Goal: Task Accomplishment & Management: Complete application form

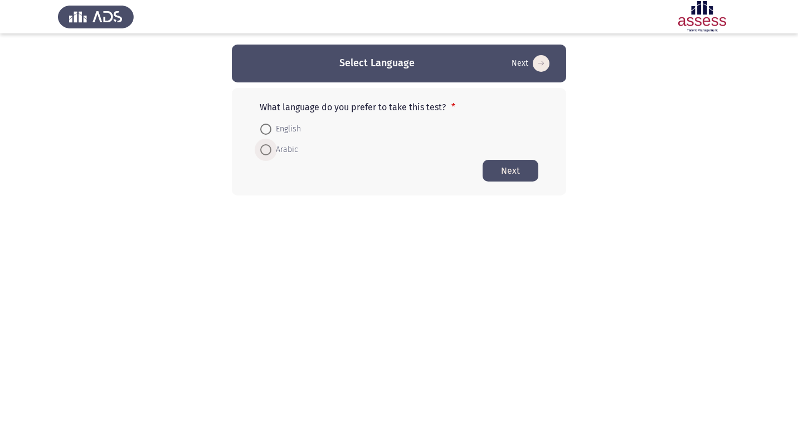
click at [269, 147] on span at bounding box center [265, 149] width 11 height 11
click at [269, 147] on input "Arabic" at bounding box center [265, 149] width 11 height 11
radio input "true"
click at [520, 173] on button "Next" at bounding box center [510, 170] width 56 height 22
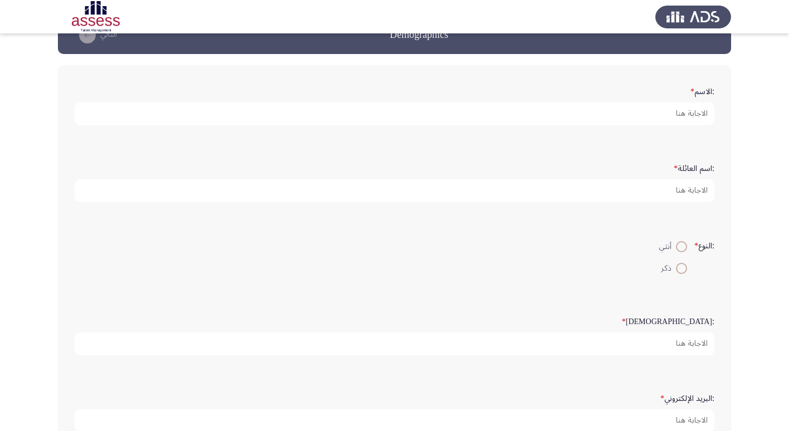
scroll to position [56, 0]
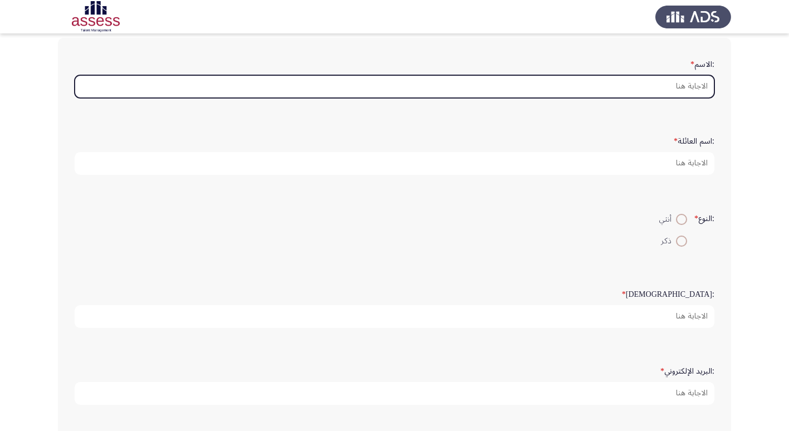
click at [689, 86] on input ":الاسم *" at bounding box center [395, 86] width 640 height 23
type input "U"
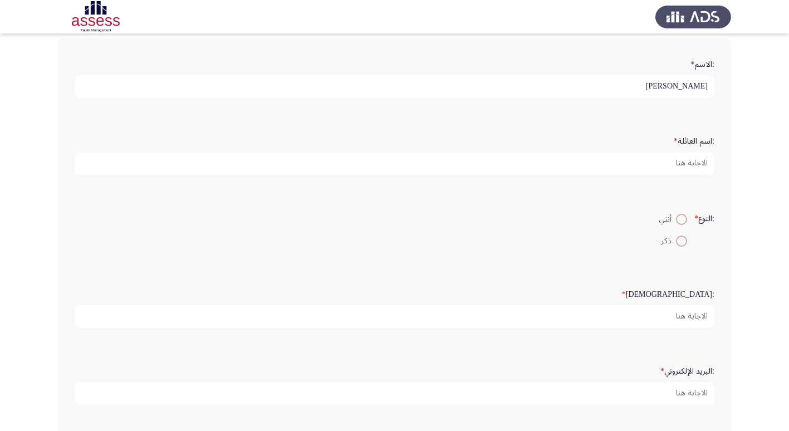
drag, startPoint x: 656, startPoint y: 87, endPoint x: 664, endPoint y: 87, distance: 7.8
click at [664, 87] on input "[PERSON_NAME]" at bounding box center [395, 86] width 640 height 23
type input "[PERSON_NAME] [PERSON_NAME]"
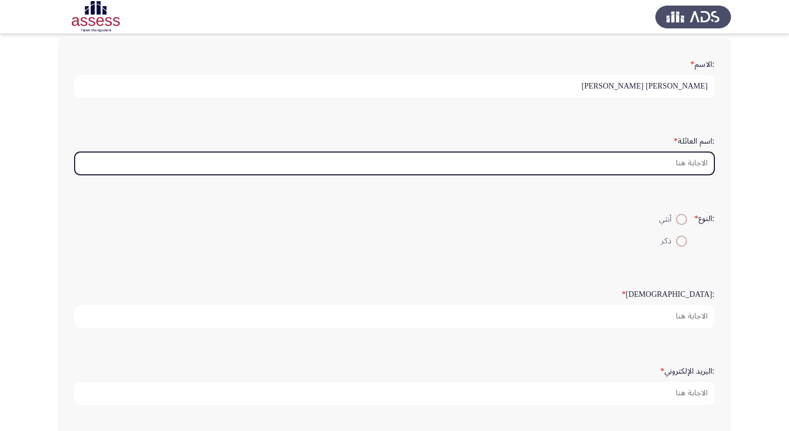
click at [706, 158] on input ":اسم العائلة *" at bounding box center [395, 163] width 640 height 23
type input "20"
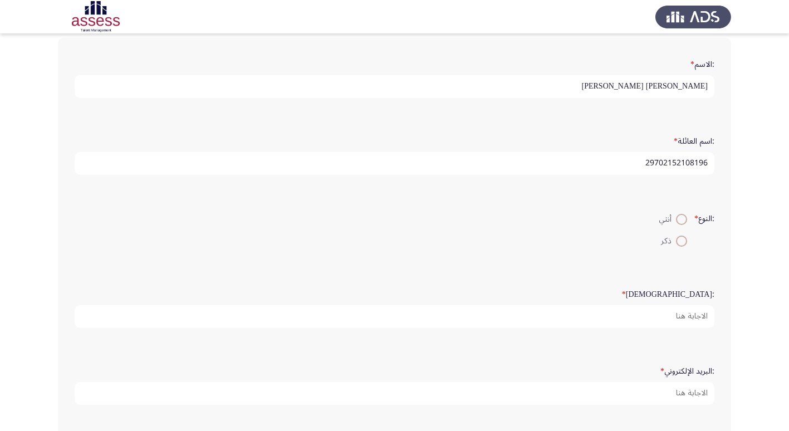
type input "29702152108196"
click at [680, 240] on span at bounding box center [681, 241] width 11 height 11
click at [680, 240] on input "ذكر" at bounding box center [681, 241] width 11 height 11
radio input "true"
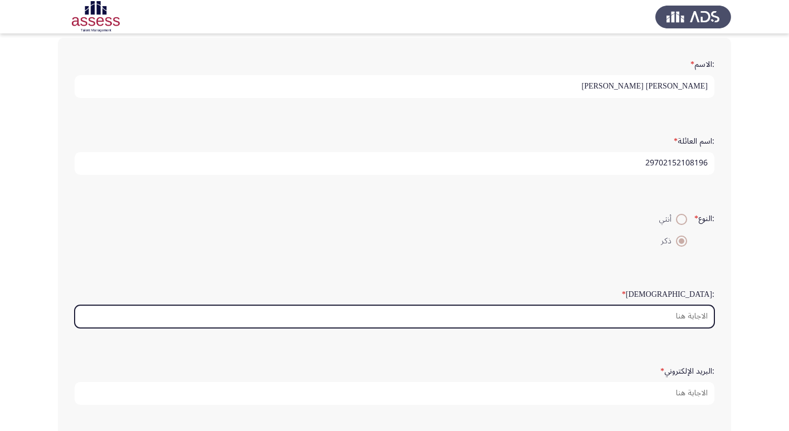
click at [698, 316] on input ":السن *" at bounding box center [395, 316] width 640 height 23
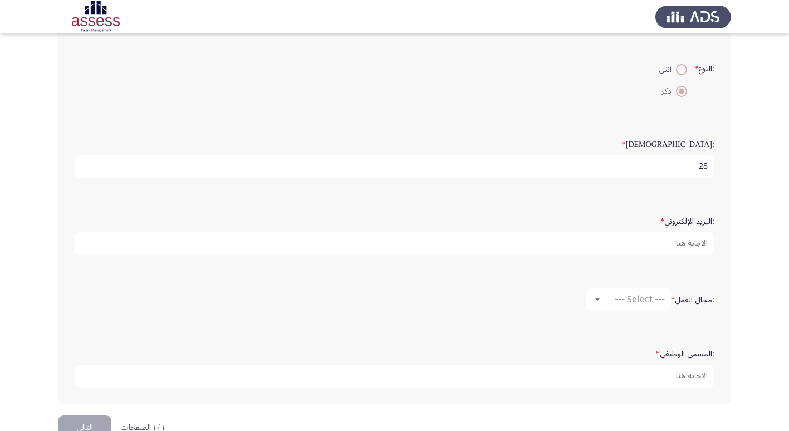
scroll to position [235, 0]
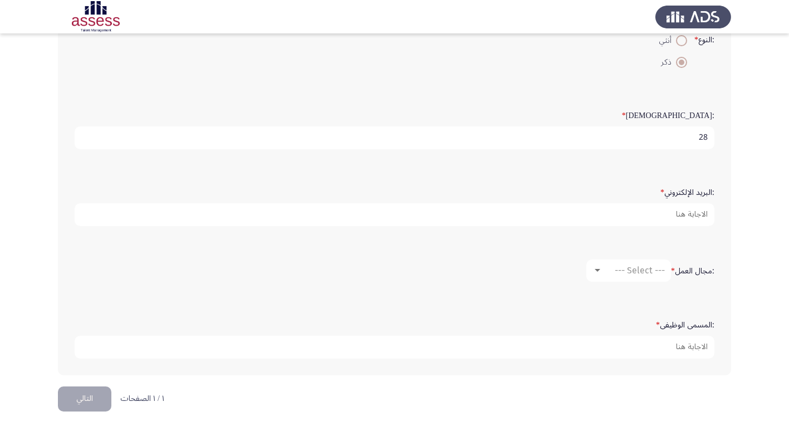
type input "28"
click at [598, 270] on div at bounding box center [598, 270] width 6 height 3
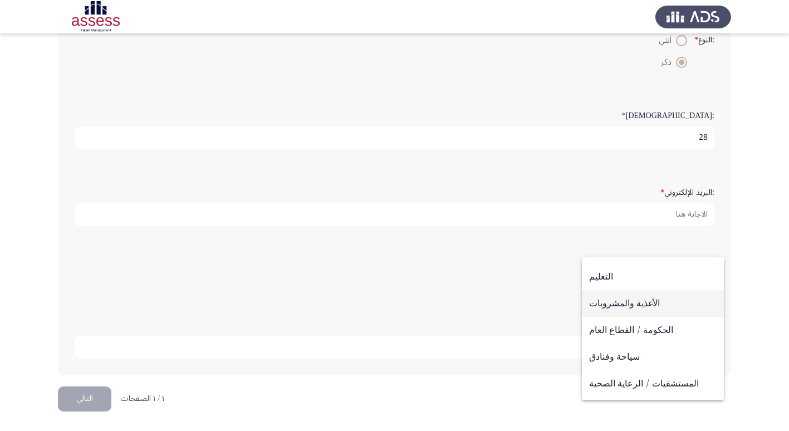
scroll to position [254, 0]
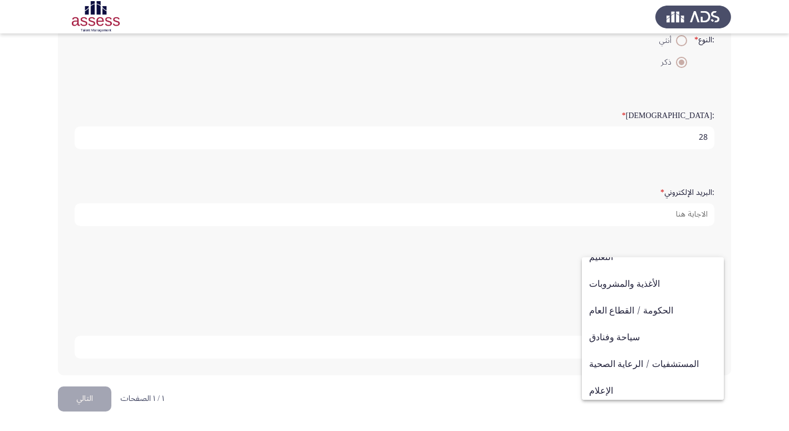
click at [611, 208] on div at bounding box center [394, 215] width 789 height 431
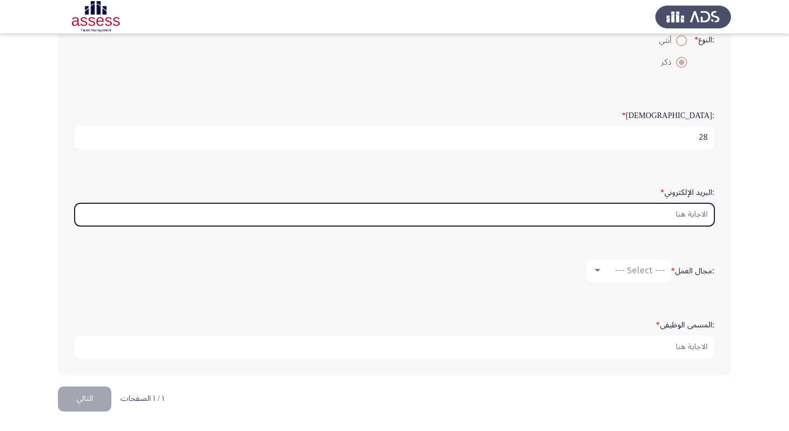
click at [689, 211] on input ":البريد الإلكتروني *" at bounding box center [395, 214] width 640 height 23
type input "O"
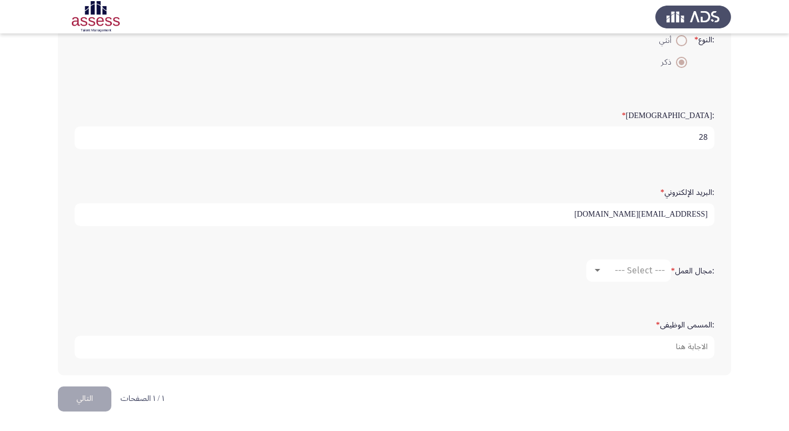
type input "[EMAIL_ADDRESS][DOMAIN_NAME]"
click at [596, 268] on div at bounding box center [598, 270] width 10 height 9
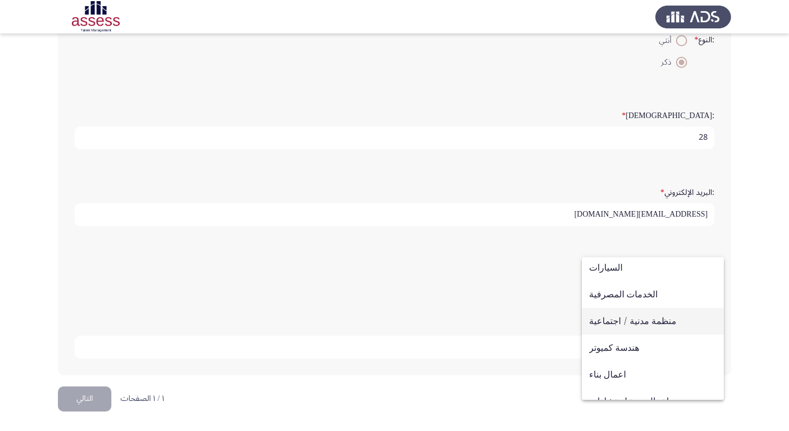
scroll to position [56, 0]
click at [611, 321] on span "الخدمات المصرفية" at bounding box center [653, 322] width 128 height 27
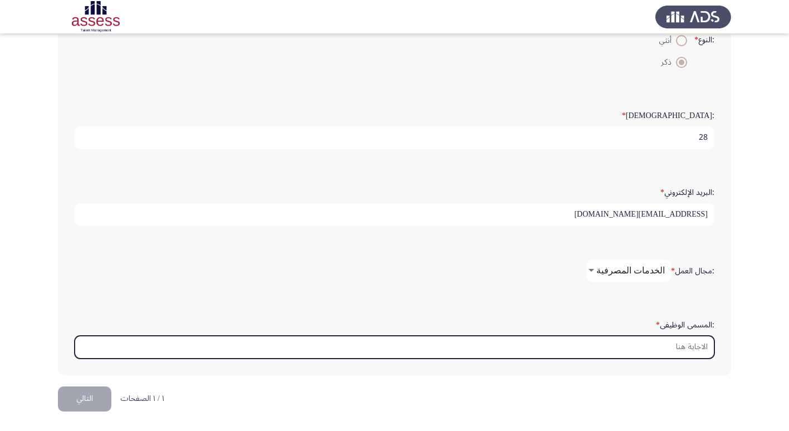
click at [711, 344] on input ":المسمى الوظيفى *" at bounding box center [395, 347] width 640 height 23
type input "l"
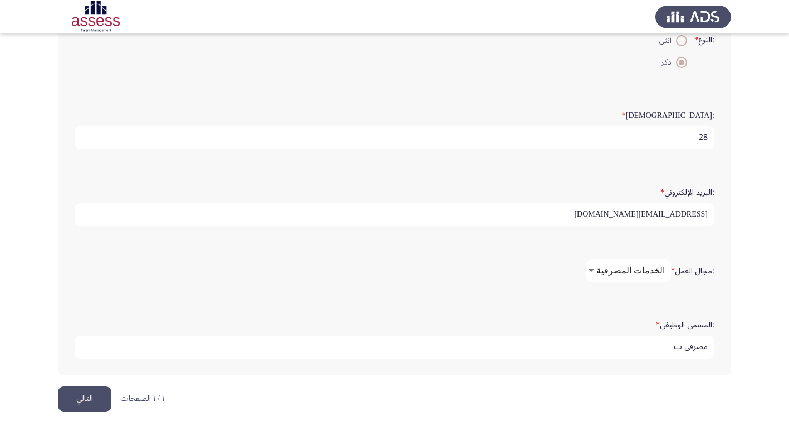
type input "مصرفي ب"
click at [88, 393] on button "التالي" at bounding box center [84, 399] width 53 height 25
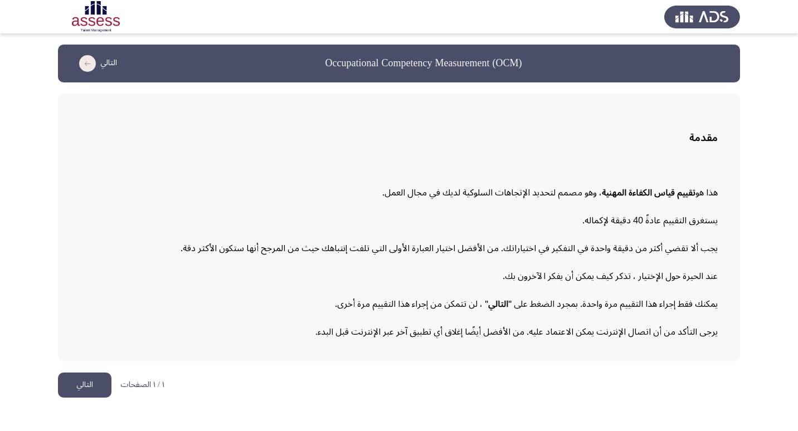
click at [79, 387] on button "التالي" at bounding box center [84, 385] width 53 height 25
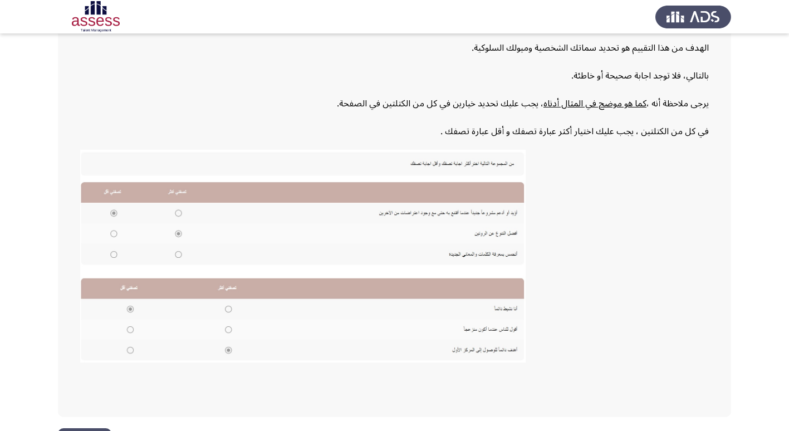
scroll to position [168, 0]
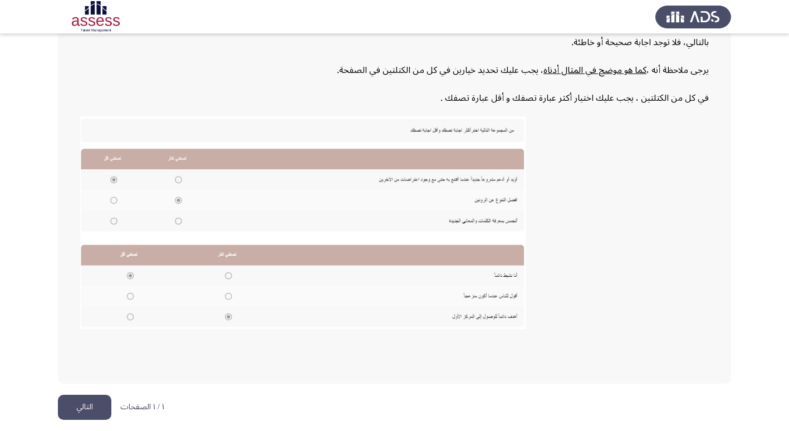
drag, startPoint x: 87, startPoint y: 403, endPoint x: 93, endPoint y: 402, distance: 5.6
click at [89, 402] on button "التالي" at bounding box center [84, 407] width 53 height 25
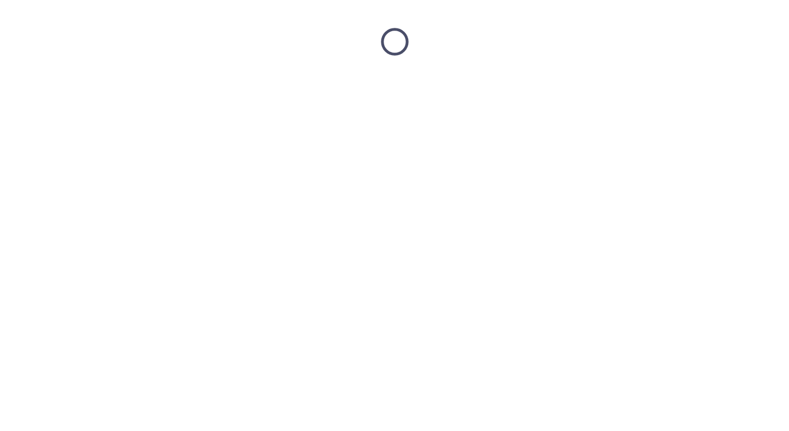
scroll to position [0, 0]
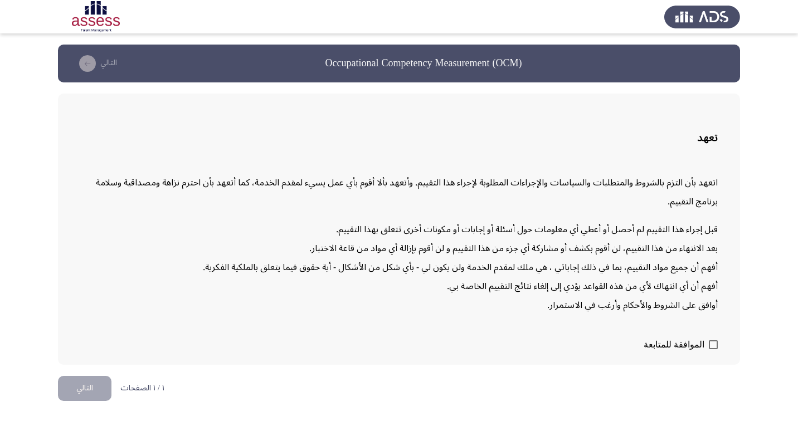
drag, startPoint x: 717, startPoint y: 345, endPoint x: 700, endPoint y: 357, distance: 20.4
click at [716, 345] on span at bounding box center [713, 344] width 9 height 9
click at [713, 349] on input "الموافقة للمتابعة" at bounding box center [713, 349] width 1 height 1
checkbox input "true"
click at [82, 388] on button "التالي" at bounding box center [84, 388] width 53 height 25
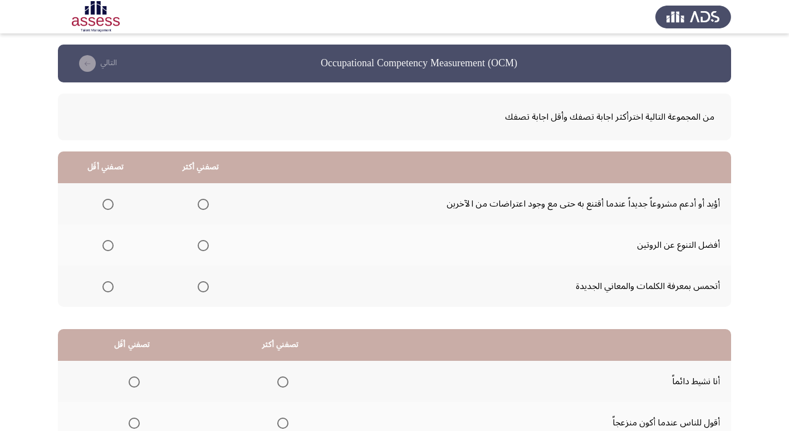
scroll to position [56, 0]
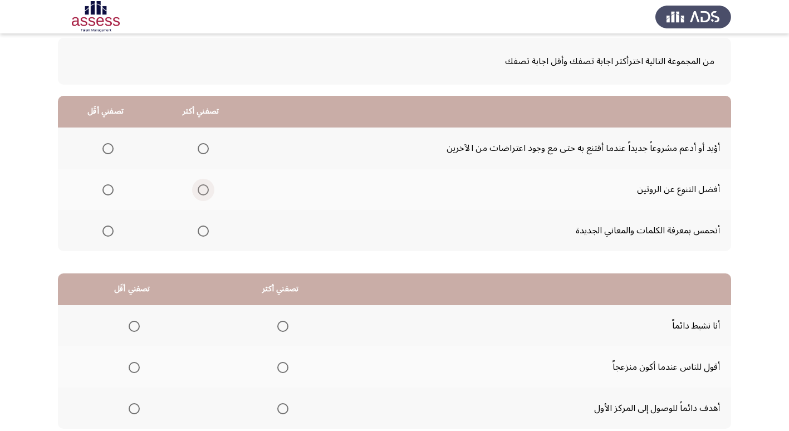
click at [201, 191] on span "Select an option" at bounding box center [203, 189] width 11 height 11
click at [201, 191] on input "Select an option" at bounding box center [203, 189] width 11 height 11
click at [112, 148] on span "Select an option" at bounding box center [108, 148] width 11 height 11
click at [112, 148] on input "Select an option" at bounding box center [108, 148] width 11 height 11
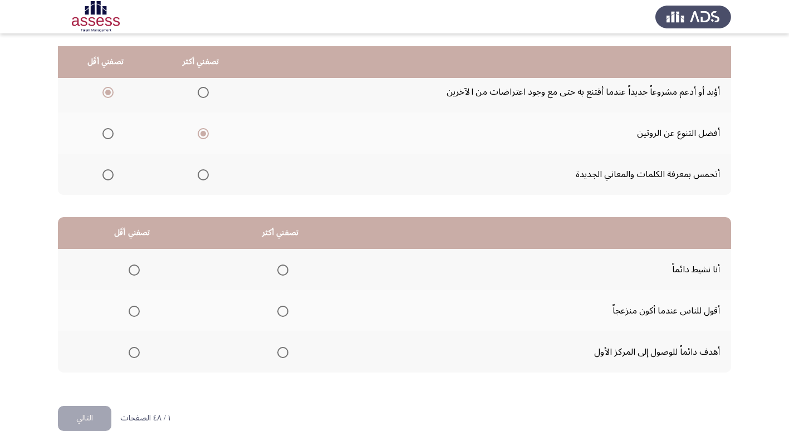
scroll to position [131, 0]
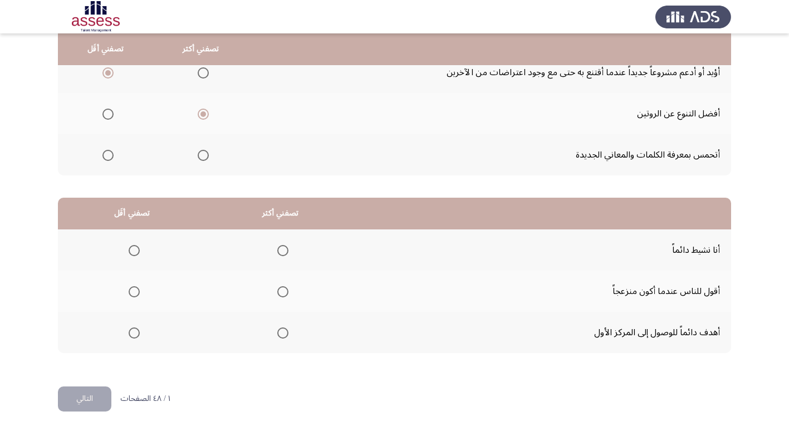
click at [135, 291] on span "Select an option" at bounding box center [134, 291] width 11 height 11
click at [135, 291] on input "Select an option" at bounding box center [134, 291] width 11 height 11
click at [277, 251] on span "Select an option" at bounding box center [282, 250] width 11 height 11
click at [277, 251] on input "Select an option" at bounding box center [282, 250] width 11 height 11
click at [92, 388] on button "التالي" at bounding box center [84, 399] width 53 height 25
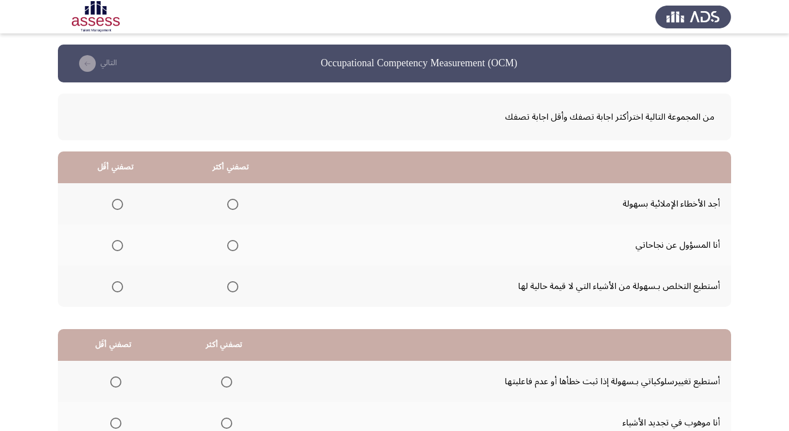
scroll to position [56, 0]
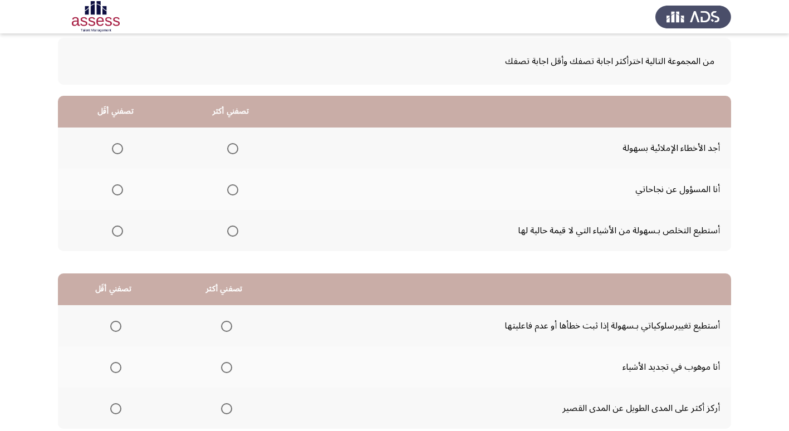
click at [227, 228] on span "Select an option" at bounding box center [232, 231] width 11 height 11
click at [227, 228] on input "Select an option" at bounding box center [232, 231] width 11 height 11
click at [110, 192] on label "Select an option" at bounding box center [116, 189] width 16 height 11
click at [112, 192] on input "Select an option" at bounding box center [117, 189] width 11 height 11
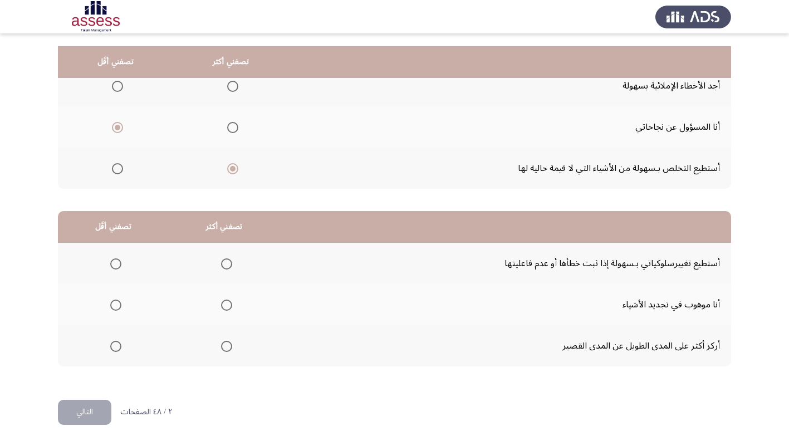
scroll to position [131, 0]
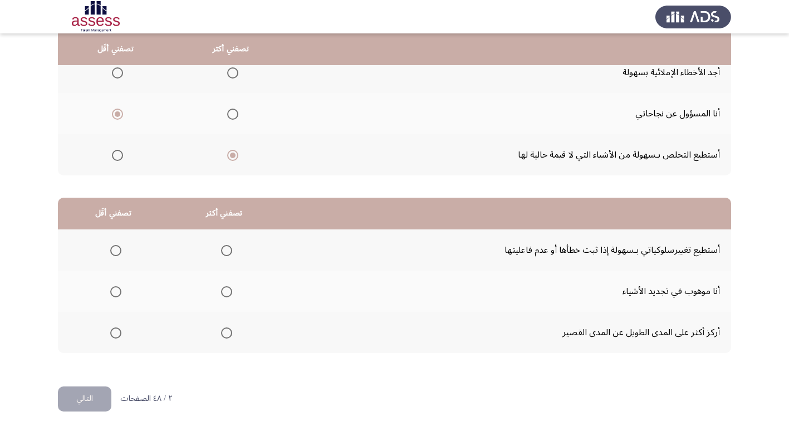
click at [221, 291] on span "Select an option" at bounding box center [226, 291] width 11 height 11
click at [221, 291] on input "Select an option" at bounding box center [226, 291] width 11 height 11
click at [110, 331] on span "Select an option" at bounding box center [115, 333] width 11 height 11
click at [110, 331] on input "Select an option" at bounding box center [115, 333] width 11 height 11
click at [95, 397] on button "التالي" at bounding box center [84, 399] width 53 height 25
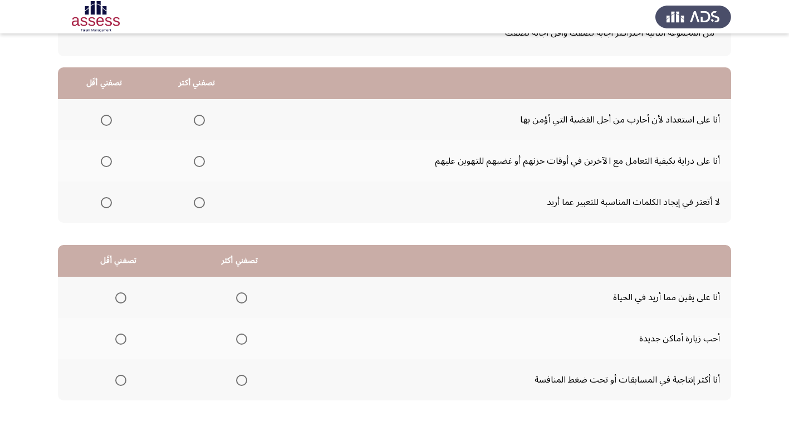
scroll to position [111, 0]
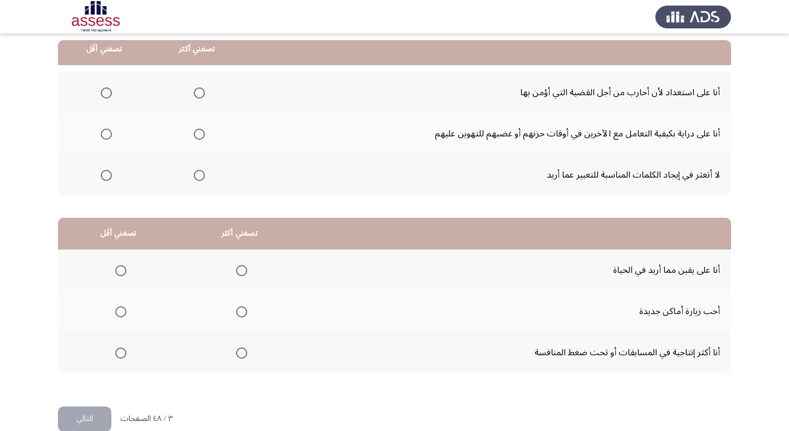
click at [203, 137] on span "Select an option" at bounding box center [199, 134] width 11 height 11
click at [203, 137] on input "Select an option" at bounding box center [199, 134] width 11 height 11
click at [201, 92] on span "Select an option" at bounding box center [199, 92] width 11 height 11
click at [201, 92] on input "Select an option" at bounding box center [199, 92] width 11 height 11
click at [196, 130] on span "Select an option" at bounding box center [199, 134] width 11 height 11
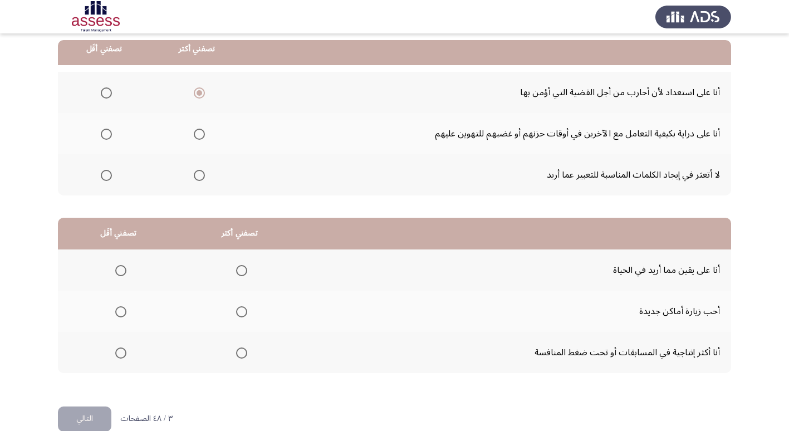
click at [196, 130] on input "Select an option" at bounding box center [199, 134] width 11 height 11
click at [108, 96] on span "Select an option" at bounding box center [106, 92] width 11 height 11
click at [108, 96] on input "Select an option" at bounding box center [106, 92] width 11 height 11
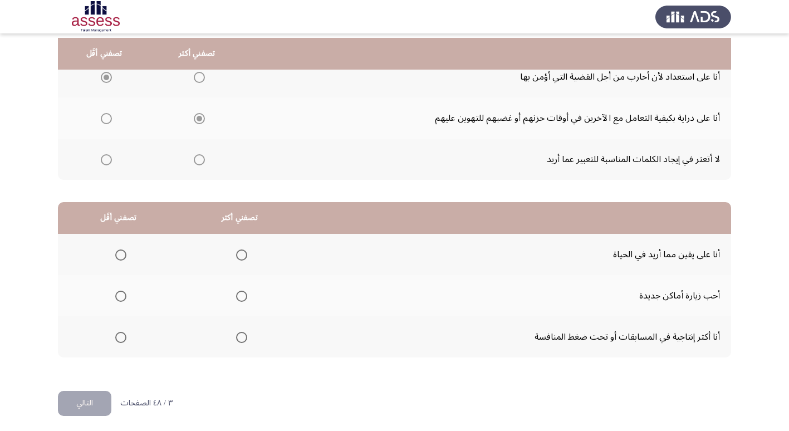
scroll to position [131, 0]
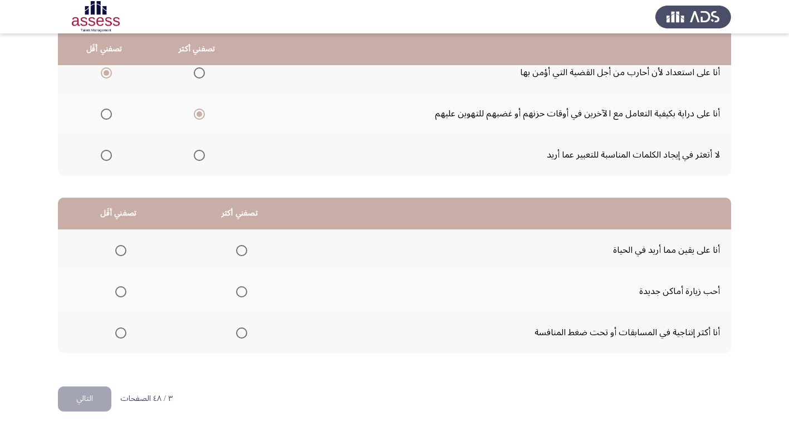
click at [239, 293] on span "Select an option" at bounding box center [241, 291] width 11 height 11
click at [239, 293] on input "Select an option" at bounding box center [241, 291] width 11 height 11
click at [118, 334] on span "Select an option" at bounding box center [120, 333] width 11 height 11
click at [118, 334] on input "Select an option" at bounding box center [120, 333] width 11 height 11
click at [96, 401] on button "التالي" at bounding box center [84, 399] width 53 height 25
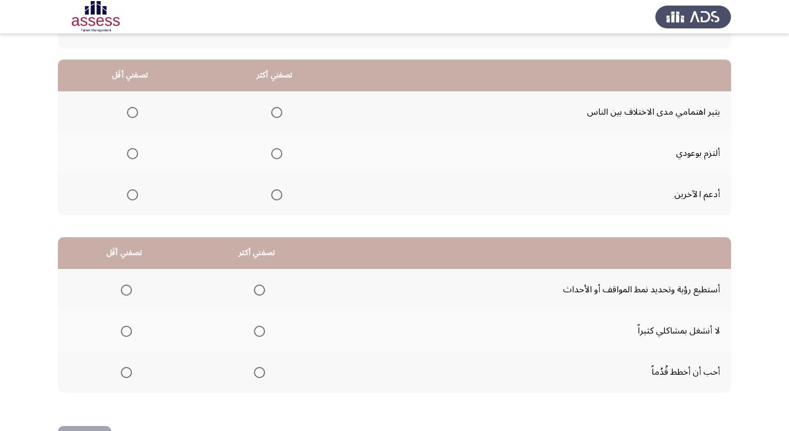
scroll to position [111, 0]
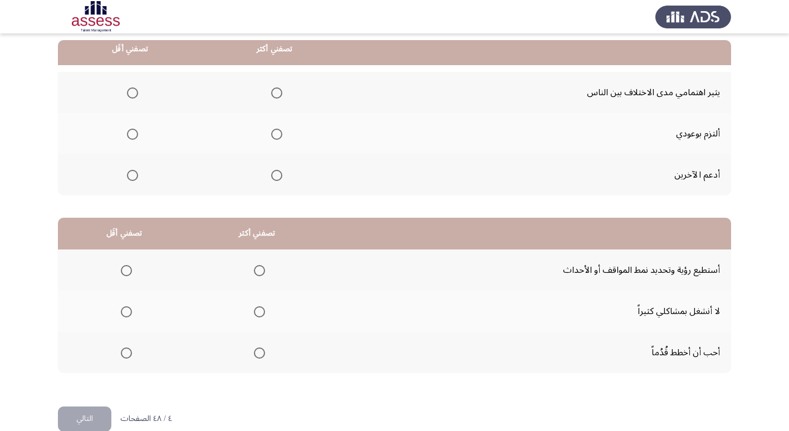
click at [275, 133] on span "Select an option" at bounding box center [276, 134] width 11 height 11
click at [275, 133] on input "Select an option" at bounding box center [276, 134] width 11 height 11
click at [129, 91] on span "Select an option" at bounding box center [132, 92] width 11 height 11
click at [129, 91] on input "Select an option" at bounding box center [132, 92] width 11 height 11
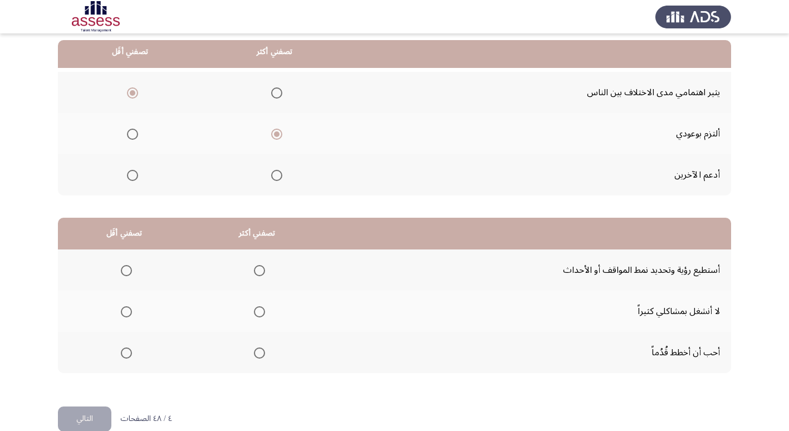
scroll to position [131, 0]
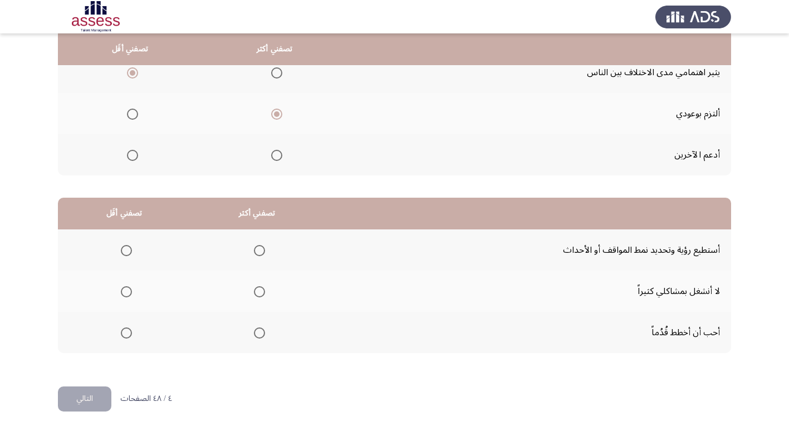
click at [259, 253] on span "Select an option" at bounding box center [259, 250] width 11 height 11
click at [259, 253] on input "Select an option" at bounding box center [259, 250] width 11 height 11
click at [124, 294] on span "Select an option" at bounding box center [126, 291] width 11 height 11
click at [124, 294] on input "Select an option" at bounding box center [126, 291] width 11 height 11
click at [98, 390] on button "التالي" at bounding box center [84, 399] width 53 height 25
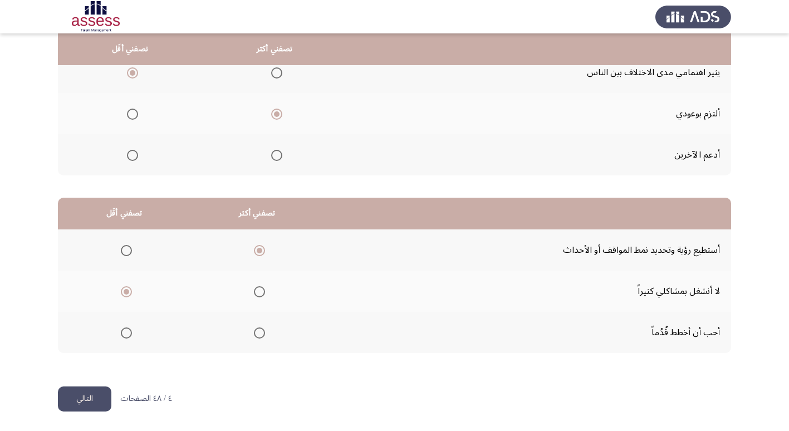
scroll to position [0, 0]
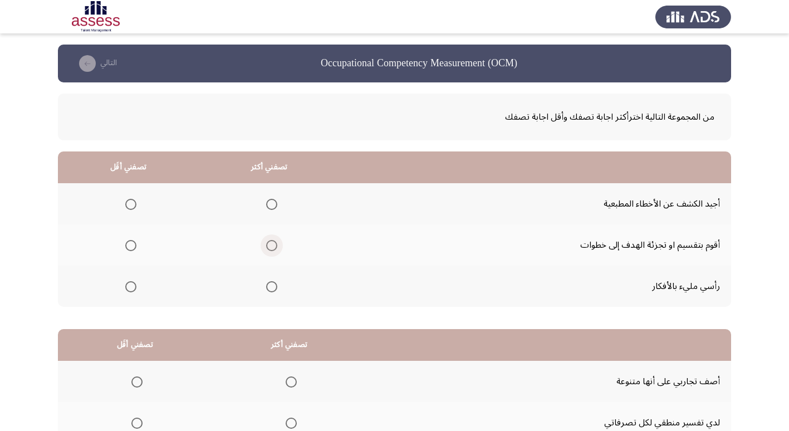
click at [267, 242] on span "Select an option" at bounding box center [271, 245] width 11 height 11
click at [267, 242] on input "Select an option" at bounding box center [271, 245] width 11 height 11
click at [125, 287] on span "Select an option" at bounding box center [130, 286] width 11 height 11
click at [125, 287] on input "Select an option" at bounding box center [130, 286] width 11 height 11
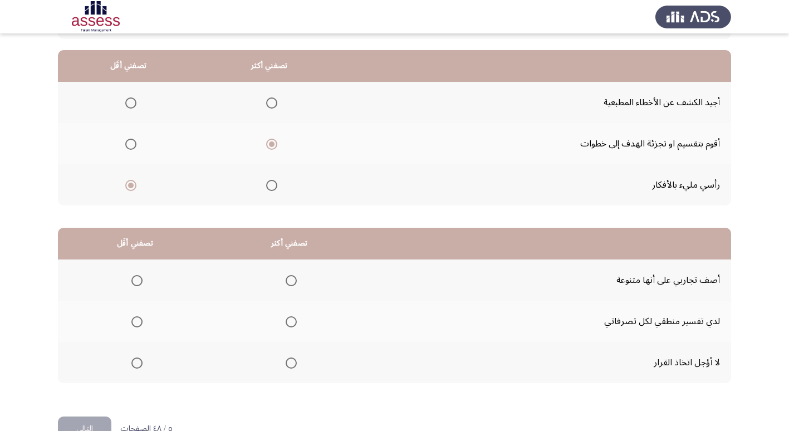
scroll to position [131, 0]
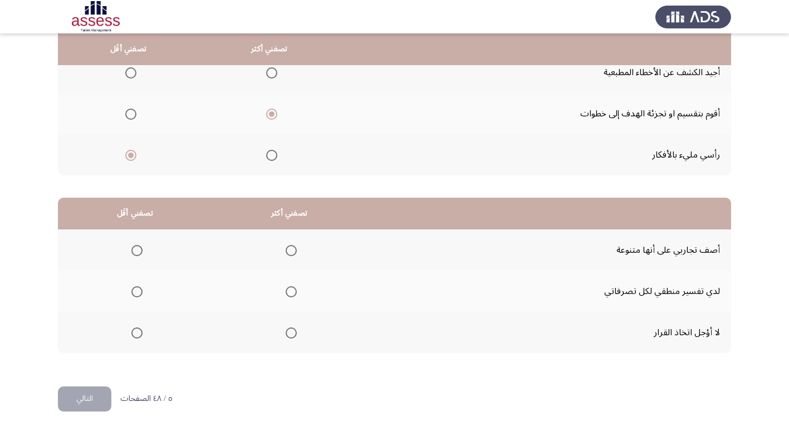
click at [292, 333] on span "Select an option" at bounding box center [291, 333] width 11 height 11
click at [292, 333] on input "Select an option" at bounding box center [291, 333] width 11 height 11
click at [295, 248] on span "Select an option" at bounding box center [291, 250] width 11 height 11
click at [295, 248] on input "Select an option" at bounding box center [291, 250] width 11 height 11
click at [291, 333] on span "Select an option" at bounding box center [291, 333] width 0 height 0
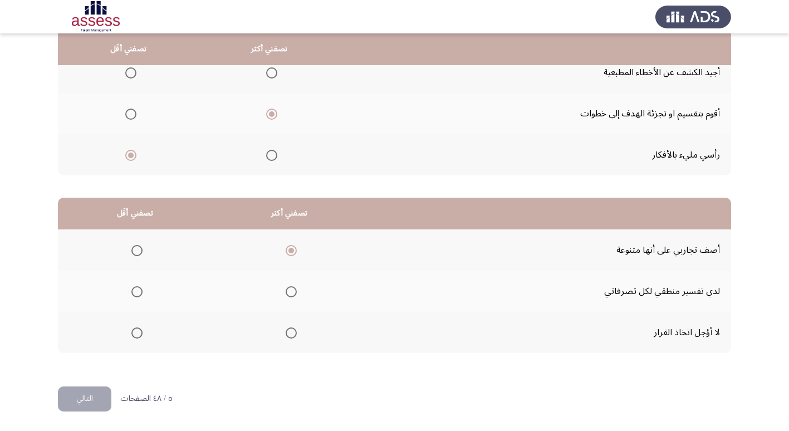
click at [291, 333] on input "Select an option" at bounding box center [291, 333] width 11 height 11
click at [287, 250] on span "Select an option" at bounding box center [291, 250] width 11 height 11
click at [287, 250] on input "Select an option" at bounding box center [291, 250] width 11 height 11
click at [294, 330] on span "Select an option" at bounding box center [291, 333] width 11 height 11
click at [294, 330] on input "Select an option" at bounding box center [291, 333] width 11 height 11
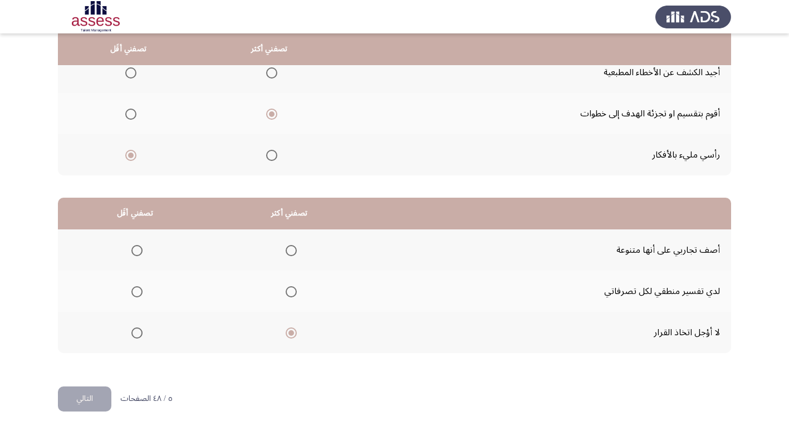
click at [134, 291] on span "Select an option" at bounding box center [136, 291] width 11 height 11
click at [134, 291] on input "Select an option" at bounding box center [136, 291] width 11 height 11
drag, startPoint x: 84, startPoint y: 393, endPoint x: 89, endPoint y: 397, distance: 6.8
click at [84, 393] on button "التالي" at bounding box center [84, 399] width 53 height 25
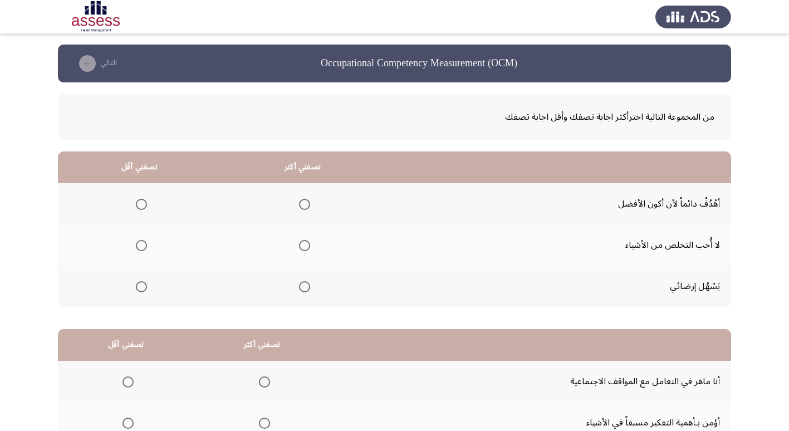
click at [303, 203] on span "Select an option" at bounding box center [304, 204] width 11 height 11
click at [303, 203] on input "Select an option" at bounding box center [304, 204] width 11 height 11
click at [140, 289] on span "Select an option" at bounding box center [141, 286] width 11 height 11
click at [140, 289] on input "Select an option" at bounding box center [141, 286] width 11 height 11
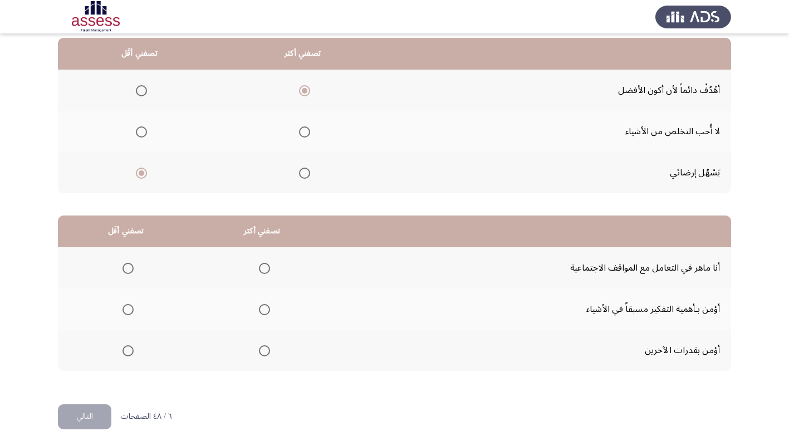
scroll to position [131, 0]
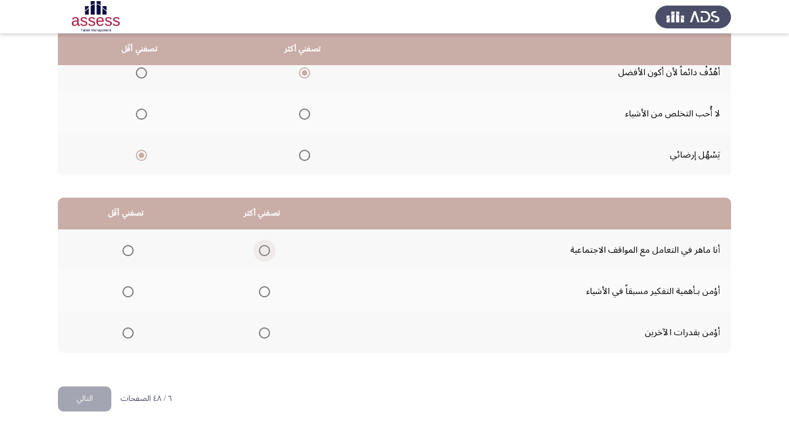
click at [265, 248] on span "Select an option" at bounding box center [264, 250] width 11 height 11
click at [265, 248] on input "Select an option" at bounding box center [264, 250] width 11 height 11
click at [266, 330] on span "Select an option" at bounding box center [264, 333] width 11 height 11
click at [266, 330] on input "Select an option" at bounding box center [264, 333] width 11 height 11
click at [265, 250] on span "Select an option" at bounding box center [264, 250] width 11 height 11
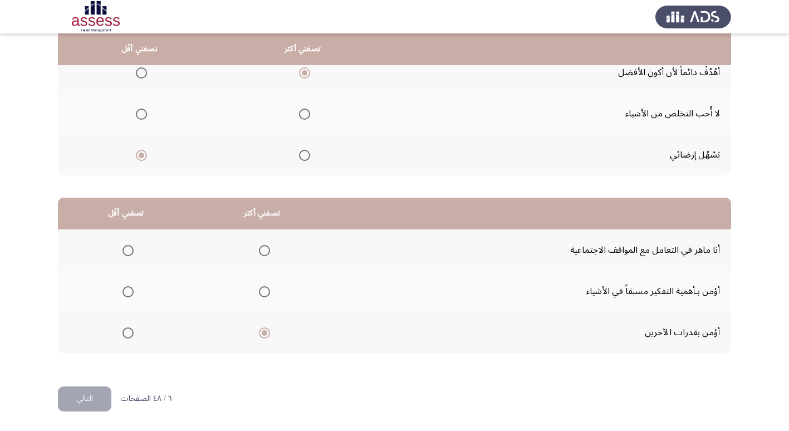
click at [265, 250] on input "Select an option" at bounding box center [264, 250] width 11 height 11
click at [264, 336] on span "Select an option" at bounding box center [264, 333] width 11 height 11
click at [264, 336] on input "Select an option" at bounding box center [264, 333] width 11 height 11
click at [263, 248] on span "Select an option" at bounding box center [264, 250] width 11 height 11
click at [263, 248] on input "Select an option" at bounding box center [264, 250] width 11 height 11
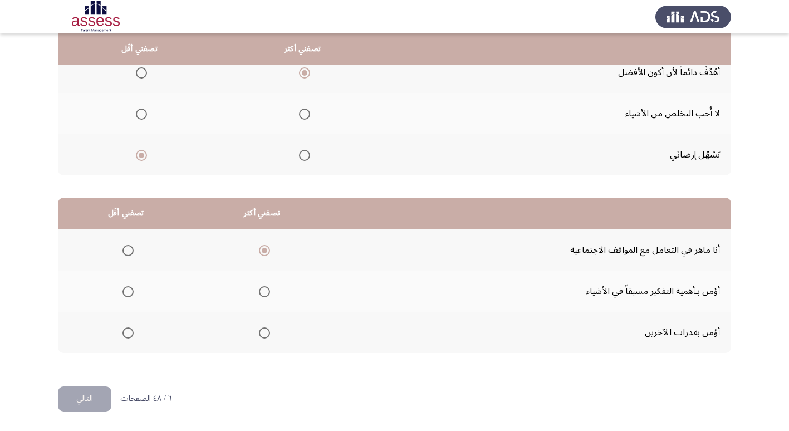
click at [263, 294] on span "Select an option" at bounding box center [264, 291] width 11 height 11
click at [263, 294] on input "Select an option" at bounding box center [264, 291] width 11 height 11
click at [265, 330] on span "Select an option" at bounding box center [264, 333] width 11 height 11
click at [265, 330] on input "Select an option" at bounding box center [264, 333] width 11 height 11
click at [262, 292] on span "Select an option" at bounding box center [264, 291] width 11 height 11
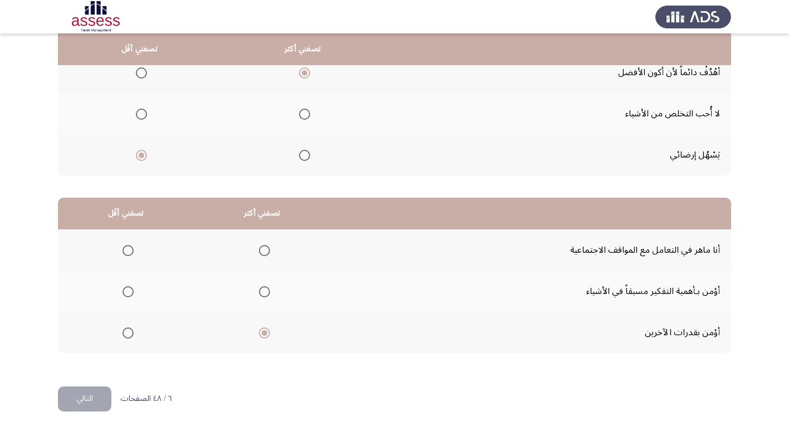
click at [262, 292] on input "Select an option" at bounding box center [264, 291] width 11 height 11
click at [261, 250] on span "Select an option" at bounding box center [264, 250] width 11 height 11
click at [261, 250] on input "Select an option" at bounding box center [264, 250] width 11 height 11
click at [127, 334] on span "Select an option" at bounding box center [128, 333] width 11 height 11
click at [127, 334] on input "Select an option" at bounding box center [128, 333] width 11 height 11
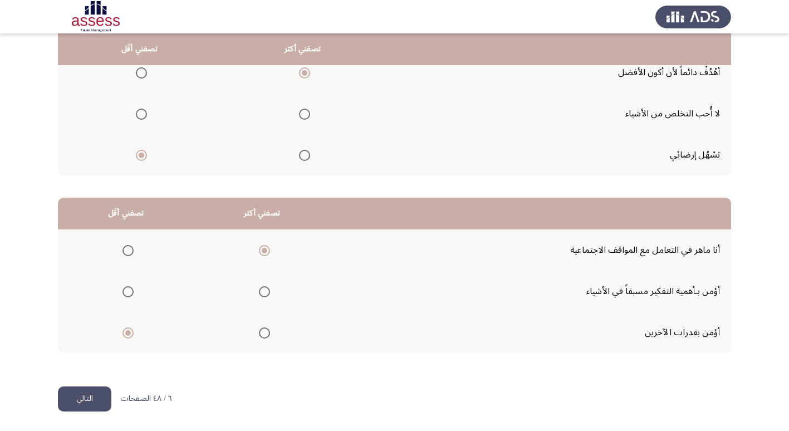
click at [129, 296] on span "Select an option" at bounding box center [128, 291] width 11 height 11
click at [129, 296] on input "Select an option" at bounding box center [128, 291] width 11 height 11
click at [261, 331] on span "Select an option" at bounding box center [264, 333] width 11 height 11
click at [261, 331] on input "Select an option" at bounding box center [264, 333] width 11 height 11
click at [260, 249] on span "Select an option" at bounding box center [264, 250] width 11 height 11
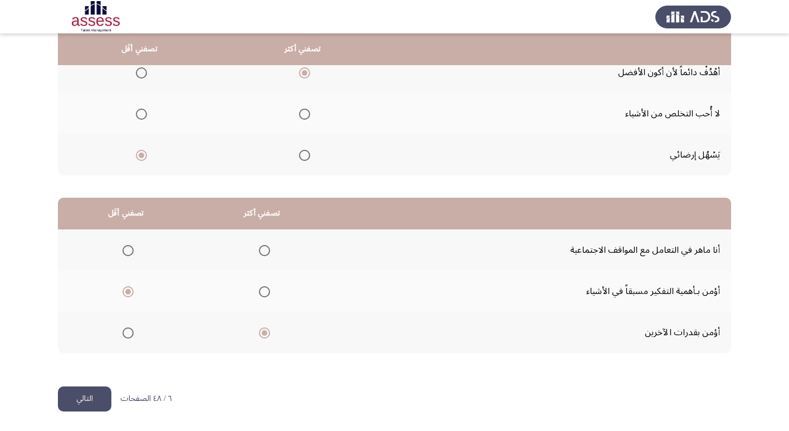
click at [260, 249] on input "Select an option" at bounding box center [264, 250] width 11 height 11
click at [261, 294] on span "Select an option" at bounding box center [264, 291] width 11 height 11
click at [261, 294] on input "Select an option" at bounding box center [264, 291] width 11 height 11
click at [129, 246] on span "Select an option" at bounding box center [128, 250] width 11 height 11
click at [129, 246] on input "Select an option" at bounding box center [128, 250] width 11 height 11
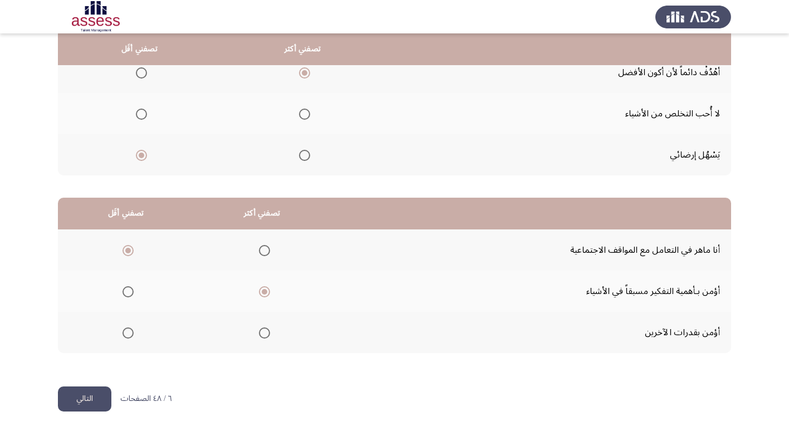
click at [102, 404] on button "التالي" at bounding box center [84, 399] width 53 height 25
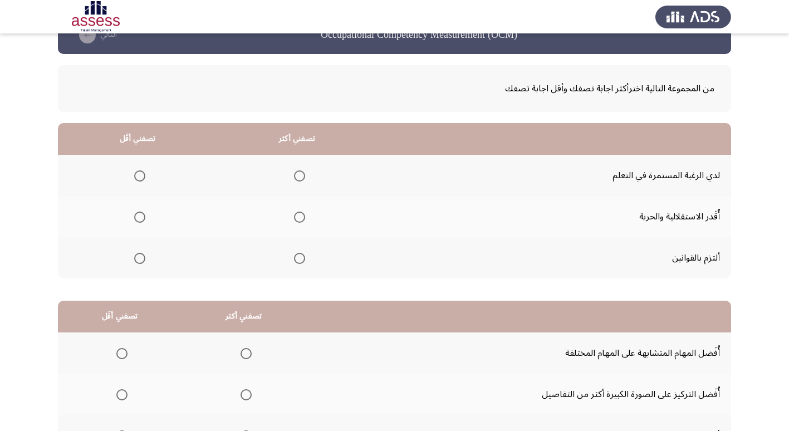
scroll to position [56, 0]
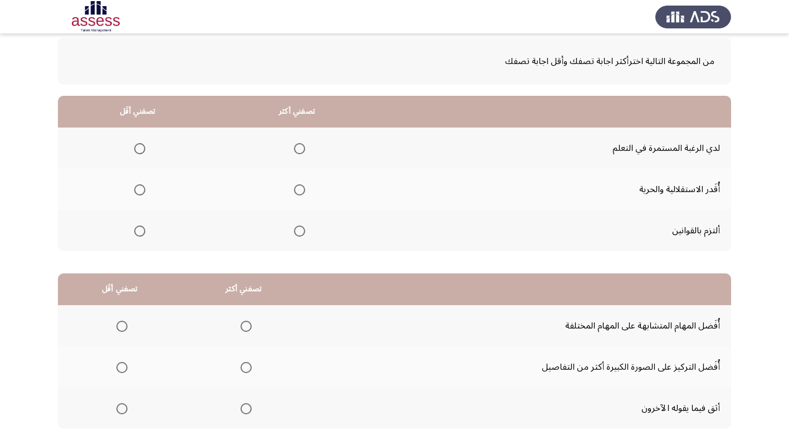
click at [297, 232] on span "Select an option" at bounding box center [299, 231] width 11 height 11
click at [297, 232] on input "Select an option" at bounding box center [299, 231] width 11 height 11
click at [135, 189] on span "Select an option" at bounding box center [139, 189] width 11 height 11
click at [135, 189] on input "Select an option" at bounding box center [139, 189] width 11 height 11
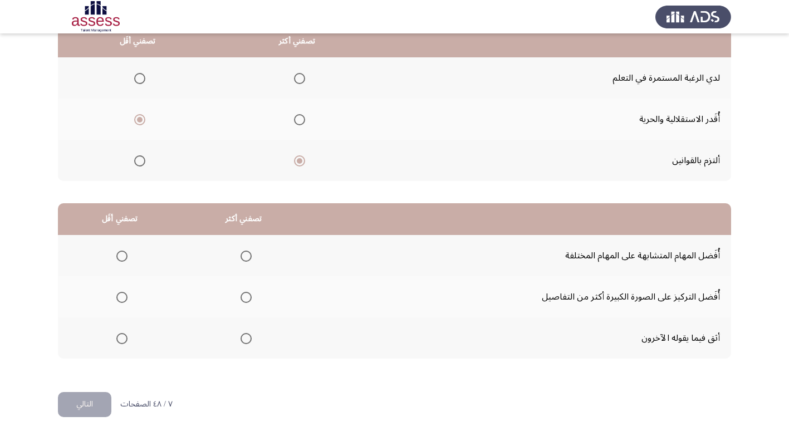
scroll to position [131, 0]
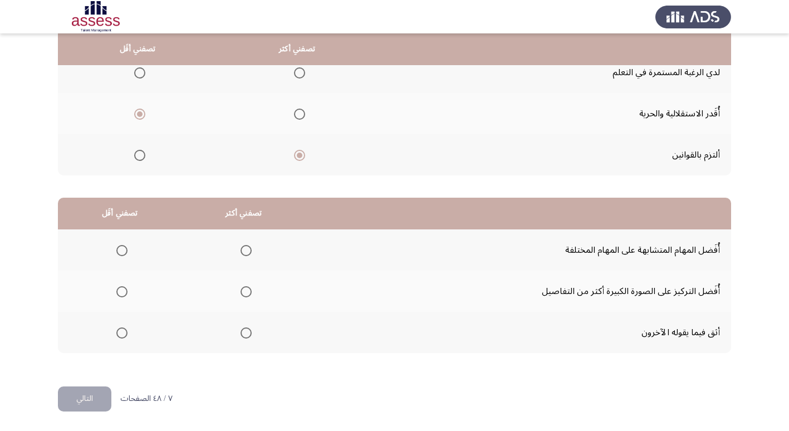
click at [116, 247] on span "Select an option" at bounding box center [121, 250] width 11 height 11
click at [116, 247] on input "Select an option" at bounding box center [121, 250] width 11 height 11
click at [241, 292] on span "Select an option" at bounding box center [246, 291] width 11 height 11
click at [241, 292] on input "Select an option" at bounding box center [246, 291] width 11 height 11
click at [96, 394] on button "التالي" at bounding box center [84, 399] width 53 height 25
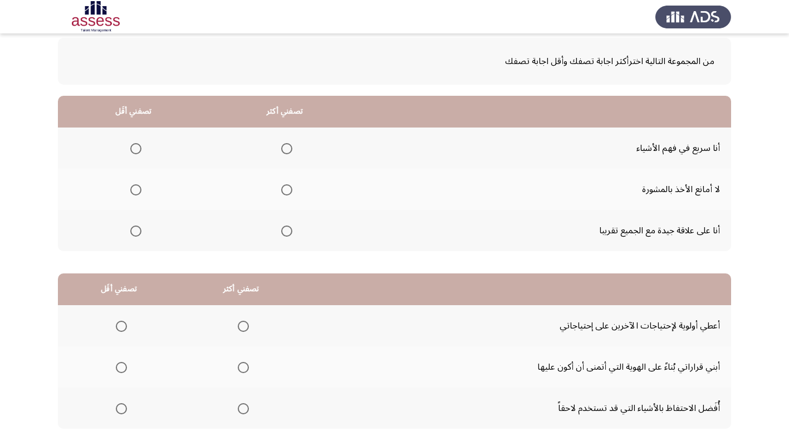
scroll to position [111, 0]
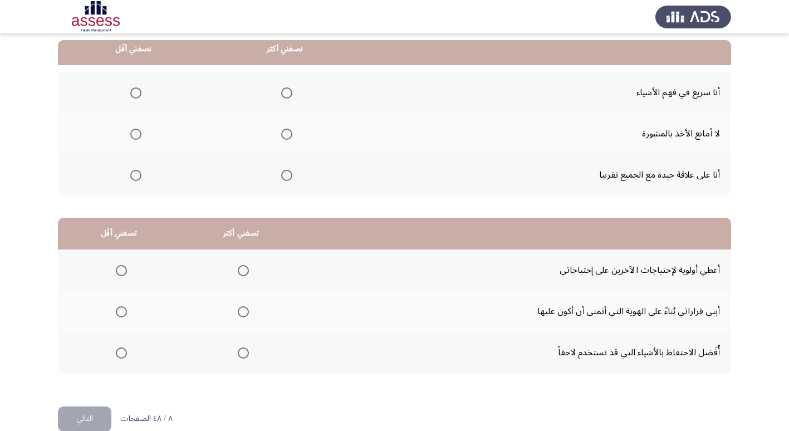
click at [285, 131] on span "Select an option" at bounding box center [286, 134] width 11 height 11
click at [285, 131] on input "Select an option" at bounding box center [286, 134] width 11 height 11
click at [135, 173] on span "Select an option" at bounding box center [135, 175] width 11 height 11
click at [135, 173] on input "Select an option" at bounding box center [135, 175] width 11 height 11
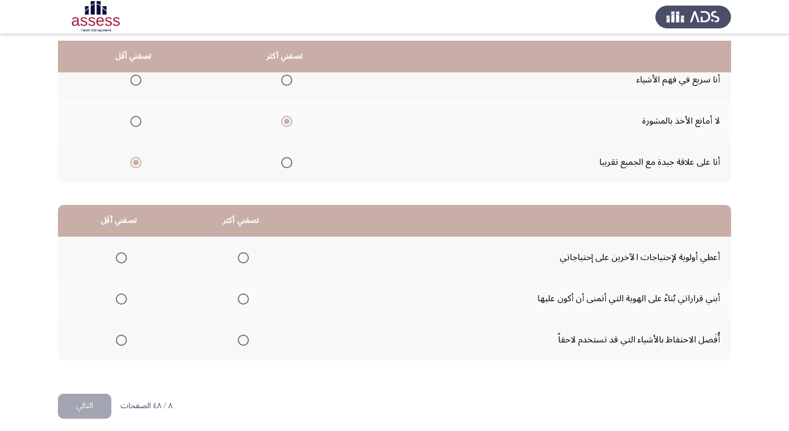
scroll to position [131, 0]
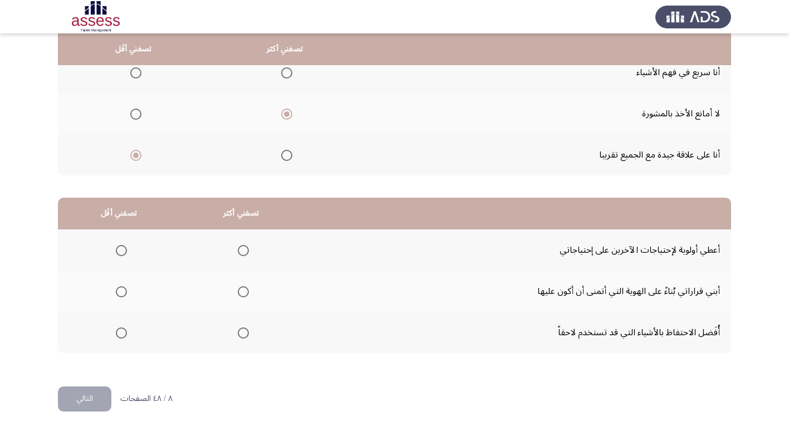
click at [239, 289] on span "Select an option" at bounding box center [243, 291] width 11 height 11
click at [239, 289] on input "Select an option" at bounding box center [243, 291] width 11 height 11
click at [121, 328] on span "Select an option" at bounding box center [121, 333] width 11 height 11
click at [121, 328] on input "Select an option" at bounding box center [121, 333] width 11 height 11
click at [88, 402] on button "التالي" at bounding box center [84, 399] width 53 height 25
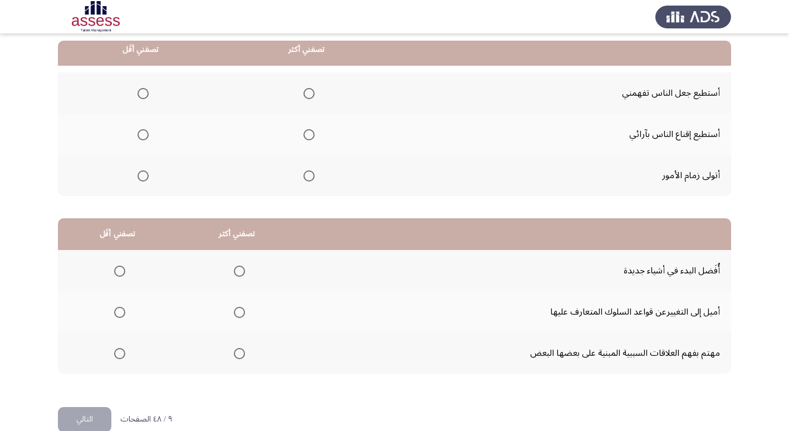
scroll to position [111, 0]
click at [310, 172] on span "Select an option" at bounding box center [309, 175] width 11 height 11
click at [310, 172] on input "Select an option" at bounding box center [309, 175] width 11 height 11
click at [305, 135] on span "Select an option" at bounding box center [309, 134] width 11 height 11
click at [305, 135] on input "Select an option" at bounding box center [309, 134] width 11 height 11
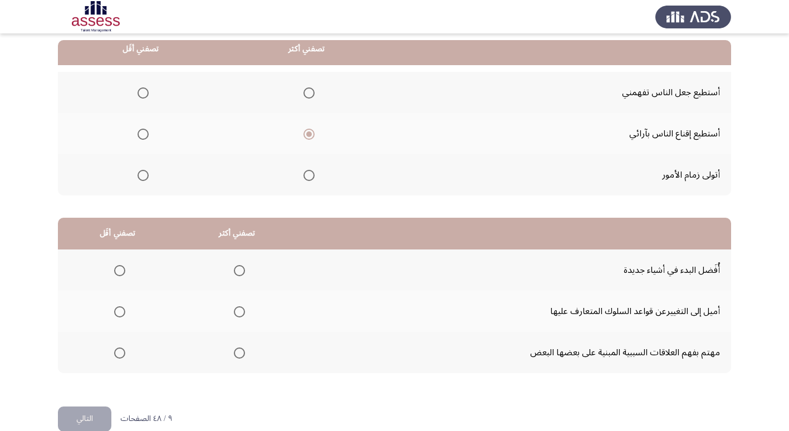
click at [310, 173] on span "Select an option" at bounding box center [309, 175] width 11 height 11
click at [310, 173] on input "Select an option" at bounding box center [309, 175] width 11 height 11
click at [311, 136] on span "Select an option" at bounding box center [309, 134] width 11 height 11
click at [311, 136] on input "Select an option" at bounding box center [309, 134] width 11 height 11
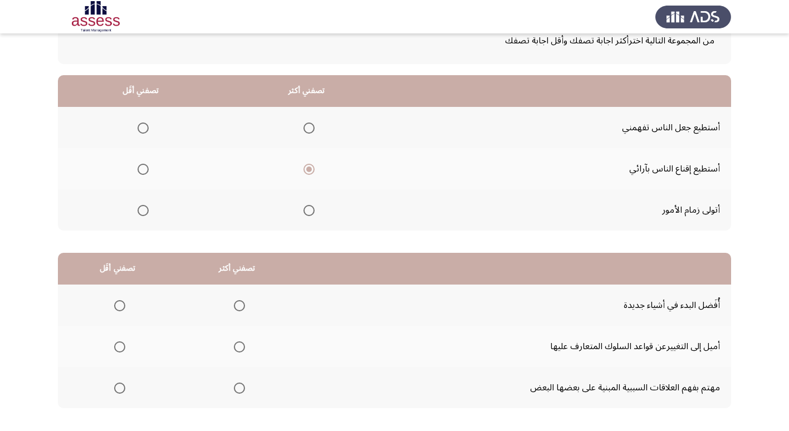
scroll to position [76, 0]
click at [130, 207] on th at bounding box center [141, 210] width 166 height 41
click at [143, 205] on mat-radio-button "Select an option" at bounding box center [141, 211] width 16 height 12
click at [144, 209] on span "Select an option" at bounding box center [143, 211] width 11 height 11
click at [144, 209] on input "Select an option" at bounding box center [143, 211] width 11 height 11
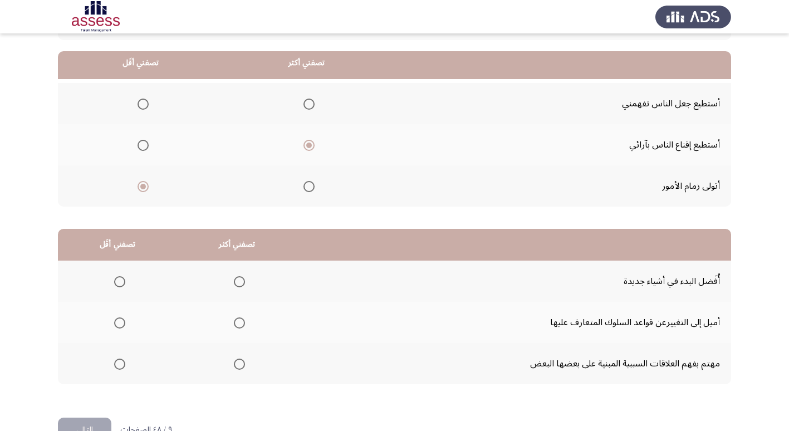
scroll to position [131, 0]
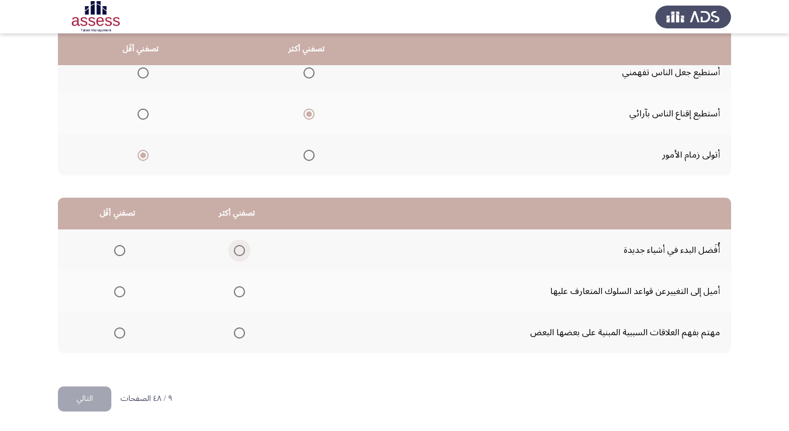
click at [235, 251] on span "Select an option" at bounding box center [239, 250] width 11 height 11
click at [235, 251] on input "Select an option" at bounding box center [239, 250] width 11 height 11
click at [118, 330] on span "Select an option" at bounding box center [119, 333] width 11 height 11
click at [118, 330] on input "Select an option" at bounding box center [119, 333] width 11 height 11
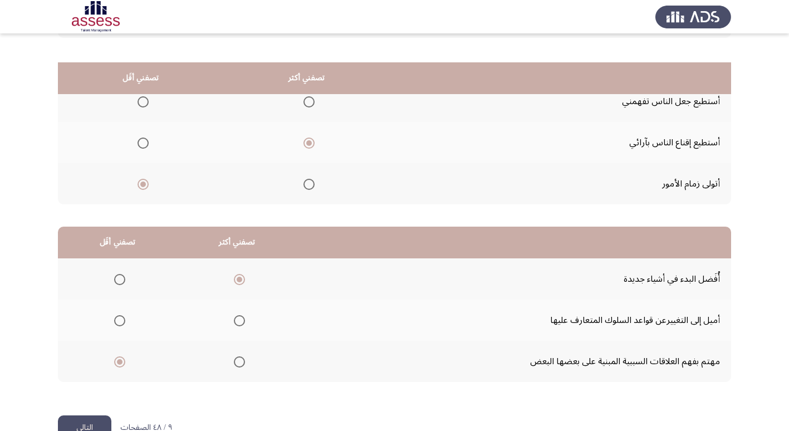
scroll to position [76, 0]
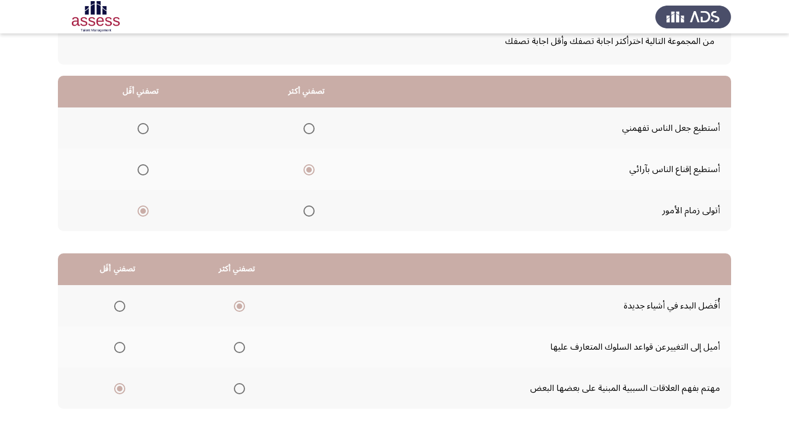
click at [142, 129] on span "Select an option" at bounding box center [143, 128] width 11 height 11
click at [142, 129] on input "Select an option" at bounding box center [143, 128] width 11 height 11
click at [309, 127] on span "Select an option" at bounding box center [309, 128] width 11 height 11
click at [309, 127] on input "Select an option" at bounding box center [309, 128] width 11 height 11
click at [306, 168] on span "Select an option" at bounding box center [309, 169] width 11 height 11
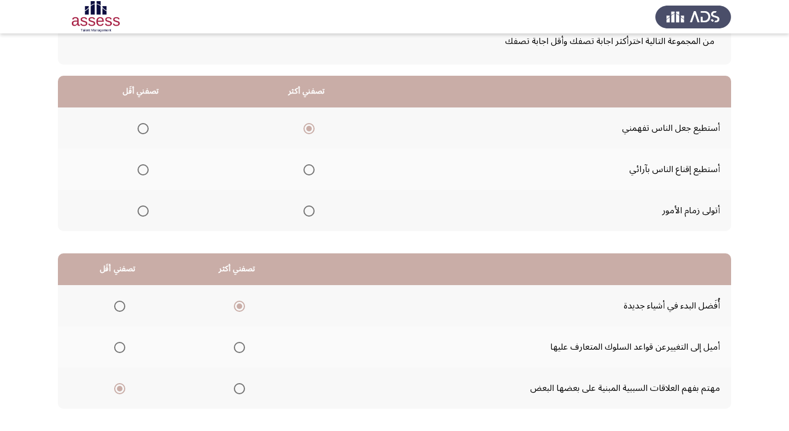
click at [306, 168] on input "Select an option" at bounding box center [309, 169] width 11 height 11
click at [153, 208] on th at bounding box center [141, 210] width 166 height 41
click at [139, 216] on span "Select an option" at bounding box center [143, 211] width 11 height 11
click at [139, 216] on input "Select an option" at bounding box center [143, 211] width 11 height 11
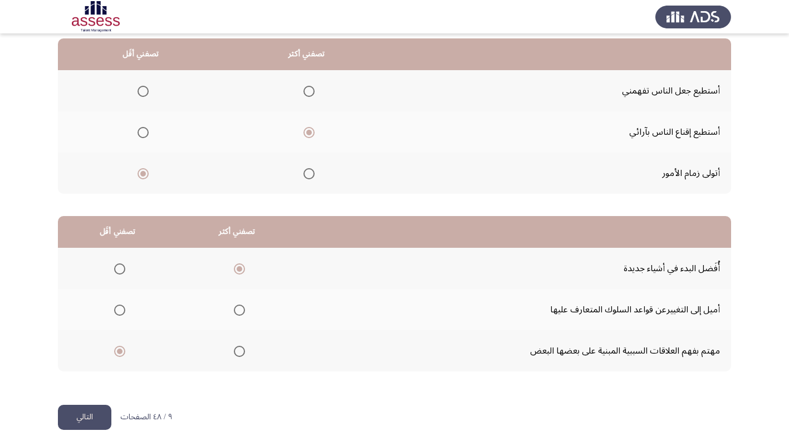
scroll to position [131, 0]
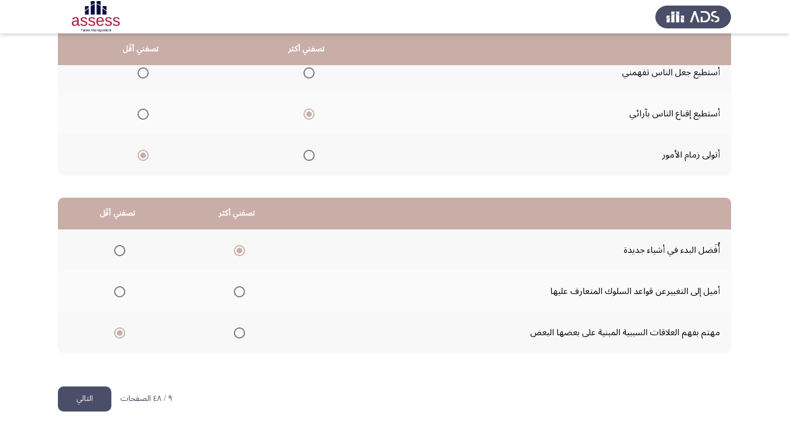
click at [99, 394] on button "التالي" at bounding box center [84, 399] width 53 height 25
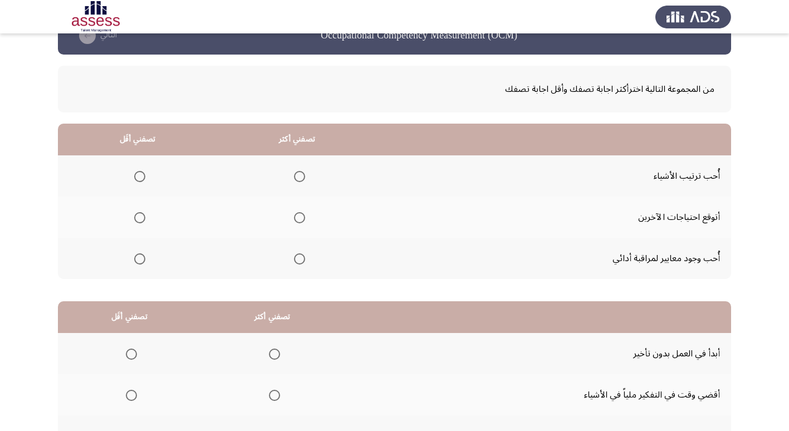
scroll to position [56, 0]
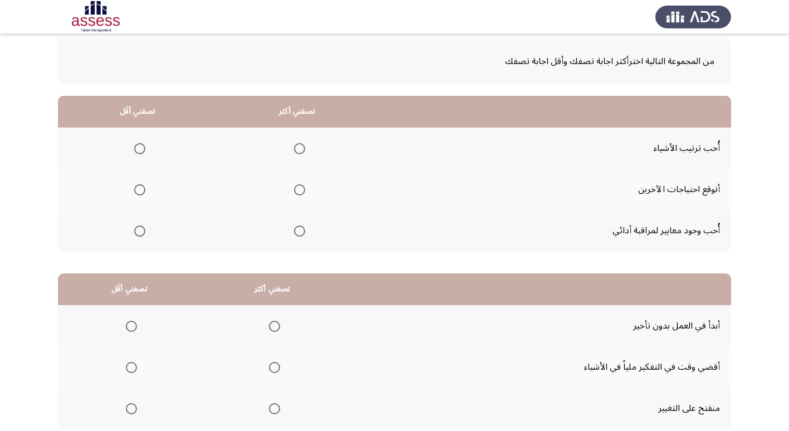
click at [294, 232] on span "Select an option" at bounding box center [299, 231] width 11 height 11
click at [294, 232] on input "Select an option" at bounding box center [299, 231] width 11 height 11
click at [301, 153] on span "Select an option" at bounding box center [299, 148] width 11 height 11
click at [301, 153] on input "Select an option" at bounding box center [299, 148] width 11 height 11
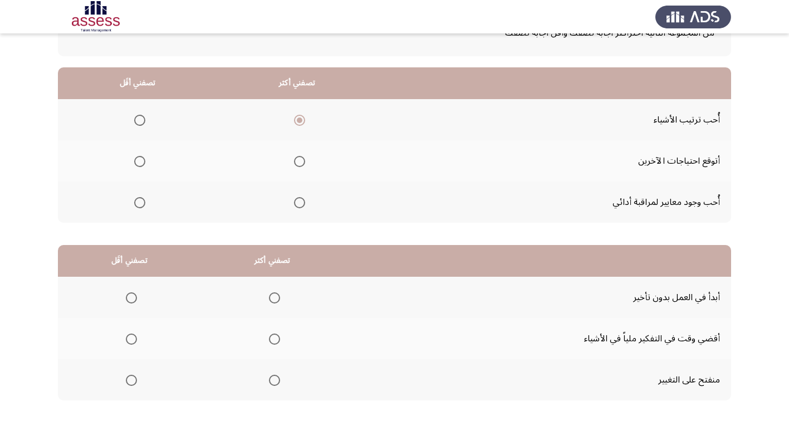
scroll to position [111, 0]
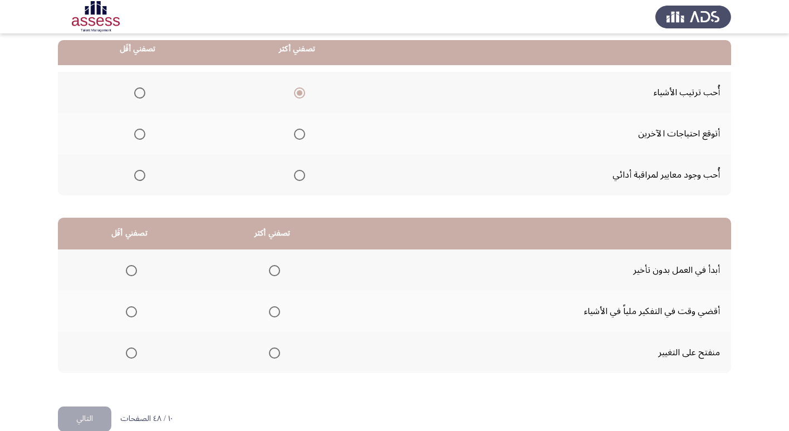
click at [141, 177] on span "Select an option" at bounding box center [139, 175] width 11 height 11
click at [141, 177] on input "Select an option" at bounding box center [139, 175] width 11 height 11
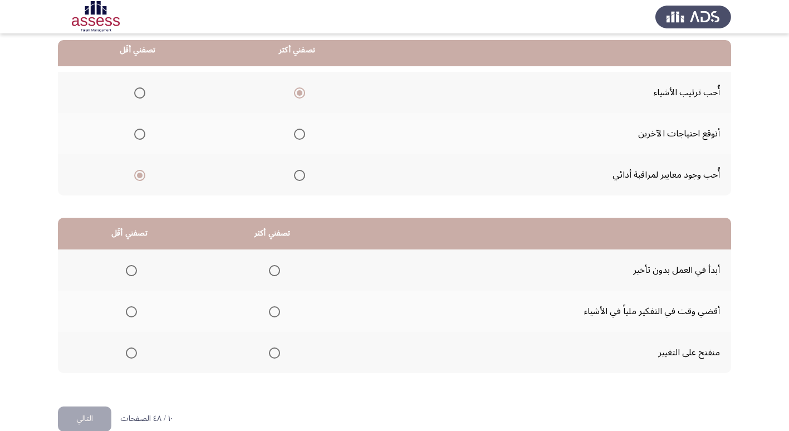
scroll to position [131, 0]
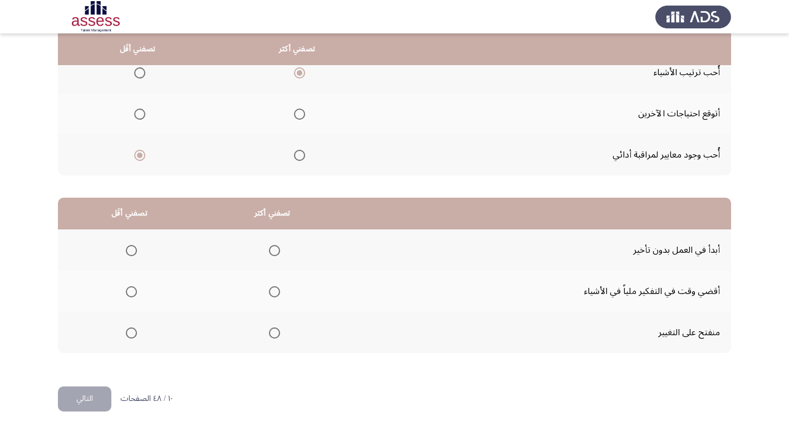
click at [275, 333] on span "Select an option" at bounding box center [274, 333] width 11 height 11
click at [275, 333] on input "Select an option" at bounding box center [274, 333] width 11 height 11
click at [132, 292] on span "Select an option" at bounding box center [131, 291] width 11 height 11
click at [132, 292] on input "Select an option" at bounding box center [131, 291] width 11 height 11
click at [102, 393] on button "التالي" at bounding box center [84, 399] width 53 height 25
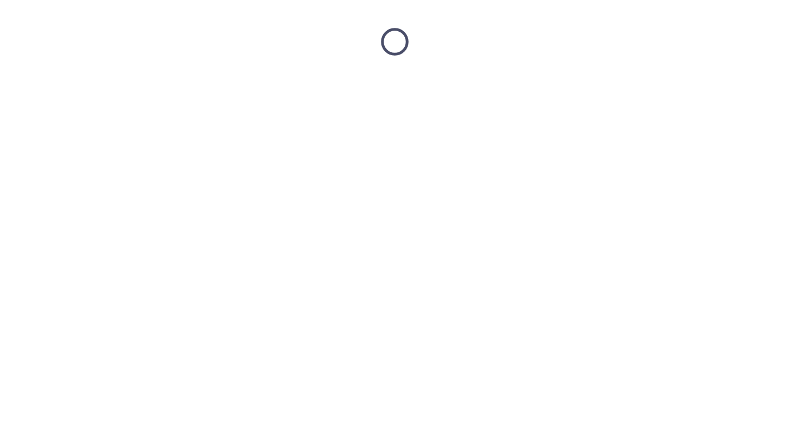
scroll to position [0, 0]
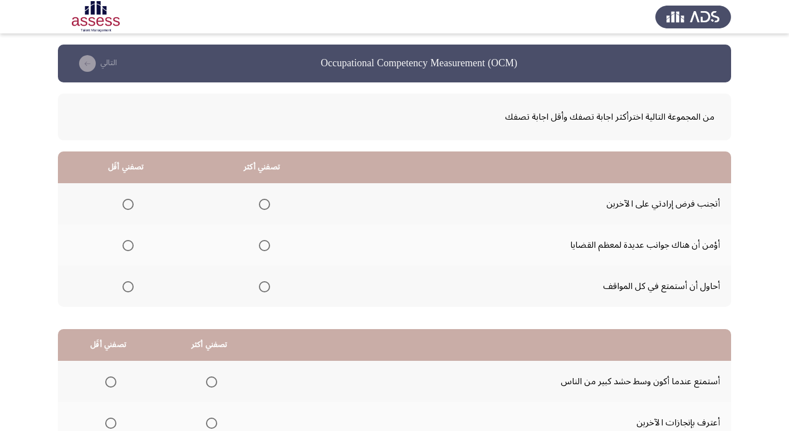
click at [259, 247] on span "Select an option" at bounding box center [264, 245] width 11 height 11
click at [259, 247] on input "Select an option" at bounding box center [264, 245] width 11 height 11
click at [119, 288] on label "Select an option" at bounding box center [126, 286] width 16 height 11
click at [123, 288] on input "Select an option" at bounding box center [128, 286] width 11 height 11
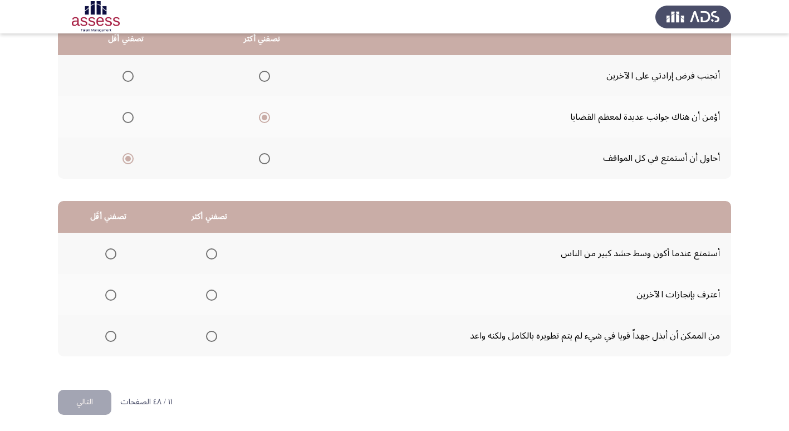
scroll to position [131, 0]
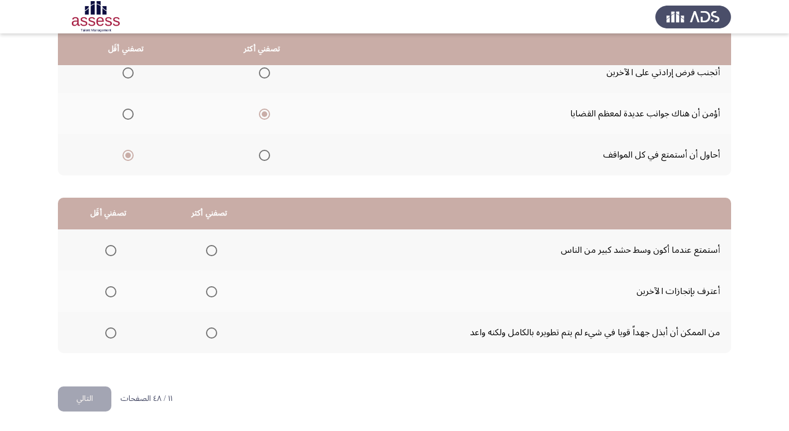
click at [206, 291] on span "Select an option" at bounding box center [211, 291] width 11 height 11
click at [206, 291] on input "Select an option" at bounding box center [211, 291] width 11 height 11
click at [113, 246] on span "Select an option" at bounding box center [110, 250] width 11 height 11
click at [113, 246] on input "Select an option" at bounding box center [110, 250] width 11 height 11
click at [88, 392] on button "التالي" at bounding box center [84, 399] width 53 height 25
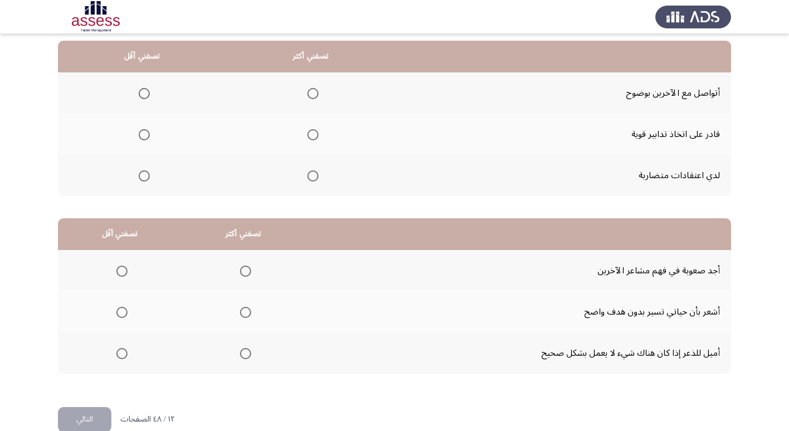
scroll to position [111, 0]
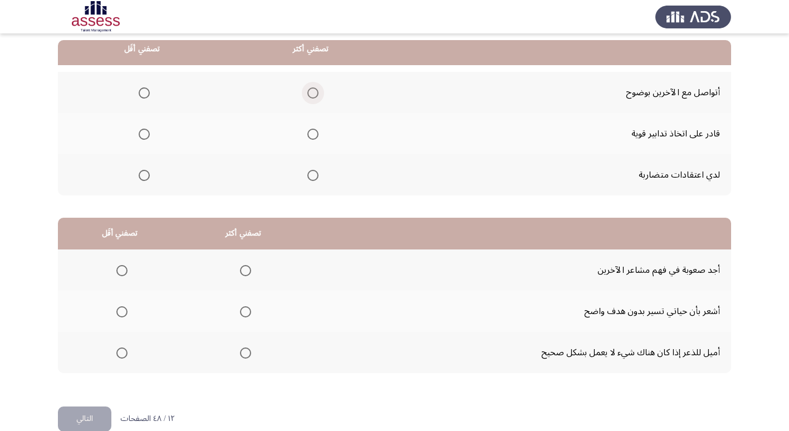
click at [316, 90] on span "Select an option" at bounding box center [313, 92] width 11 height 11
click at [316, 90] on input "Select an option" at bounding box center [313, 92] width 11 height 11
click at [315, 134] on span "Select an option" at bounding box center [313, 134] width 11 height 11
click at [315, 134] on input "Select an option" at bounding box center [313, 134] width 11 height 11
click at [311, 90] on span "Select an option" at bounding box center [313, 92] width 11 height 11
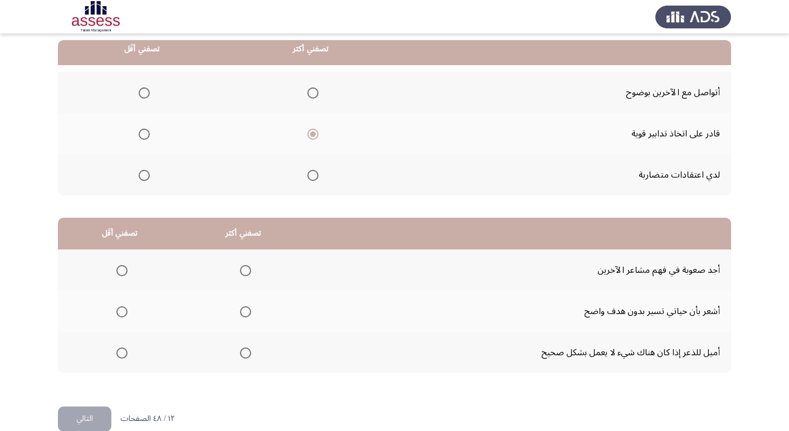
click at [311, 90] on input "Select an option" at bounding box center [313, 92] width 11 height 11
click at [145, 172] on span "Select an option" at bounding box center [144, 175] width 11 height 11
click at [145, 172] on input "Select an option" at bounding box center [144, 175] width 11 height 11
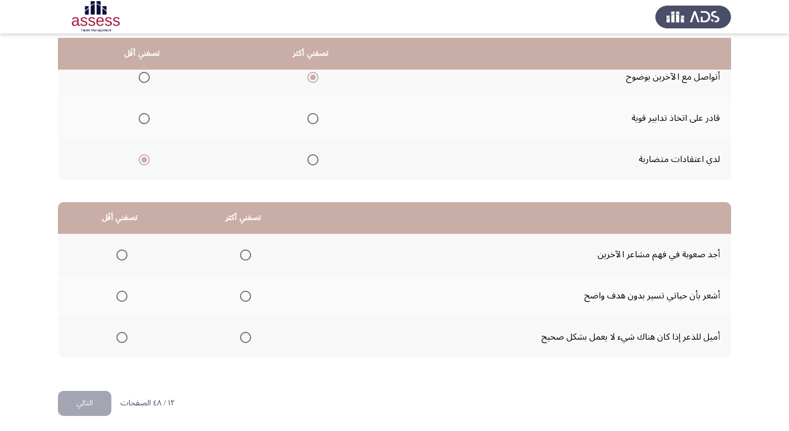
scroll to position [131, 0]
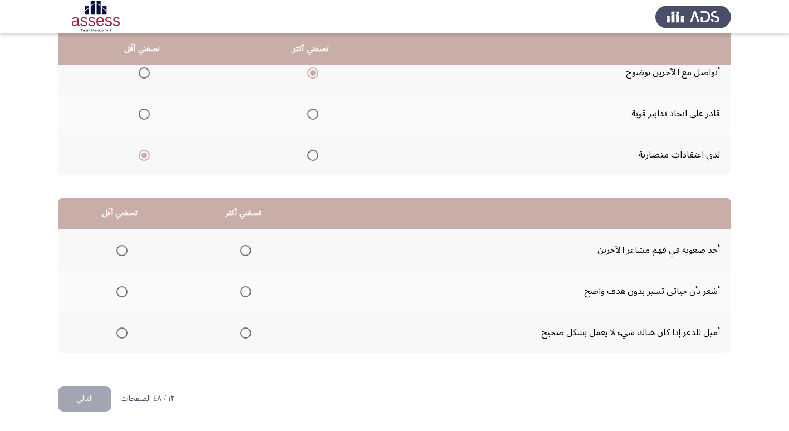
click at [121, 250] on span "Select an option" at bounding box center [121, 250] width 11 height 11
click at [121, 250] on input "Select an option" at bounding box center [121, 250] width 11 height 11
click at [246, 250] on span "Select an option" at bounding box center [245, 250] width 11 height 11
click at [246, 250] on input "Select an option" at bounding box center [245, 250] width 11 height 11
click at [118, 334] on span "Select an option" at bounding box center [121, 333] width 11 height 11
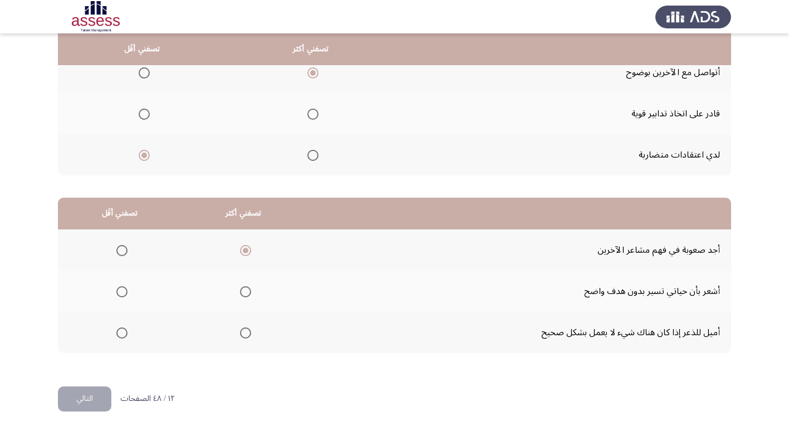
click at [118, 334] on input "Select an option" at bounding box center [121, 333] width 11 height 11
click at [86, 397] on button "التالي" at bounding box center [84, 399] width 53 height 25
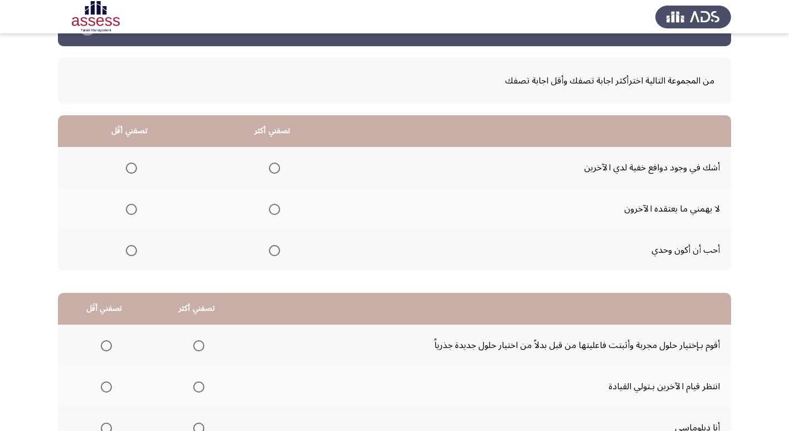
scroll to position [56, 0]
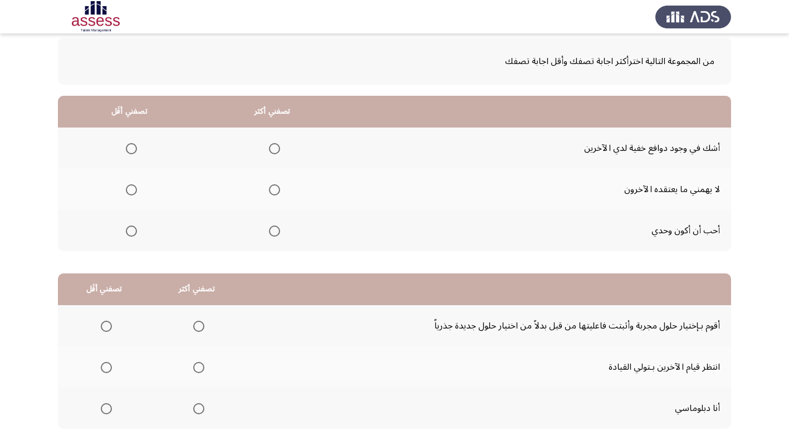
click at [125, 147] on label "Select an option" at bounding box center [129, 148] width 16 height 11
click at [126, 147] on input "Select an option" at bounding box center [131, 148] width 11 height 11
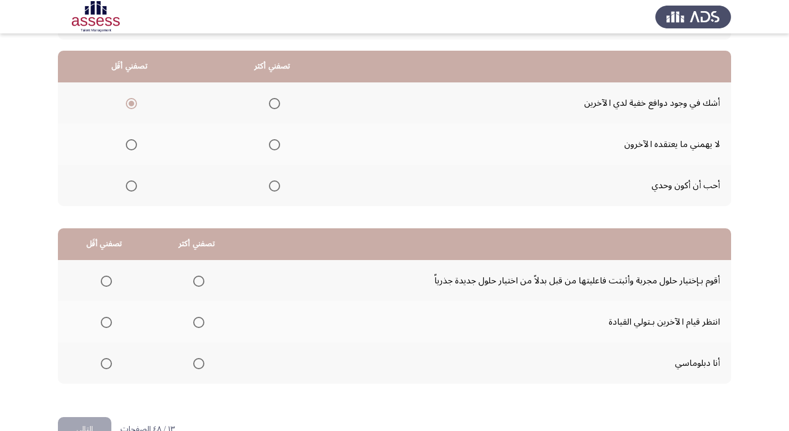
scroll to position [76, 0]
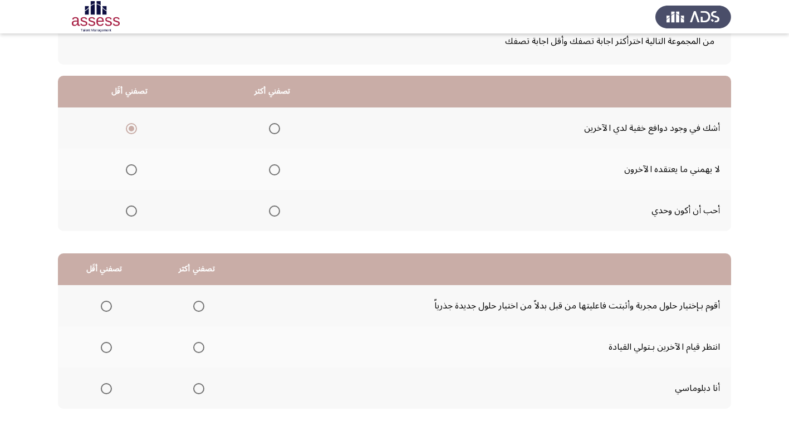
click at [270, 127] on span "Select an option" at bounding box center [274, 128] width 11 height 11
click at [270, 127] on input "Select an option" at bounding box center [274, 128] width 11 height 11
click at [130, 169] on span "Select an option" at bounding box center [131, 169] width 11 height 11
click at [130, 169] on input "Select an option" at bounding box center [131, 169] width 11 height 11
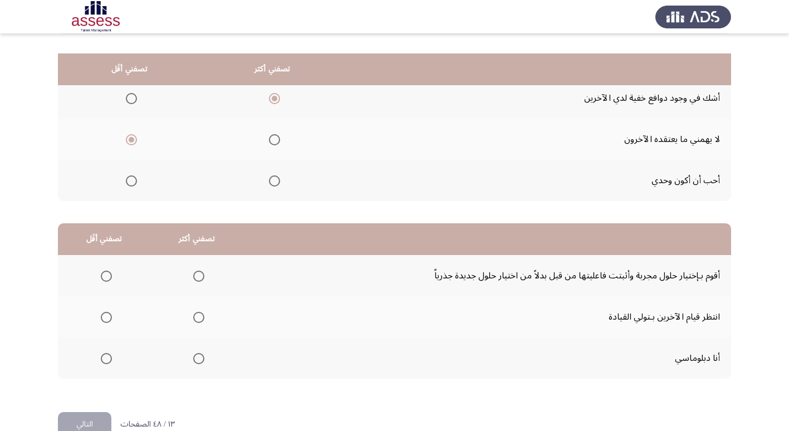
scroll to position [131, 0]
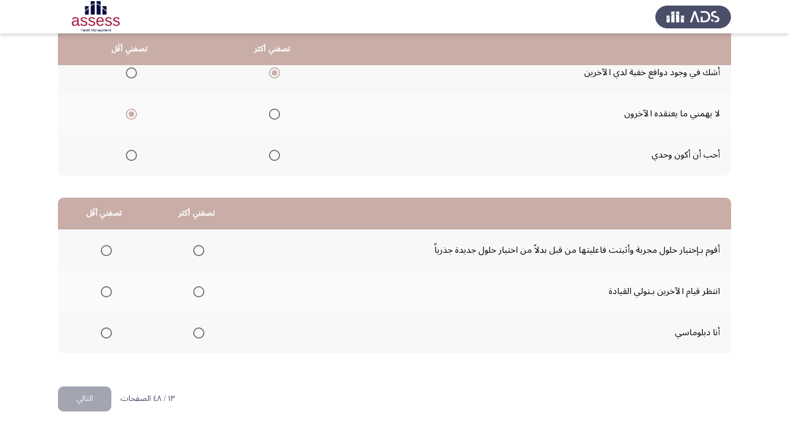
click at [191, 331] on label "Select an option" at bounding box center [197, 333] width 16 height 11
click at [193, 331] on input "Select an option" at bounding box center [198, 333] width 11 height 11
click at [106, 290] on span "Select an option" at bounding box center [106, 291] width 11 height 11
click at [106, 290] on input "Select an option" at bounding box center [106, 291] width 11 height 11
click at [93, 392] on button "التالي" at bounding box center [84, 399] width 53 height 25
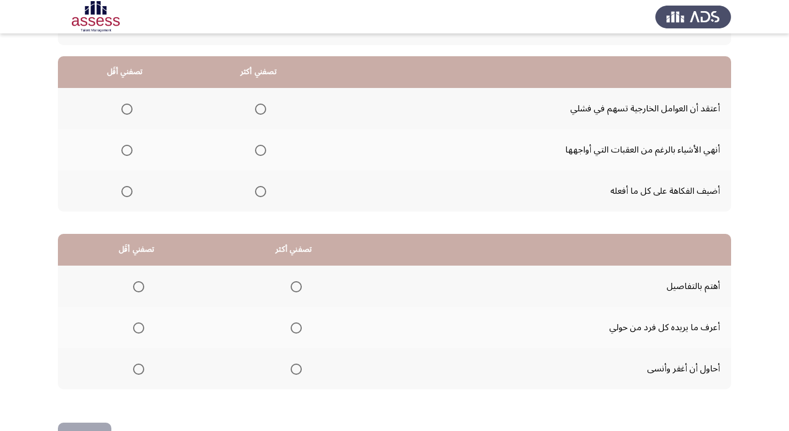
scroll to position [76, 0]
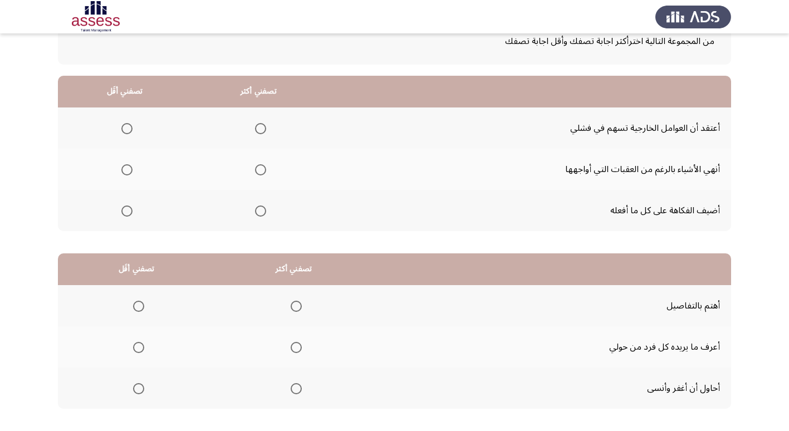
click at [264, 168] on span "Select an option" at bounding box center [260, 169] width 11 height 11
click at [264, 168] on input "Select an option" at bounding box center [260, 169] width 11 height 11
click at [127, 208] on span "Select an option" at bounding box center [126, 211] width 11 height 11
click at [127, 208] on input "Select an option" at bounding box center [126, 211] width 11 height 11
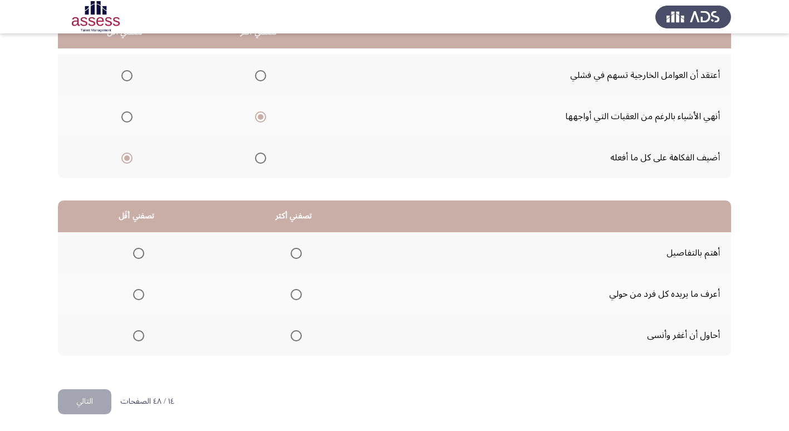
scroll to position [131, 0]
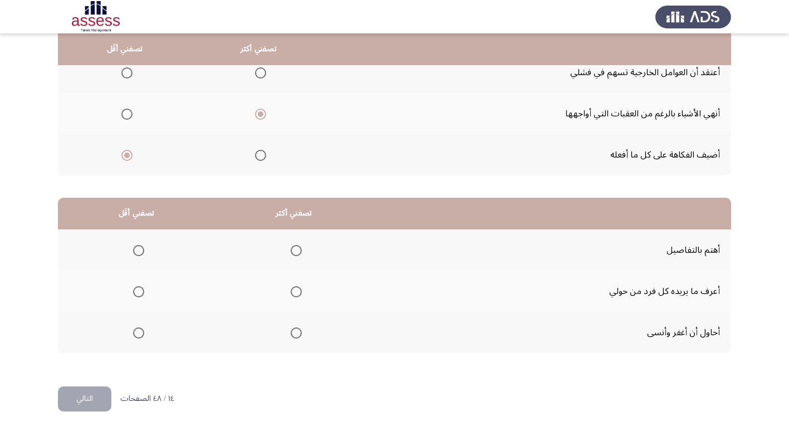
click at [296, 251] on span "Select an option" at bounding box center [296, 251] width 0 height 0
click at [296, 250] on input "Select an option" at bounding box center [296, 250] width 11 height 11
click at [133, 295] on span "Select an option" at bounding box center [138, 291] width 11 height 11
click at [133, 295] on input "Select an option" at bounding box center [138, 291] width 11 height 11
click at [77, 418] on html "Occupational Competency Measurement (OCM) التالي من المجموعة التالية اخترأكثر ا…" at bounding box center [394, 150] width 789 height 563
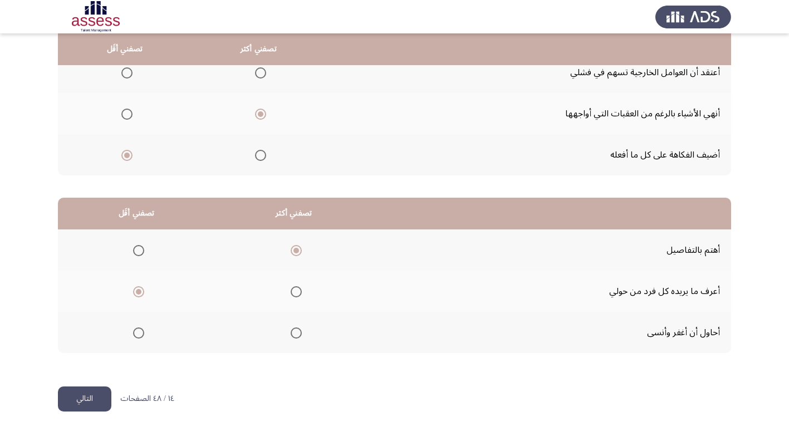
click at [89, 400] on button "التالي" at bounding box center [84, 399] width 53 height 25
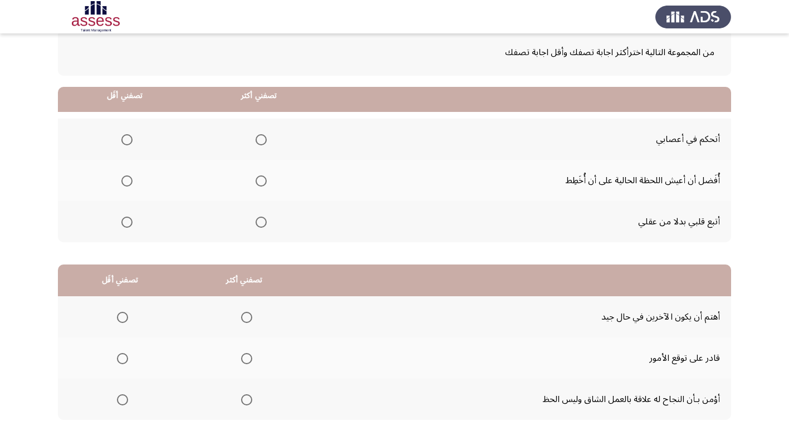
scroll to position [111, 0]
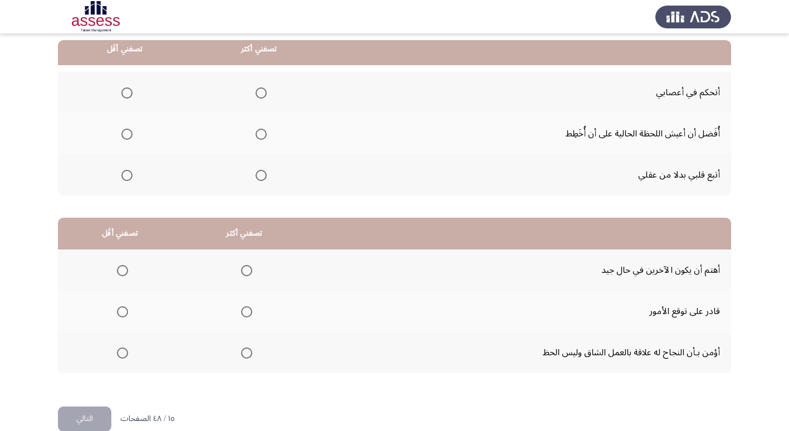
click at [256, 92] on span "Select an option" at bounding box center [261, 92] width 11 height 11
click at [256, 92] on input "Select an option" at bounding box center [261, 92] width 11 height 11
click at [127, 131] on span "Select an option" at bounding box center [126, 134] width 11 height 11
click at [127, 131] on input "Select an option" at bounding box center [126, 134] width 11 height 11
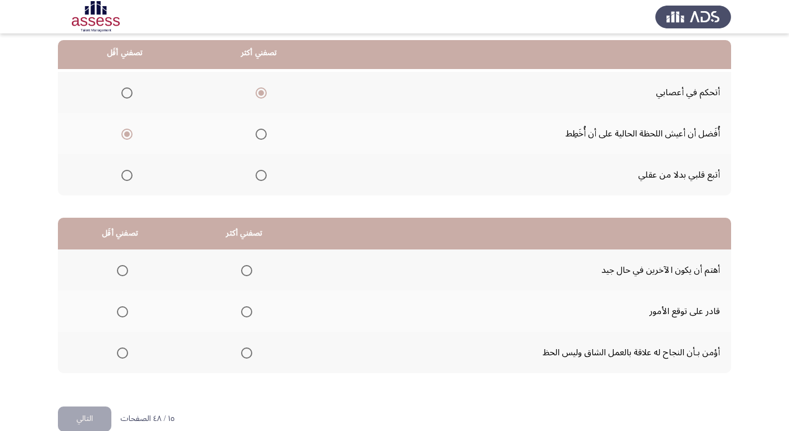
scroll to position [131, 0]
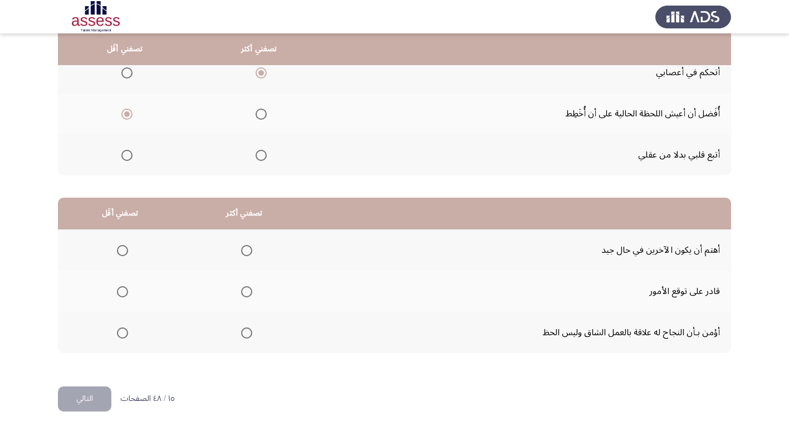
click at [227, 334] on th at bounding box center [244, 332] width 125 height 41
click at [128, 156] on span "Select an option" at bounding box center [126, 155] width 11 height 11
click at [128, 156] on input "Select an option" at bounding box center [126, 155] width 11 height 11
click at [241, 332] on span "Select an option" at bounding box center [246, 333] width 11 height 11
click at [241, 332] on input "Select an option" at bounding box center [246, 333] width 11 height 11
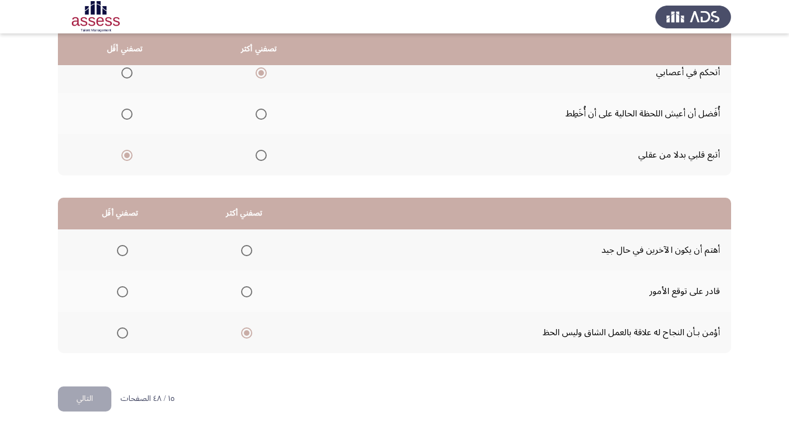
click at [120, 292] on span "Select an option" at bounding box center [122, 291] width 11 height 11
click at [120, 292] on input "Select an option" at bounding box center [122, 291] width 11 height 11
click at [101, 394] on button "التالي" at bounding box center [84, 399] width 53 height 25
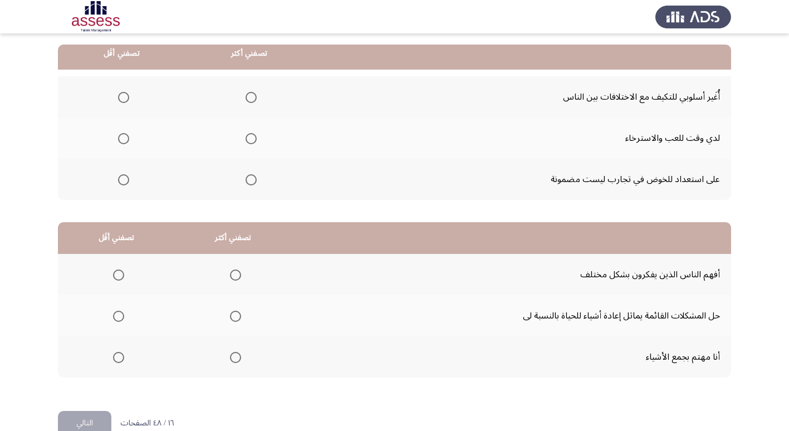
scroll to position [111, 0]
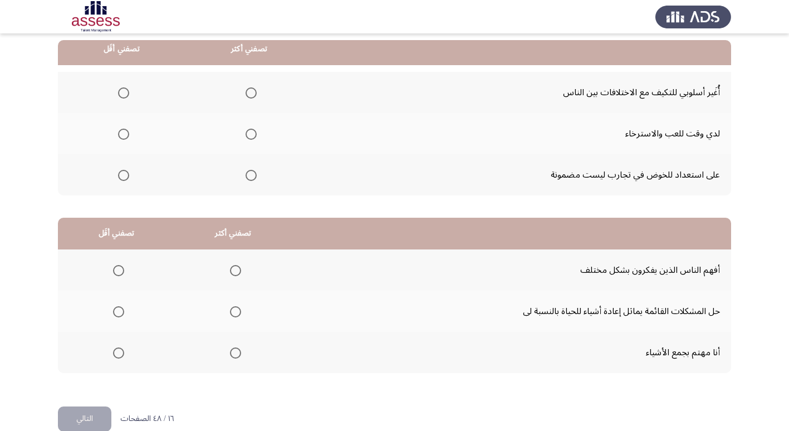
click at [252, 91] on span "Select an option" at bounding box center [251, 92] width 11 height 11
click at [252, 91] on input "Select an option" at bounding box center [251, 92] width 11 height 11
click at [126, 131] on span "Select an option" at bounding box center [123, 134] width 11 height 11
click at [126, 131] on input "Select an option" at bounding box center [123, 134] width 11 height 11
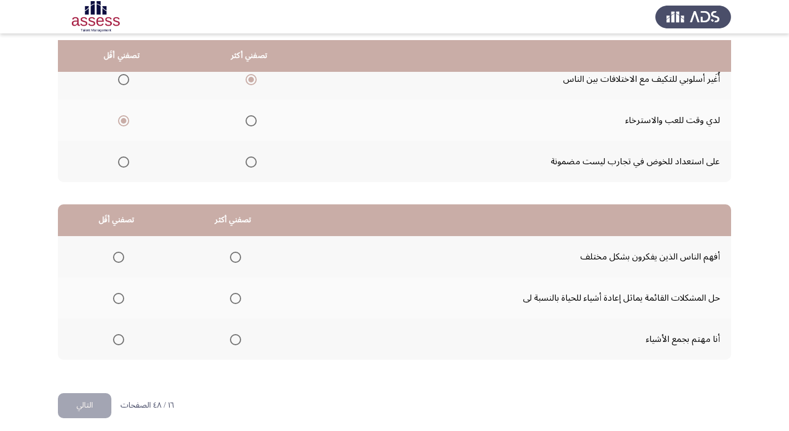
scroll to position [131, 0]
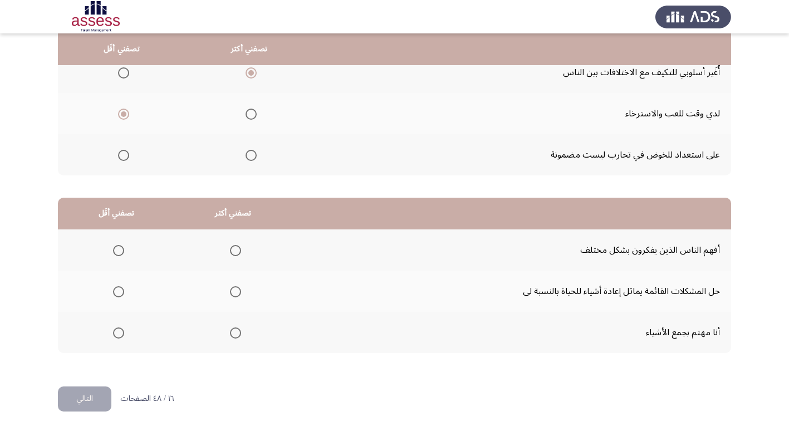
click at [231, 292] on span "Select an option" at bounding box center [235, 291] width 11 height 11
click at [231, 292] on input "Select an option" at bounding box center [235, 291] width 11 height 11
click at [113, 331] on span "Select an option" at bounding box center [118, 333] width 11 height 11
click at [113, 331] on input "Select an option" at bounding box center [118, 333] width 11 height 11
click at [95, 399] on button "التالي" at bounding box center [84, 399] width 53 height 25
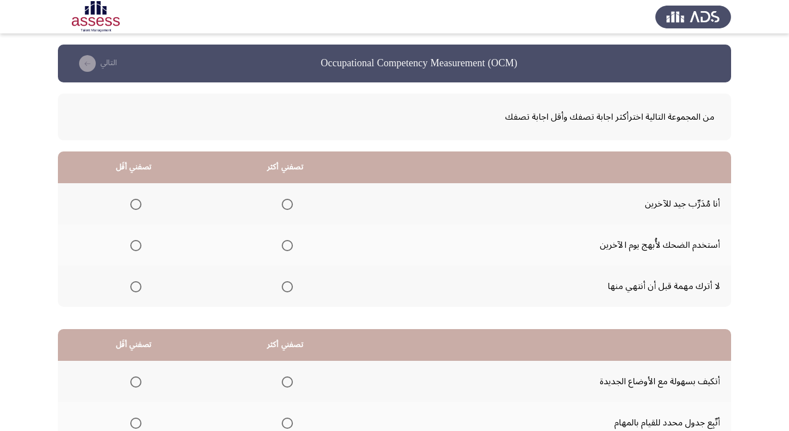
scroll to position [56, 0]
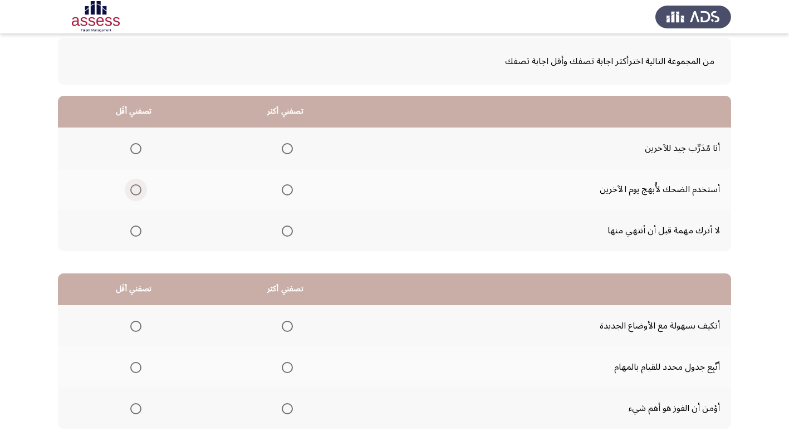
click at [136, 192] on span "Select an option" at bounding box center [135, 189] width 11 height 11
click at [136, 192] on input "Select an option" at bounding box center [135, 189] width 11 height 11
click at [282, 149] on span "Select an option" at bounding box center [287, 148] width 11 height 11
click at [282, 149] on input "Select an option" at bounding box center [287, 148] width 11 height 11
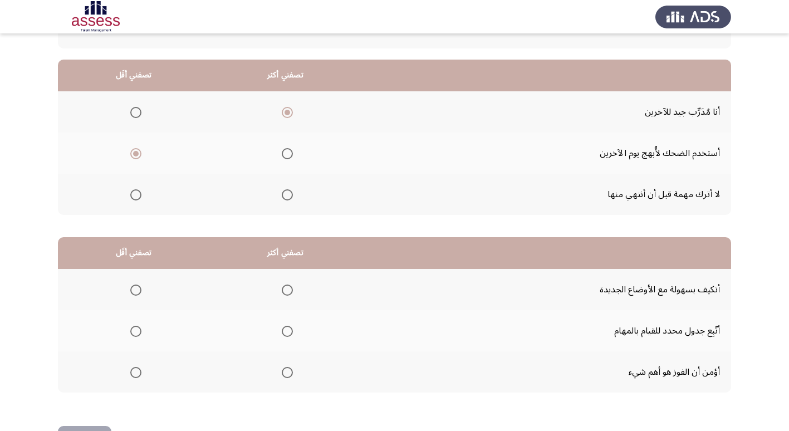
scroll to position [111, 0]
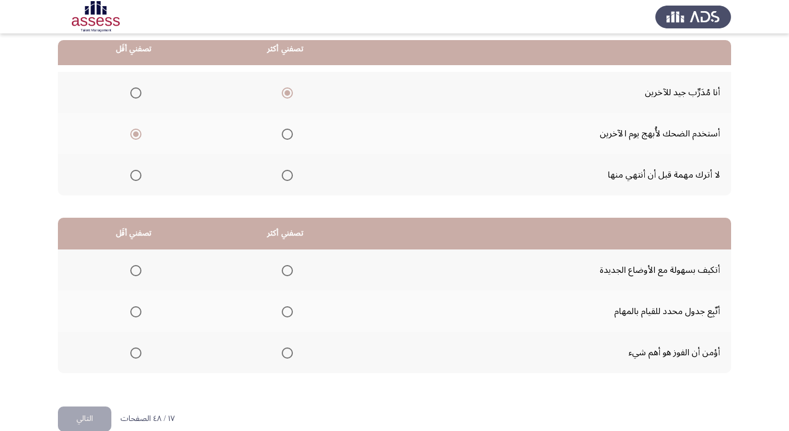
click at [286, 173] on span "Select an option" at bounding box center [287, 175] width 11 height 11
click at [286, 173] on input "Select an option" at bounding box center [287, 175] width 11 height 11
click at [288, 94] on span "Select an option" at bounding box center [287, 92] width 11 height 11
click at [288, 94] on input "Select an option" at bounding box center [287, 92] width 11 height 11
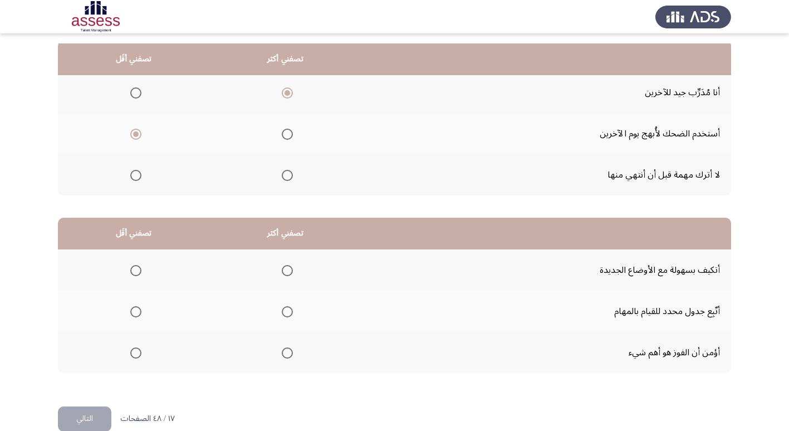
scroll to position [131, 0]
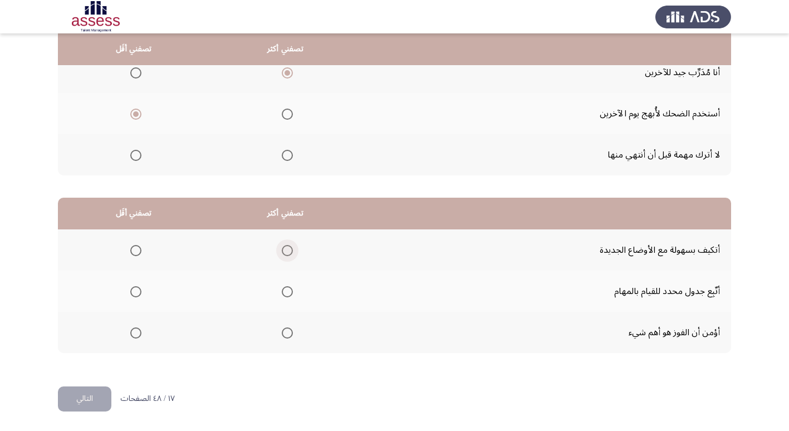
click at [282, 249] on span "Select an option" at bounding box center [287, 250] width 11 height 11
click at [282, 249] on input "Select an option" at bounding box center [287, 250] width 11 height 11
click at [130, 332] on span "Select an option" at bounding box center [135, 333] width 11 height 11
click at [130, 332] on input "Select an option" at bounding box center [135, 333] width 11 height 11
click at [85, 402] on button "التالي" at bounding box center [84, 399] width 53 height 25
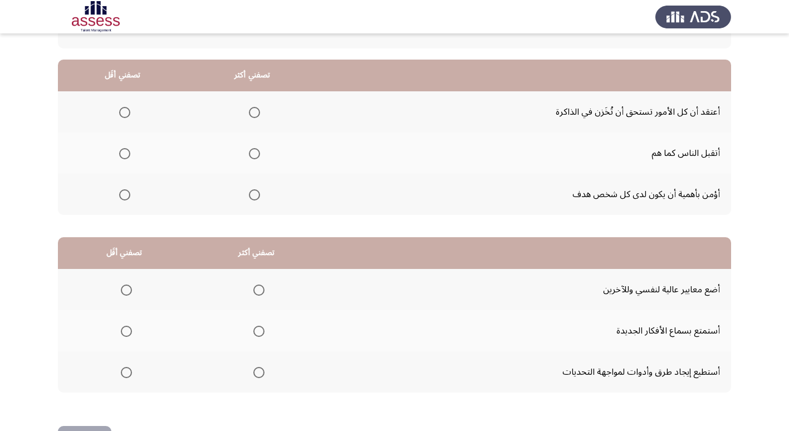
scroll to position [111, 0]
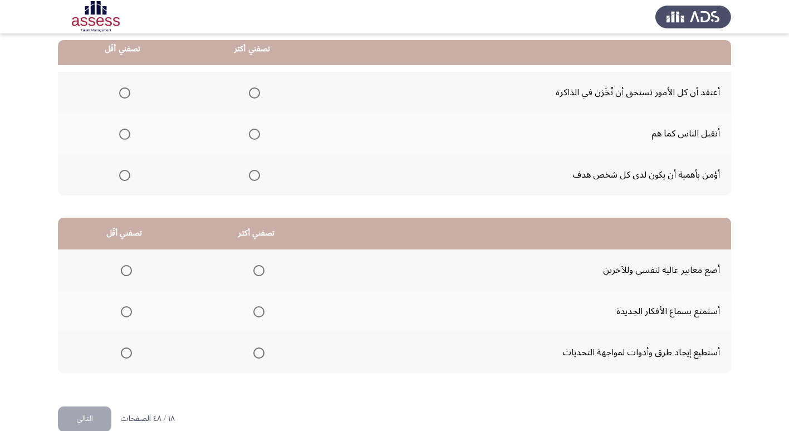
click at [250, 174] on span "Select an option" at bounding box center [254, 175] width 11 height 11
click at [250, 174] on input "Select an option" at bounding box center [254, 175] width 11 height 11
click at [124, 92] on span "Select an option" at bounding box center [124, 92] width 11 height 11
click at [124, 92] on input "Select an option" at bounding box center [124, 92] width 11 height 11
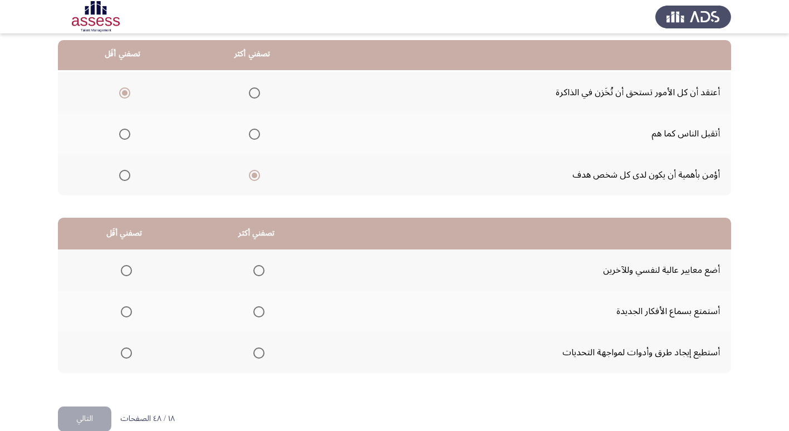
scroll to position [131, 0]
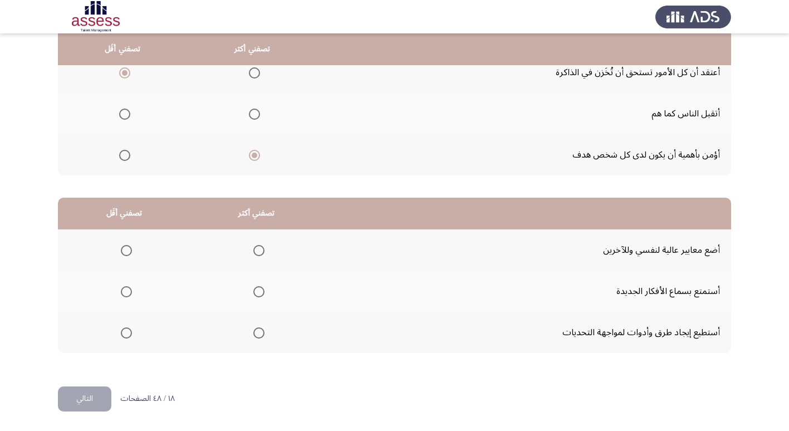
click at [256, 291] on span "Select an option" at bounding box center [258, 291] width 11 height 11
click at [256, 291] on input "Select an option" at bounding box center [258, 291] width 11 height 11
click at [124, 248] on span "Select an option" at bounding box center [126, 250] width 11 height 11
click at [124, 248] on input "Select an option" at bounding box center [126, 250] width 11 height 11
click at [82, 397] on button "التالي" at bounding box center [84, 399] width 53 height 25
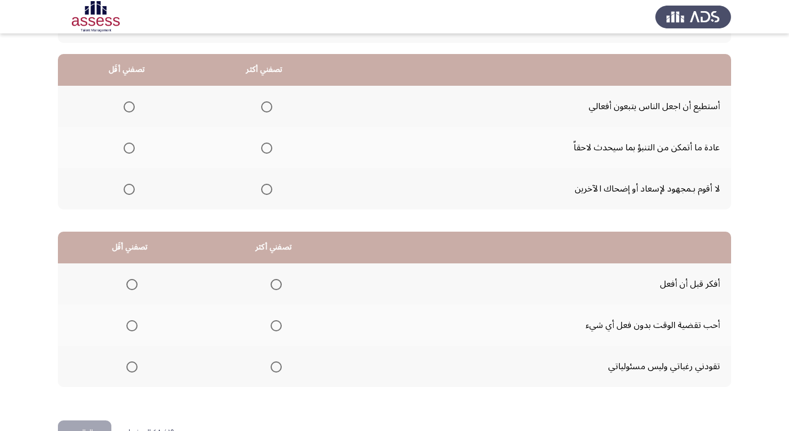
scroll to position [111, 0]
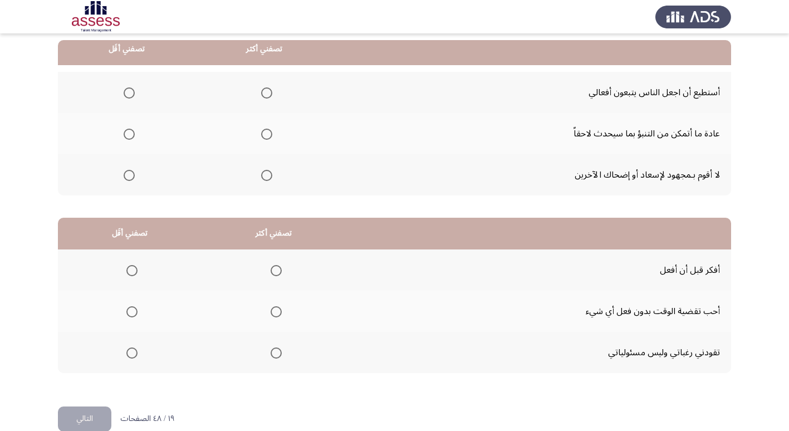
click at [265, 91] on span "Select an option" at bounding box center [266, 92] width 11 height 11
click at [265, 91] on input "Select an option" at bounding box center [266, 92] width 11 height 11
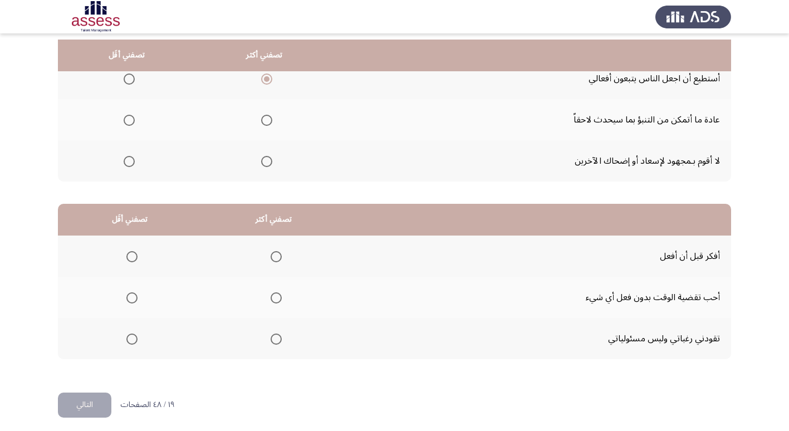
scroll to position [131, 0]
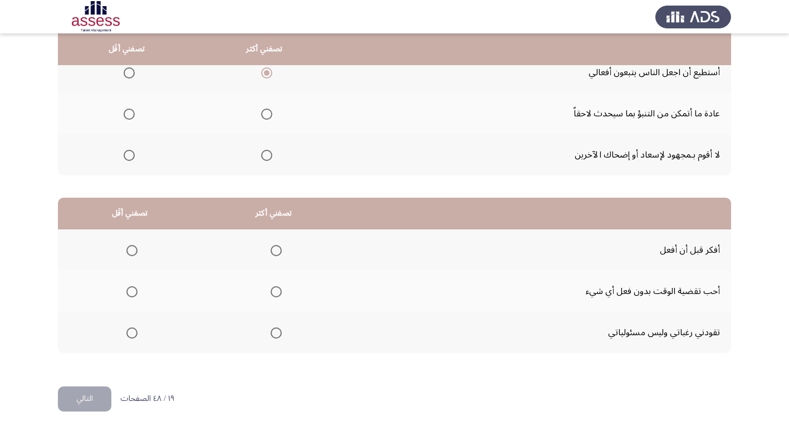
click at [130, 157] on span "Select an option" at bounding box center [129, 155] width 11 height 11
click at [130, 157] on input "Select an option" at bounding box center [129, 155] width 11 height 11
click at [276, 251] on span "Select an option" at bounding box center [276, 251] width 0 height 0
click at [272, 251] on input "Select an option" at bounding box center [276, 250] width 11 height 11
click at [133, 332] on span "Select an option" at bounding box center [131, 333] width 11 height 11
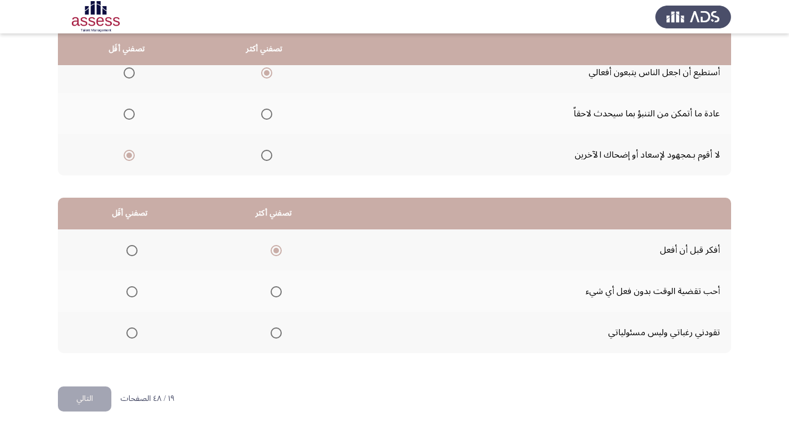
click at [133, 332] on input "Select an option" at bounding box center [131, 333] width 11 height 11
click at [88, 389] on button "التالي" at bounding box center [84, 399] width 53 height 25
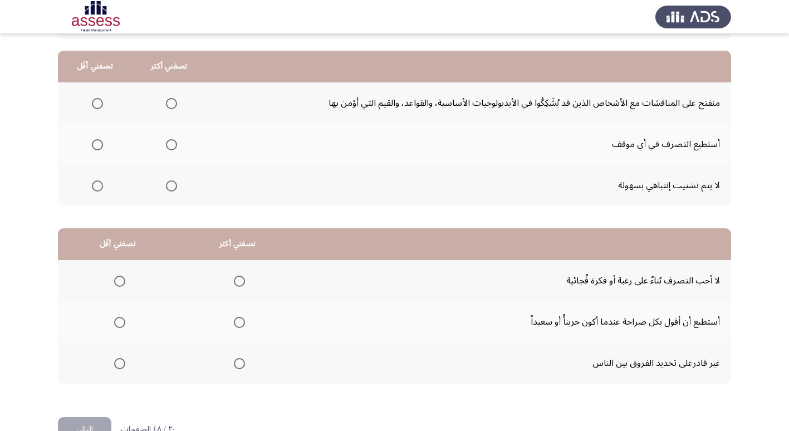
scroll to position [76, 0]
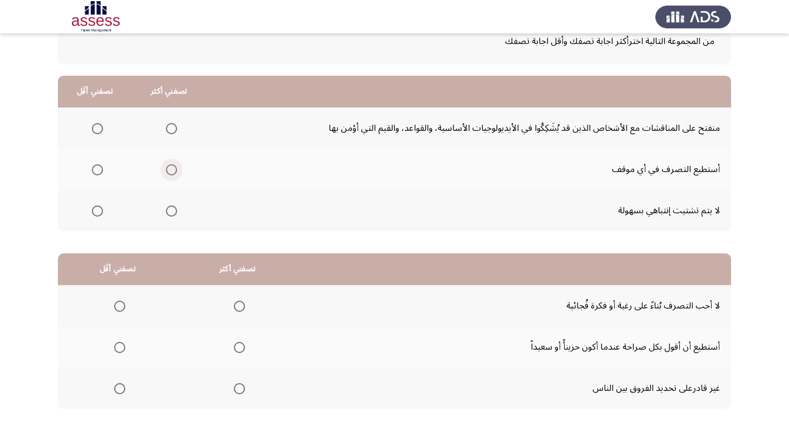
click at [168, 166] on span "Select an option" at bounding box center [171, 169] width 11 height 11
click at [168, 166] on input "Select an option" at bounding box center [171, 169] width 11 height 11
click at [100, 210] on span "Select an option" at bounding box center [97, 211] width 11 height 11
click at [100, 210] on input "Select an option" at bounding box center [97, 211] width 11 height 11
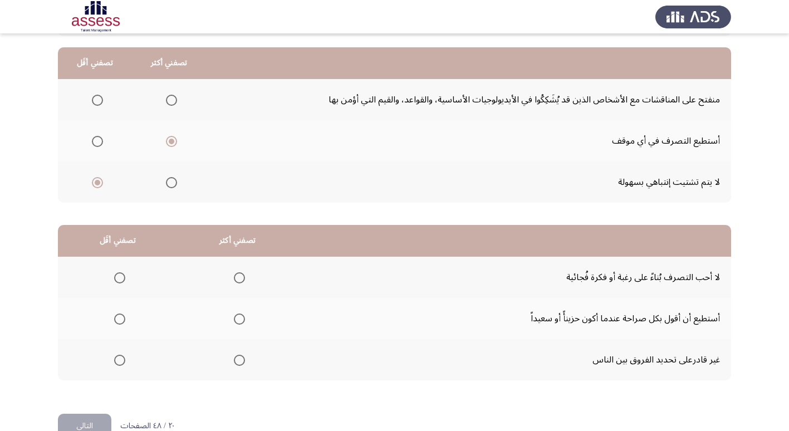
scroll to position [131, 0]
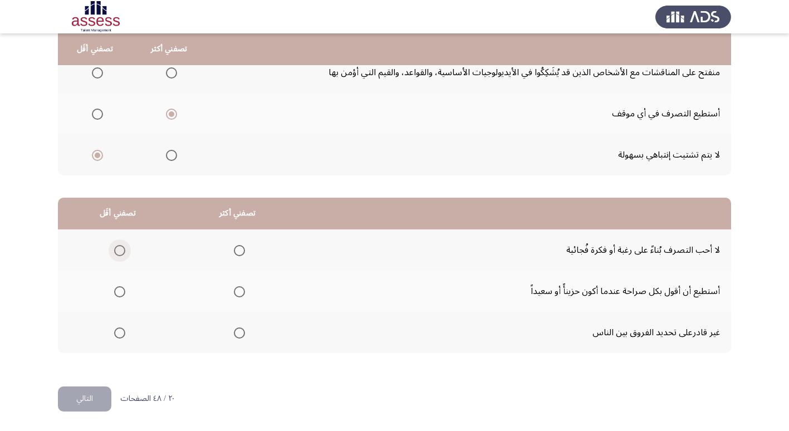
click at [117, 253] on span "Select an option" at bounding box center [119, 250] width 11 height 11
click at [117, 253] on input "Select an option" at bounding box center [119, 250] width 11 height 11
click at [238, 287] on span "Select an option" at bounding box center [239, 291] width 11 height 11
click at [238, 287] on input "Select an option" at bounding box center [239, 291] width 11 height 11
click at [121, 334] on span "Select an option" at bounding box center [119, 333] width 11 height 11
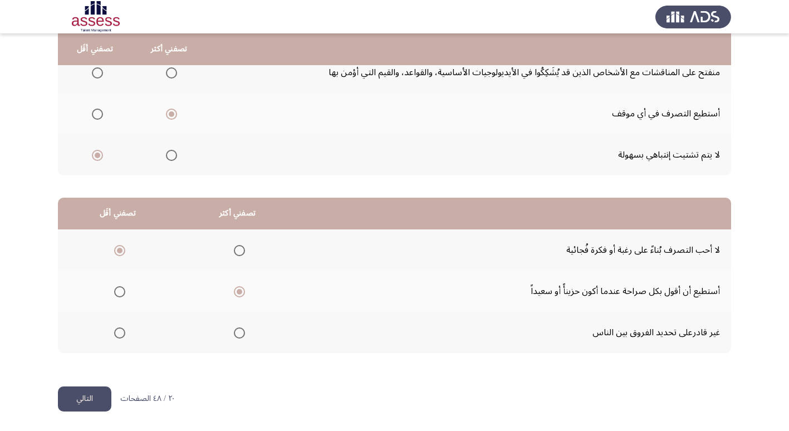
click at [121, 334] on input "Select an option" at bounding box center [119, 333] width 11 height 11
click at [94, 396] on button "التالي" at bounding box center [84, 399] width 53 height 25
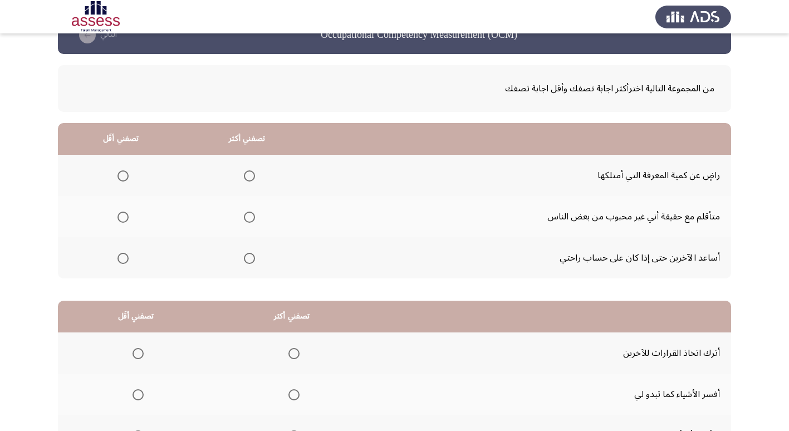
scroll to position [56, 0]
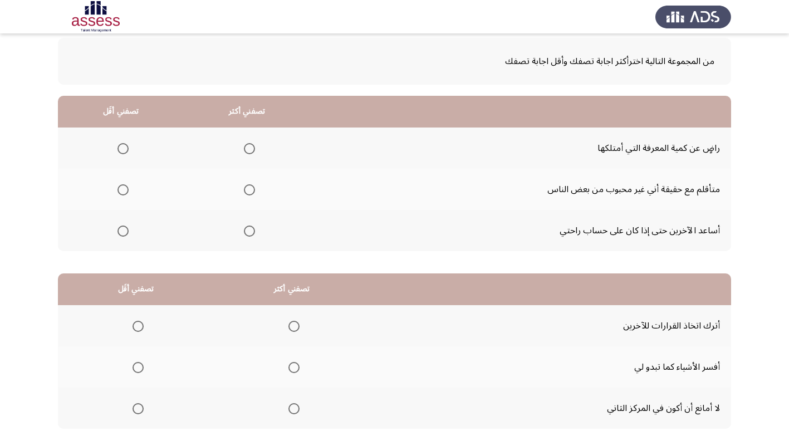
click at [246, 189] on span "Select an option" at bounding box center [249, 189] width 11 height 11
click at [246, 189] on input "Select an option" at bounding box center [249, 189] width 11 height 11
click at [250, 146] on span "Select an option" at bounding box center [249, 148] width 11 height 11
click at [250, 146] on input "Select an option" at bounding box center [249, 148] width 11 height 11
click at [250, 191] on span "Select an option" at bounding box center [249, 189] width 11 height 11
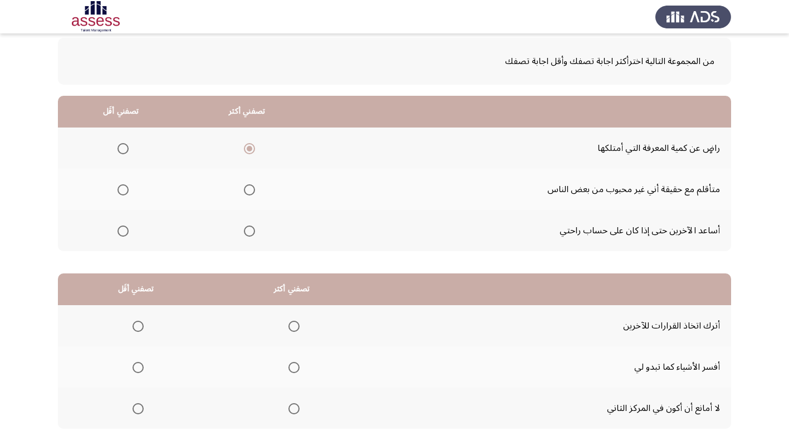
click at [250, 191] on input "Select an option" at bounding box center [249, 189] width 11 height 11
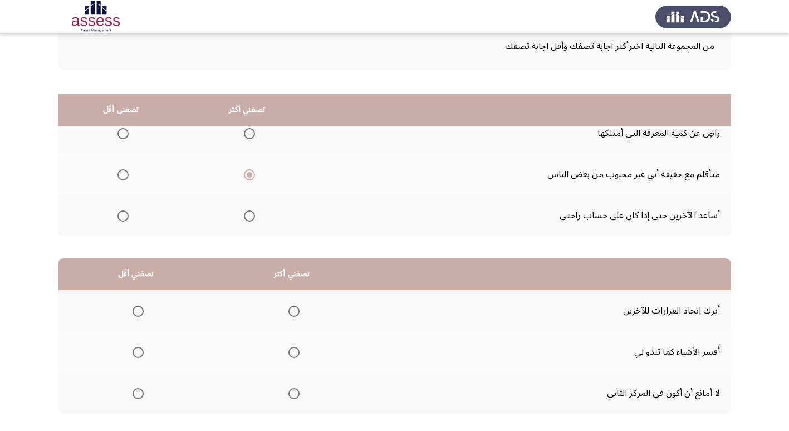
scroll to position [0, 0]
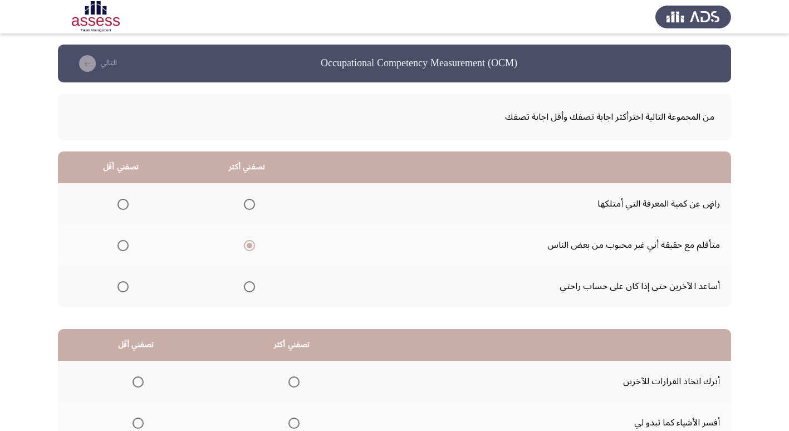
click at [244, 286] on span "Select an option" at bounding box center [249, 286] width 11 height 11
click at [244, 286] on input "Select an option" at bounding box center [249, 286] width 11 height 11
click at [126, 247] on span "Select an option" at bounding box center [123, 245] width 11 height 11
click at [126, 247] on input "Select an option" at bounding box center [123, 245] width 11 height 11
click at [247, 202] on span "Select an option" at bounding box center [249, 204] width 11 height 11
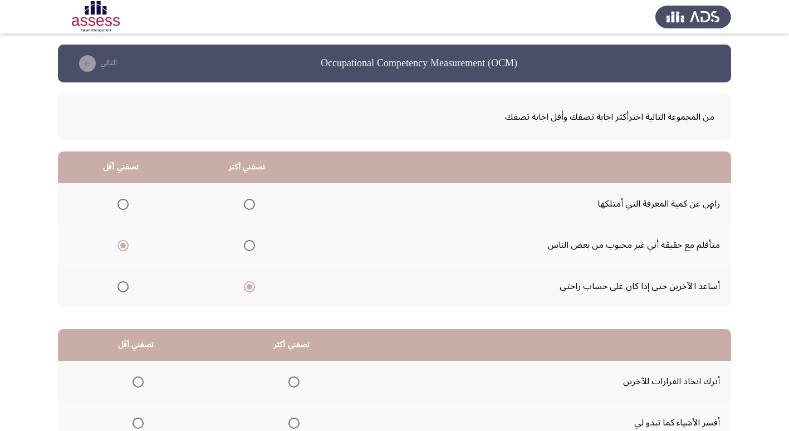
click at [247, 202] on input "Select an option" at bounding box center [249, 204] width 11 height 11
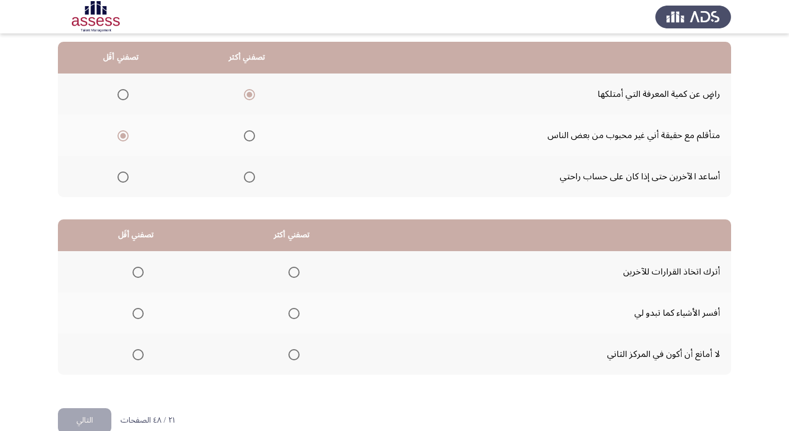
scroll to position [131, 0]
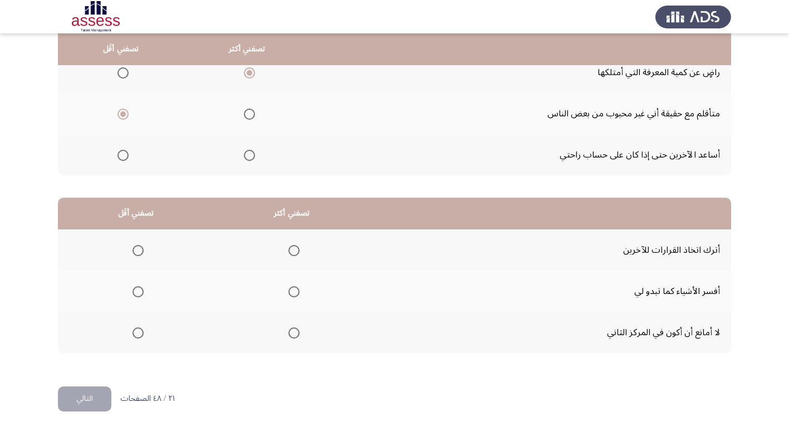
click at [294, 335] on span "Select an option" at bounding box center [294, 333] width 11 height 11
click at [294, 335] on input "Select an option" at bounding box center [294, 333] width 11 height 11
click at [139, 291] on span "Select an option" at bounding box center [138, 291] width 11 height 11
click at [139, 291] on input "Select an option" at bounding box center [138, 291] width 11 height 11
click at [94, 398] on button "التالي" at bounding box center [84, 399] width 53 height 25
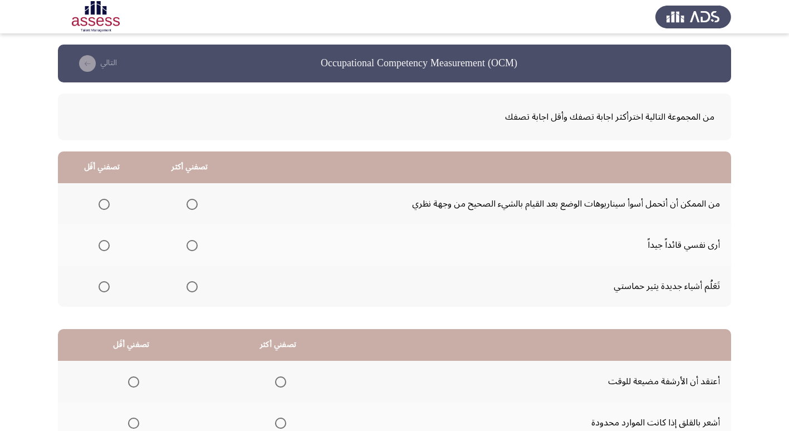
scroll to position [56, 0]
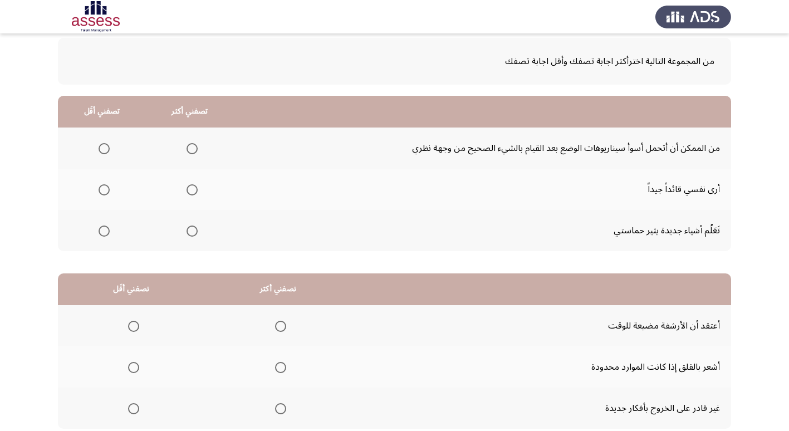
click at [187, 235] on span "Select an option" at bounding box center [192, 231] width 11 height 11
click at [187, 235] on input "Select an option" at bounding box center [192, 231] width 11 height 11
click at [106, 148] on span "Select an option" at bounding box center [104, 148] width 11 height 11
click at [106, 148] on input "Select an option" at bounding box center [104, 148] width 11 height 11
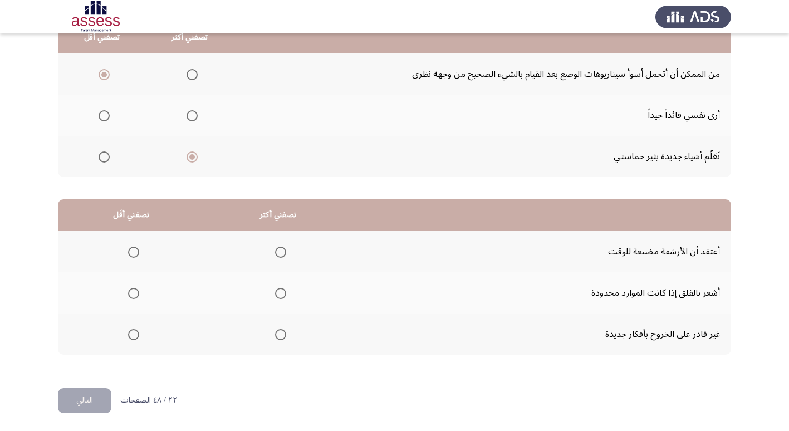
scroll to position [131, 0]
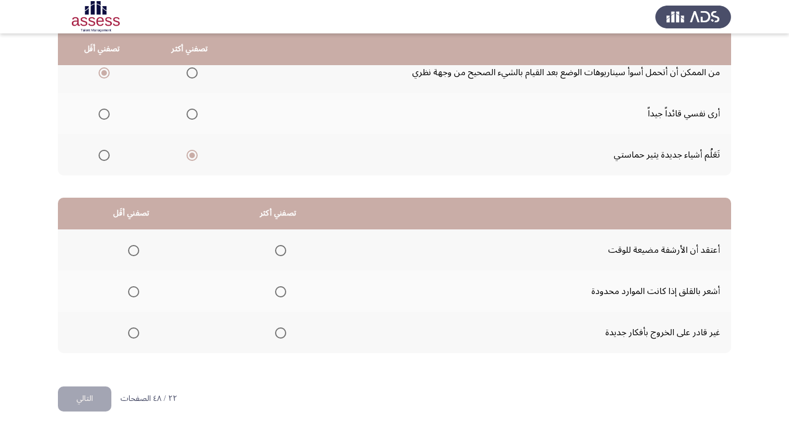
click at [131, 331] on span "Select an option" at bounding box center [133, 333] width 11 height 11
click at [131, 331] on input "Select an option" at bounding box center [133, 333] width 11 height 11
click at [277, 292] on span "Select an option" at bounding box center [280, 291] width 11 height 11
click at [277, 292] on input "Select an option" at bounding box center [280, 291] width 11 height 11
click at [103, 399] on button "التالي" at bounding box center [84, 399] width 53 height 25
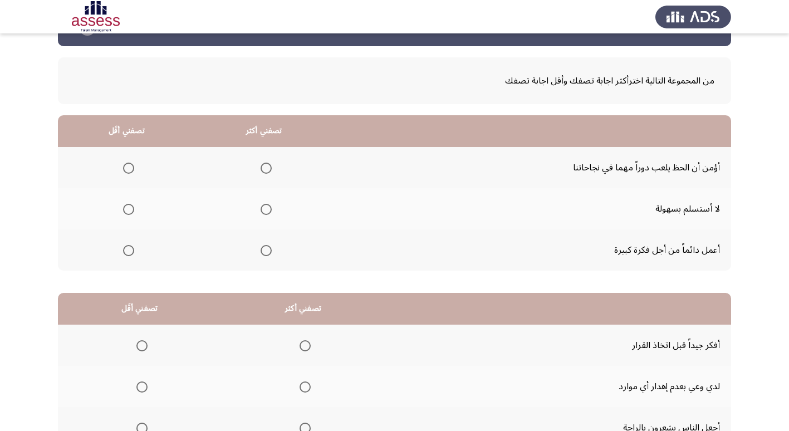
scroll to position [56, 0]
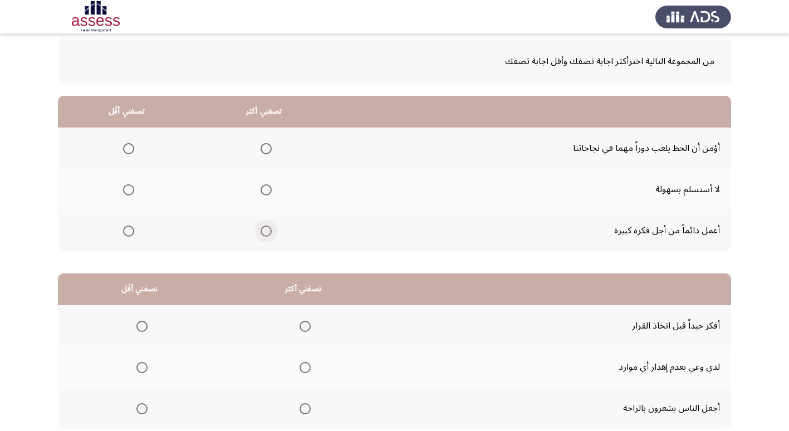
click at [264, 232] on span "Select an option" at bounding box center [266, 231] width 11 height 11
click at [264, 232] on input "Select an option" at bounding box center [266, 231] width 11 height 11
click at [126, 190] on span "Select an option" at bounding box center [128, 189] width 11 height 11
click at [126, 190] on input "Select an option" at bounding box center [128, 189] width 11 height 11
click at [126, 147] on span "Select an option" at bounding box center [128, 148] width 11 height 11
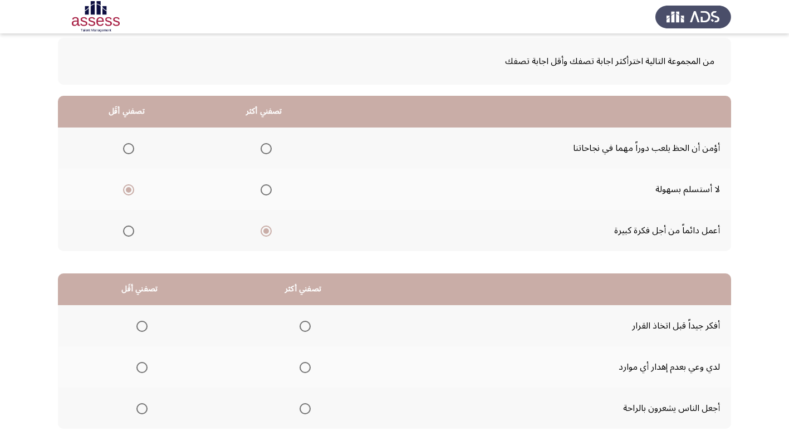
click at [126, 147] on input "Select an option" at bounding box center [128, 148] width 11 height 11
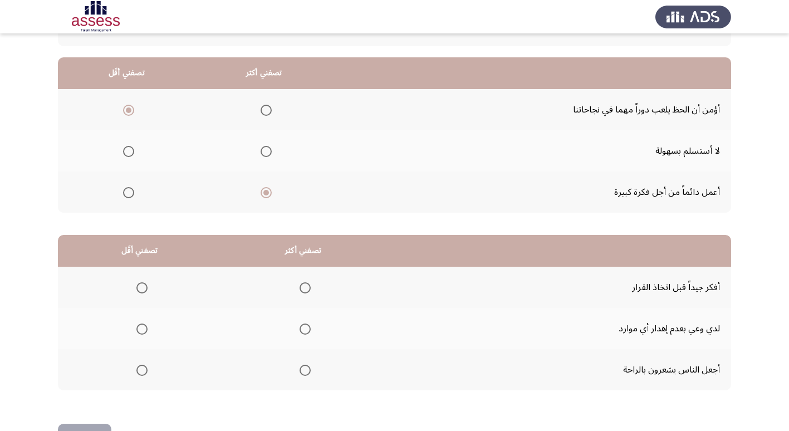
scroll to position [131, 0]
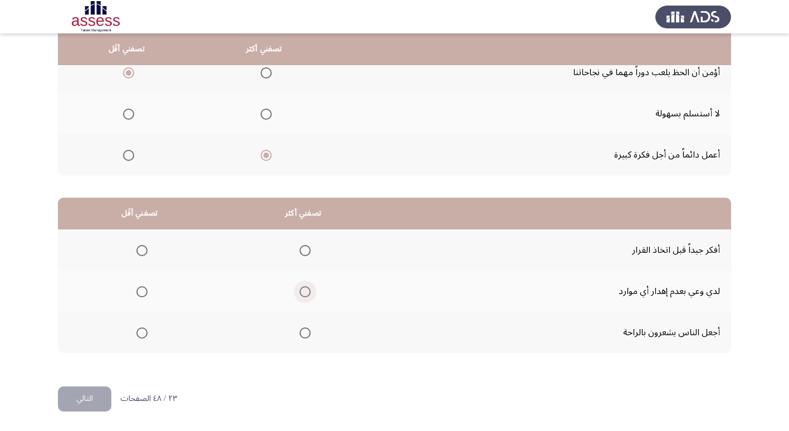
click at [305, 295] on span "Select an option" at bounding box center [305, 291] width 11 height 11
click at [305, 295] on input "Select an option" at bounding box center [305, 291] width 11 height 11
click at [138, 331] on span "Select an option" at bounding box center [141, 333] width 11 height 11
click at [138, 331] on input "Select an option" at bounding box center [141, 333] width 11 height 11
click at [79, 394] on button "التالي" at bounding box center [84, 399] width 53 height 25
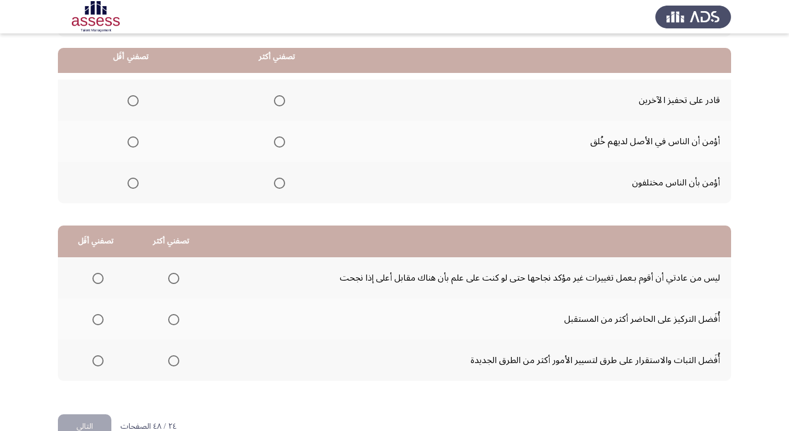
scroll to position [111, 0]
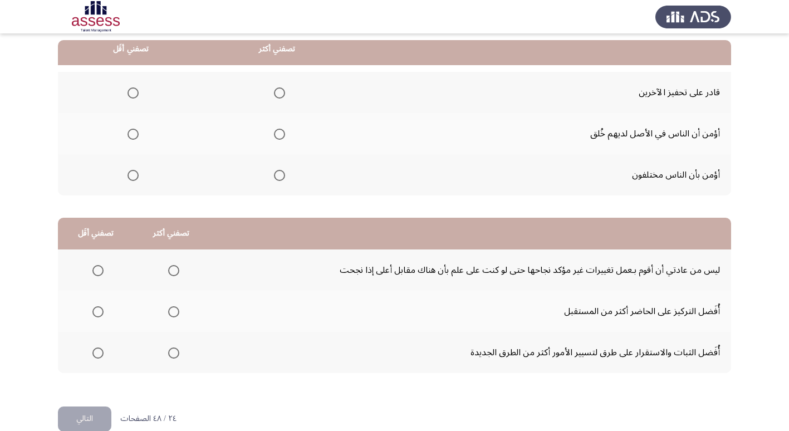
click at [278, 175] on span "Select an option" at bounding box center [279, 175] width 11 height 11
click at [278, 175] on input "Select an option" at bounding box center [279, 175] width 11 height 11
click at [283, 94] on span "Select an option" at bounding box center [279, 92] width 11 height 11
click at [283, 94] on input "Select an option" at bounding box center [279, 92] width 11 height 11
click at [137, 178] on span "Select an option" at bounding box center [133, 175] width 11 height 11
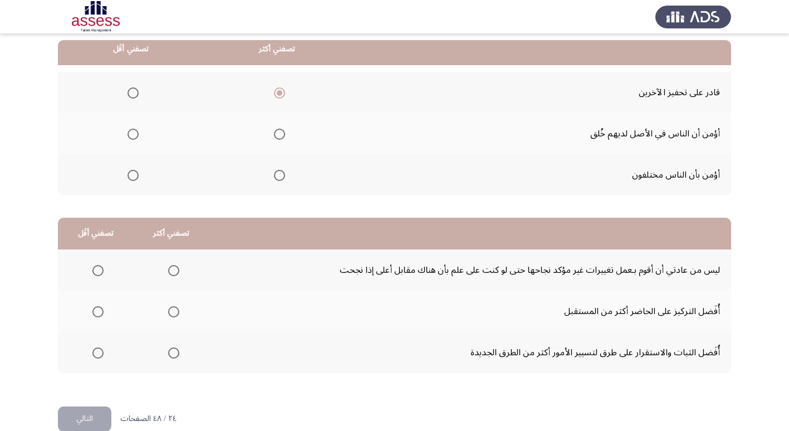
click at [137, 178] on input "Select an option" at bounding box center [133, 175] width 11 height 11
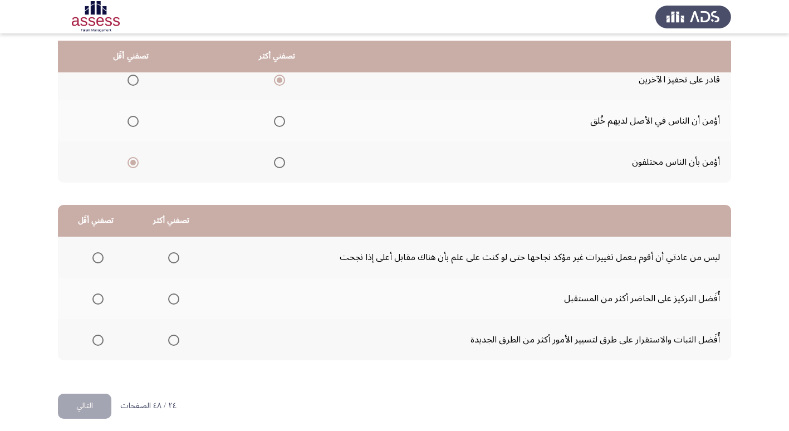
scroll to position [131, 0]
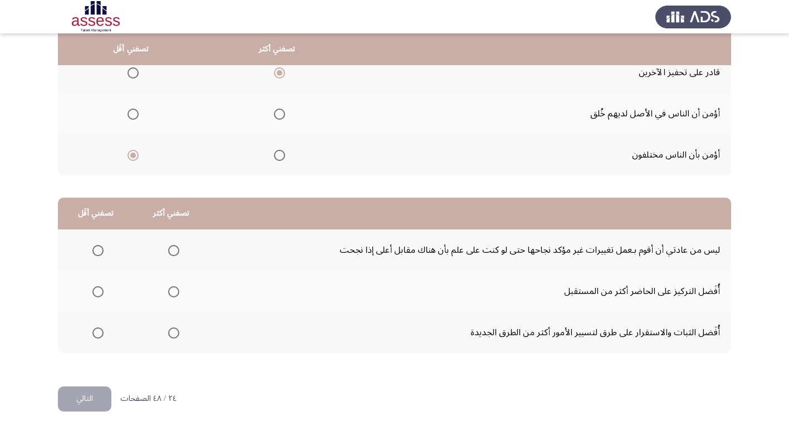
click at [99, 250] on span "Select an option" at bounding box center [97, 250] width 11 height 11
click at [99, 250] on input "Select an option" at bounding box center [97, 250] width 11 height 11
click at [172, 293] on span "Select an option" at bounding box center [173, 291] width 11 height 11
click at [172, 293] on input "Select an option" at bounding box center [173, 291] width 11 height 11
click at [92, 394] on button "التالي" at bounding box center [84, 399] width 53 height 25
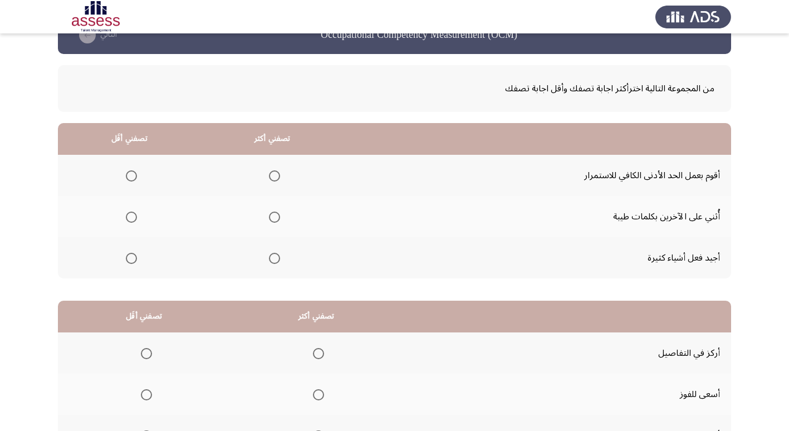
scroll to position [56, 0]
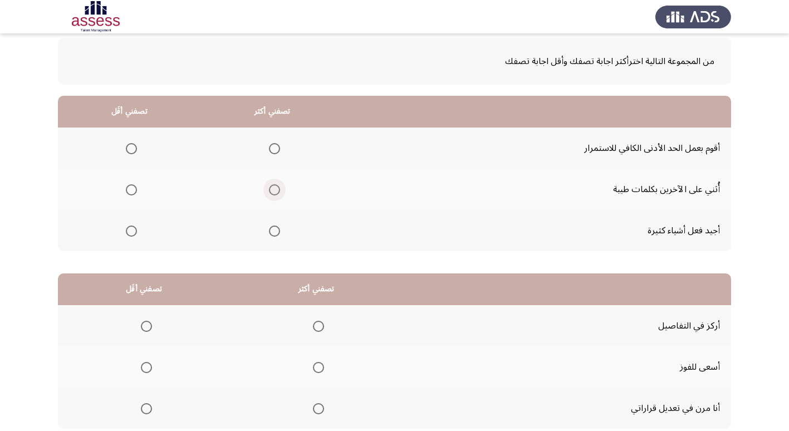
click at [272, 189] on span "Select an option" at bounding box center [274, 189] width 11 height 11
click at [272, 189] on input "Select an option" at bounding box center [274, 189] width 11 height 11
click at [129, 235] on span "Select an option" at bounding box center [131, 231] width 11 height 11
click at [129, 235] on input "Select an option" at bounding box center [131, 231] width 11 height 11
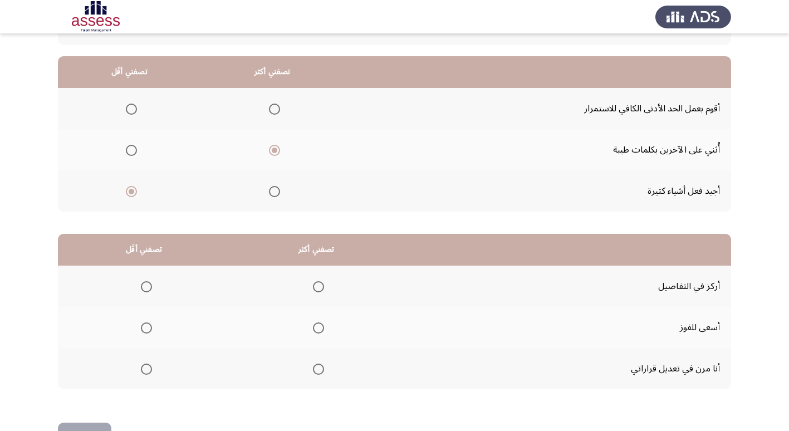
scroll to position [131, 0]
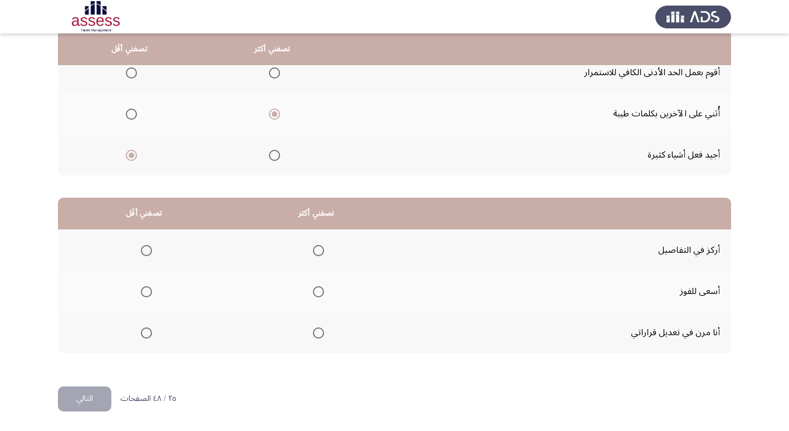
click at [313, 330] on span "Select an option" at bounding box center [318, 333] width 11 height 11
click at [313, 330] on input "Select an option" at bounding box center [318, 333] width 11 height 11
click at [139, 253] on label "Select an option" at bounding box center [144, 250] width 16 height 11
click at [141, 253] on input "Select an option" at bounding box center [146, 250] width 11 height 11
click at [85, 395] on button "التالي" at bounding box center [84, 399] width 53 height 25
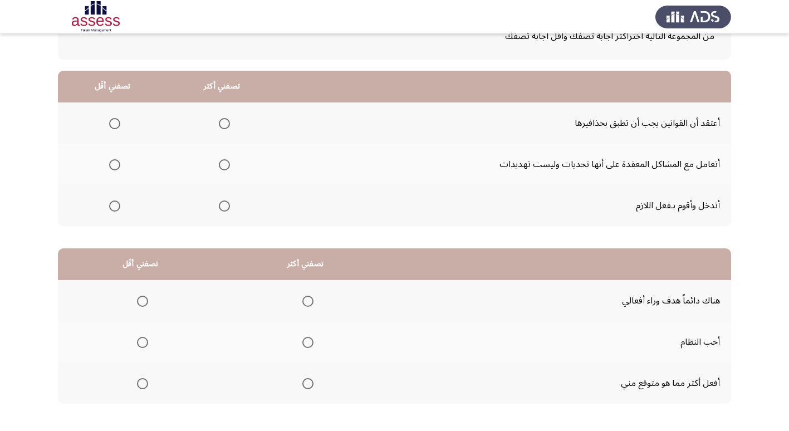
scroll to position [20, 0]
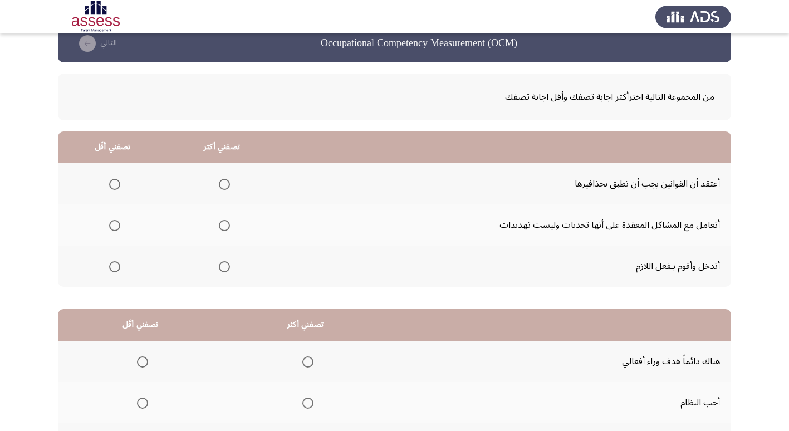
click at [226, 231] on mat-radio-group "Select an option" at bounding box center [222, 225] width 16 height 19
click at [226, 222] on span "Select an option" at bounding box center [224, 225] width 11 height 11
click at [226, 222] on input "Select an option" at bounding box center [224, 225] width 11 height 11
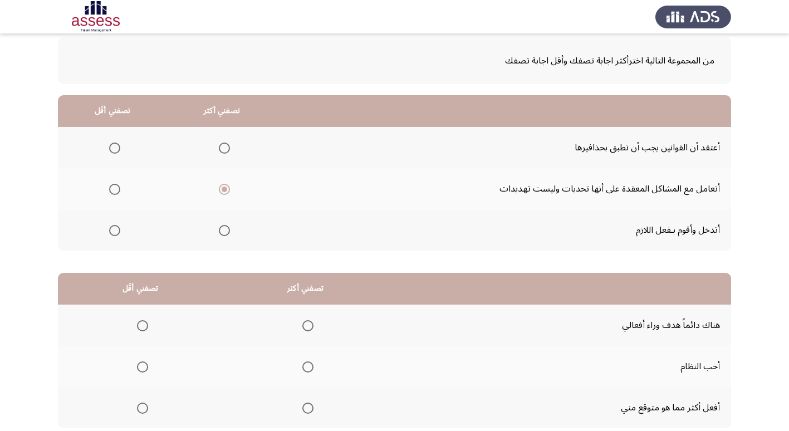
scroll to position [76, 0]
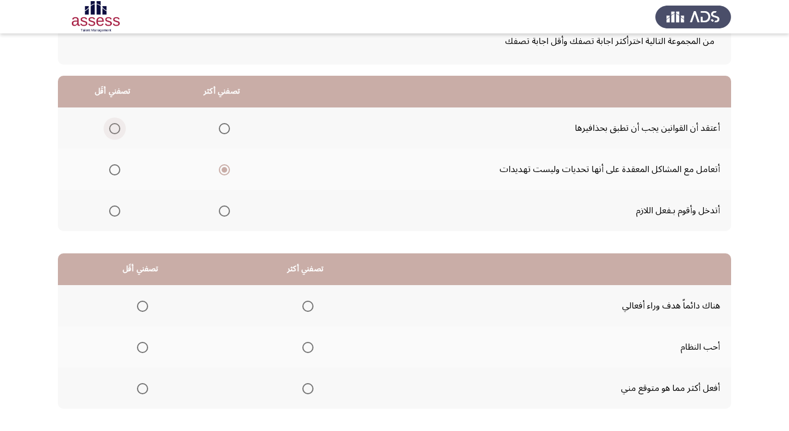
click at [113, 129] on span "Select an option" at bounding box center [114, 128] width 11 height 11
click at [113, 129] on input "Select an option" at bounding box center [114, 128] width 11 height 11
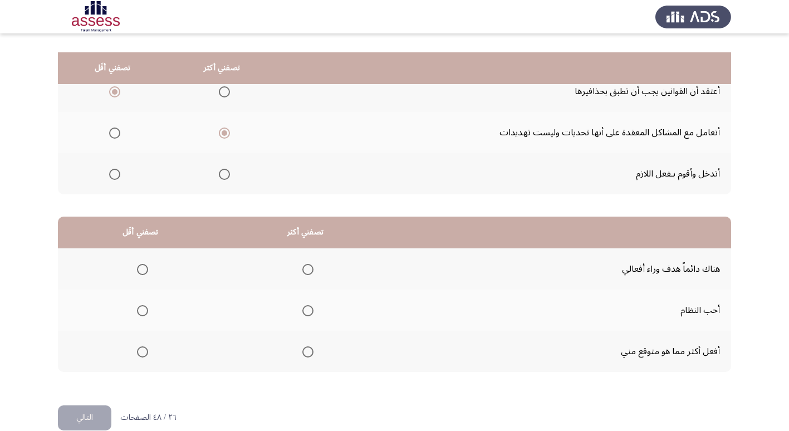
scroll to position [131, 0]
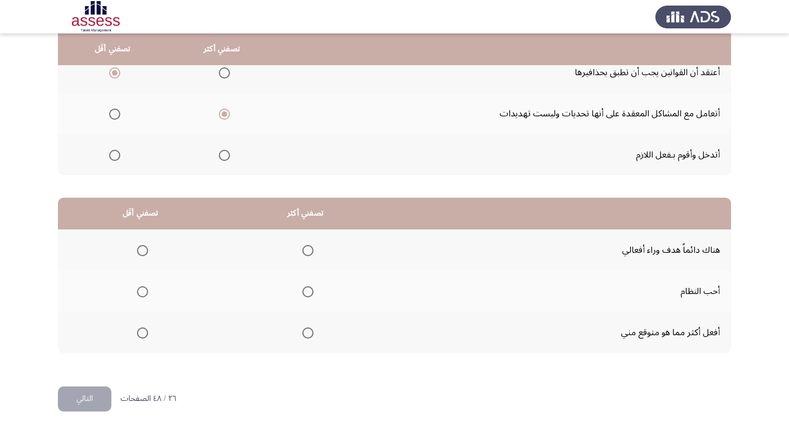
click at [309, 335] on span "Select an option" at bounding box center [308, 333] width 11 height 11
click at [309, 335] on input "Select an option" at bounding box center [308, 333] width 11 height 11
click at [143, 253] on span "Select an option" at bounding box center [142, 250] width 11 height 11
click at [143, 253] on input "Select an option" at bounding box center [142, 250] width 11 height 11
click at [67, 403] on button "التالي" at bounding box center [84, 399] width 53 height 25
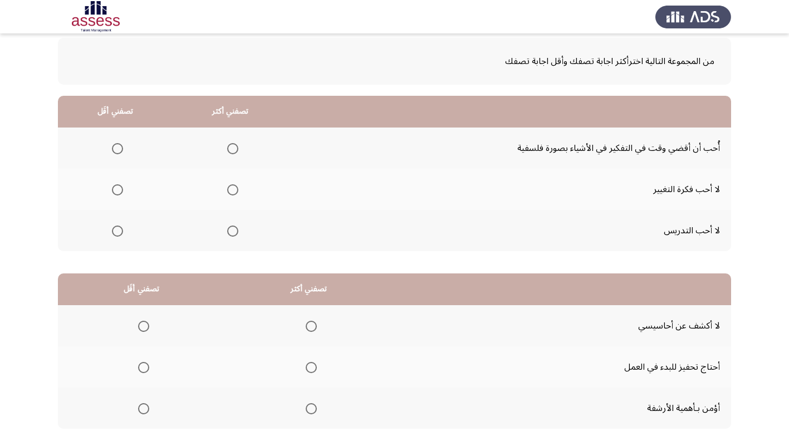
scroll to position [111, 0]
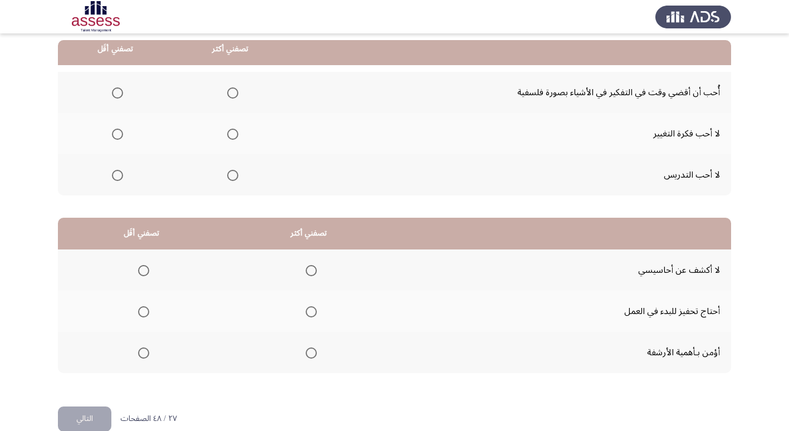
click at [227, 91] on span "Select an option" at bounding box center [232, 92] width 11 height 11
click at [227, 91] on input "Select an option" at bounding box center [232, 92] width 11 height 11
drag, startPoint x: 103, startPoint y: 140, endPoint x: 109, endPoint y: 136, distance: 7.0
click at [103, 139] on th at bounding box center [115, 133] width 115 height 41
click at [112, 135] on span "Select an option" at bounding box center [117, 134] width 11 height 11
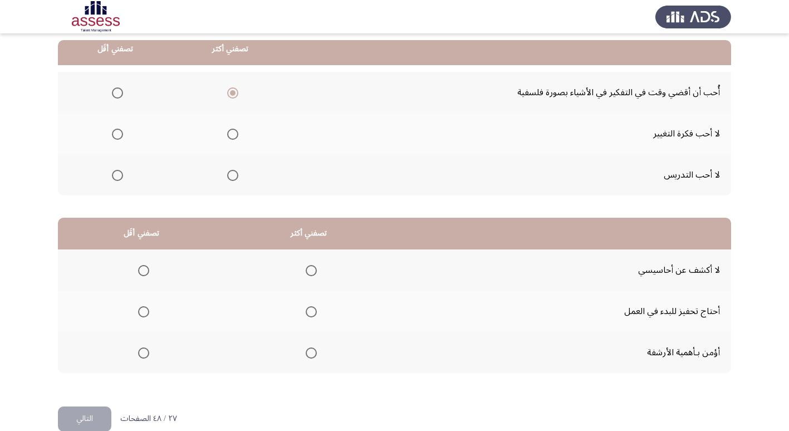
click at [112, 135] on input "Select an option" at bounding box center [117, 134] width 11 height 11
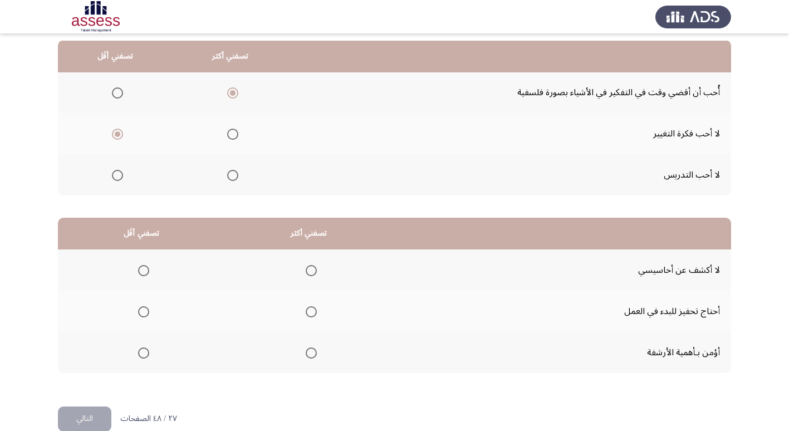
scroll to position [131, 0]
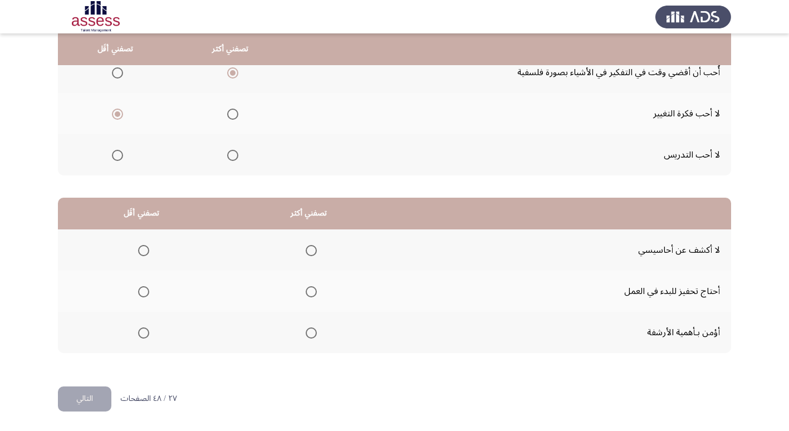
click at [142, 250] on span "Select an option" at bounding box center [143, 250] width 11 height 11
click at [142, 250] on input "Select an option" at bounding box center [143, 250] width 11 height 11
click at [310, 291] on span "Select an option" at bounding box center [311, 291] width 11 height 11
click at [310, 291] on input "Select an option" at bounding box center [311, 291] width 11 height 11
click at [79, 398] on button "التالي" at bounding box center [84, 399] width 53 height 25
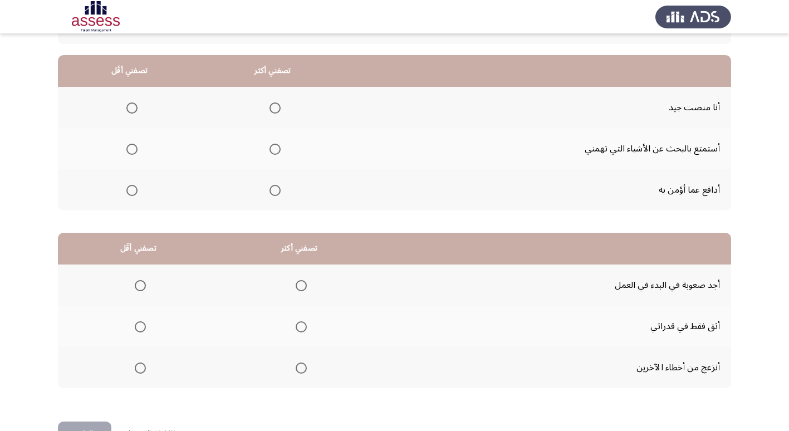
scroll to position [111, 0]
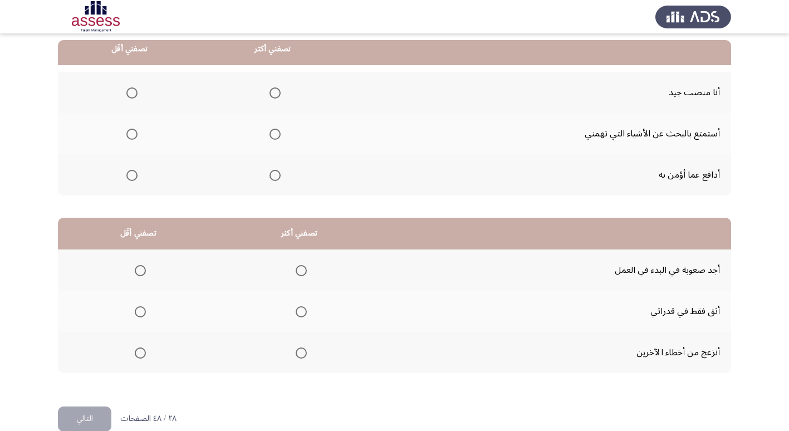
click at [275, 179] on span "Select an option" at bounding box center [275, 175] width 11 height 11
click at [275, 179] on input "Select an option" at bounding box center [275, 175] width 11 height 11
click at [126, 135] on span "Select an option" at bounding box center [131, 134] width 11 height 11
click at [126, 135] on input "Select an option" at bounding box center [131, 134] width 11 height 11
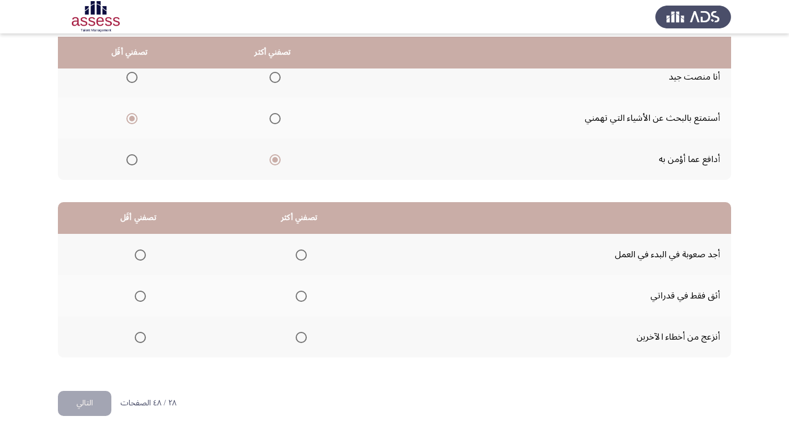
scroll to position [131, 0]
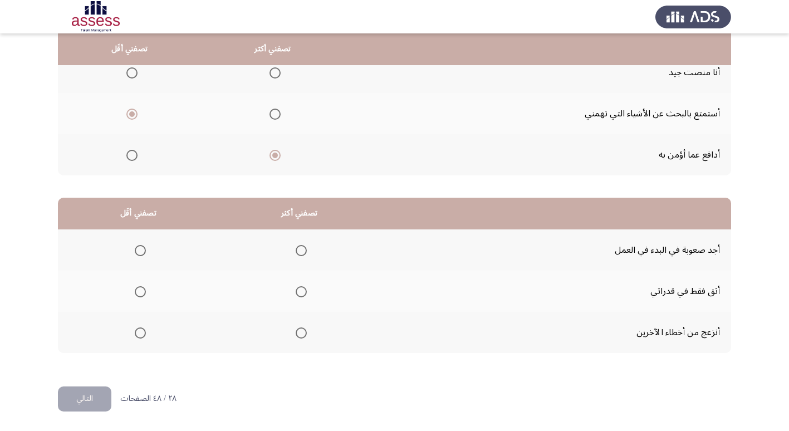
click at [137, 253] on span "Select an option" at bounding box center [140, 250] width 11 height 11
click at [137, 253] on input "Select an option" at bounding box center [140, 250] width 11 height 11
click at [309, 290] on th at bounding box center [299, 291] width 161 height 41
click at [304, 292] on span "Select an option" at bounding box center [301, 291] width 11 height 11
click at [304, 292] on input "Select an option" at bounding box center [301, 291] width 11 height 11
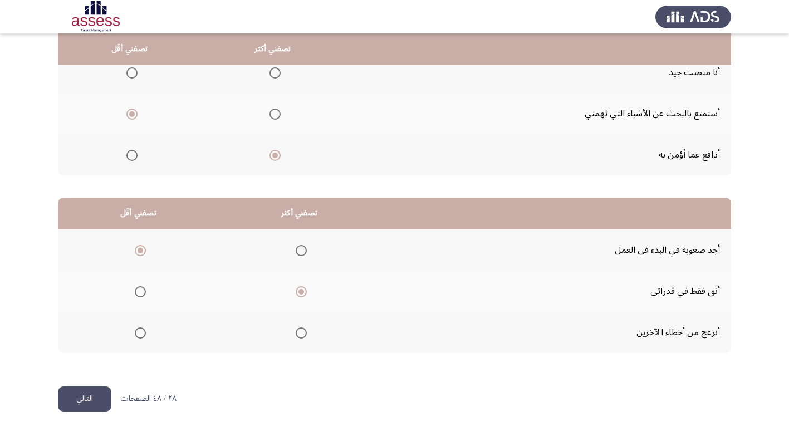
click at [75, 398] on button "التالي" at bounding box center [84, 399] width 53 height 25
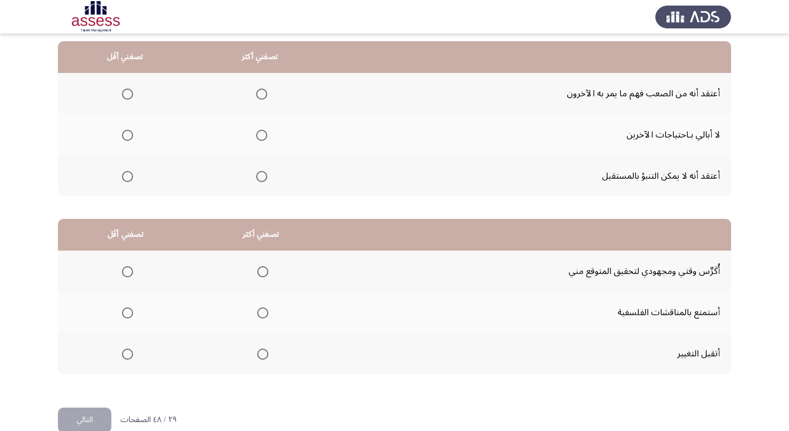
scroll to position [111, 0]
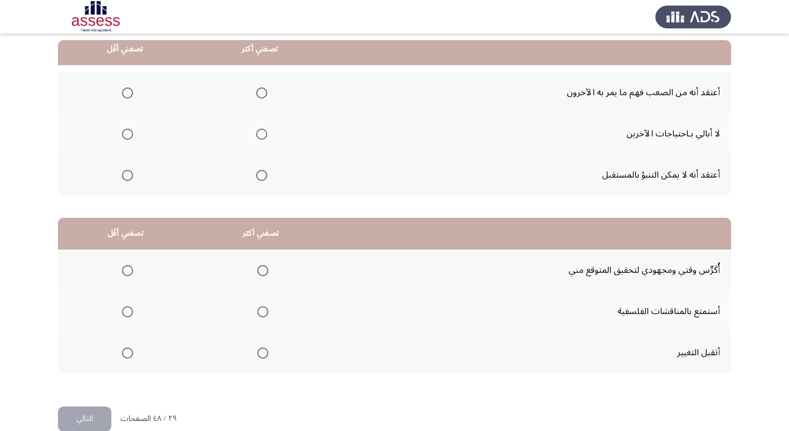
click at [260, 89] on span "Select an option" at bounding box center [261, 92] width 11 height 11
click at [260, 89] on input "Select an option" at bounding box center [261, 92] width 11 height 11
click at [129, 175] on span "Select an option" at bounding box center [127, 175] width 11 height 11
click at [129, 175] on input "Select an option" at bounding box center [127, 175] width 11 height 11
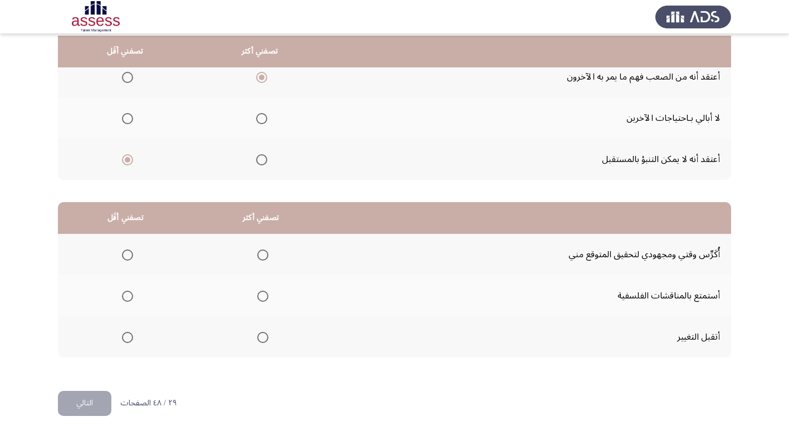
scroll to position [131, 0]
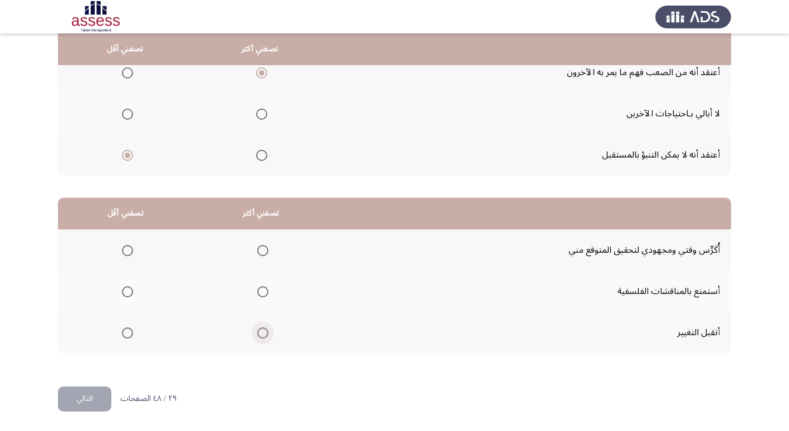
click at [260, 330] on span "Select an option" at bounding box center [262, 333] width 11 height 11
click at [260, 330] on input "Select an option" at bounding box center [262, 333] width 11 height 11
click at [130, 250] on span "Select an option" at bounding box center [127, 250] width 11 height 11
click at [130, 250] on input "Select an option" at bounding box center [127, 250] width 11 height 11
click at [91, 407] on button "التالي" at bounding box center [84, 399] width 53 height 25
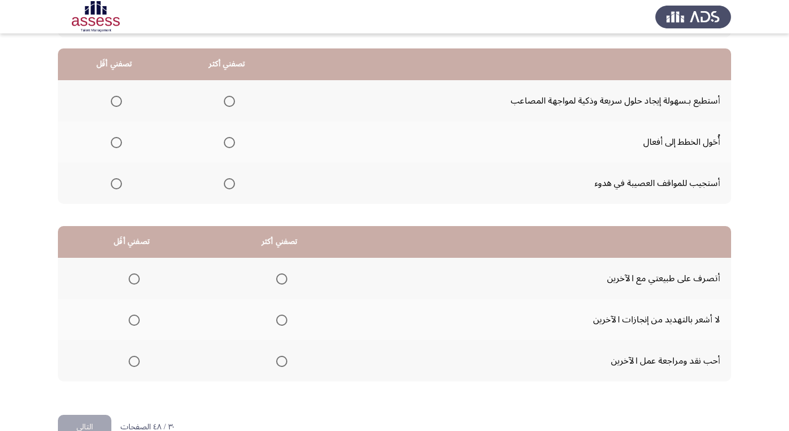
scroll to position [76, 0]
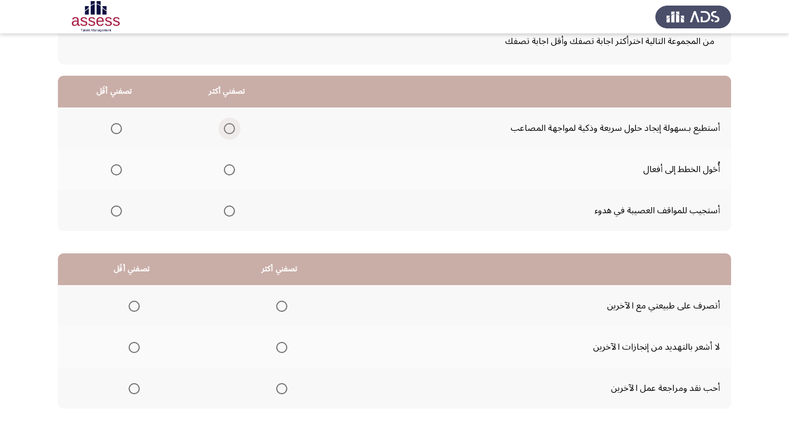
click at [220, 130] on label "Select an option" at bounding box center [228, 128] width 16 height 11
click at [224, 130] on input "Select an option" at bounding box center [229, 128] width 11 height 11
click at [118, 208] on span "Select an option" at bounding box center [116, 211] width 11 height 11
click at [118, 208] on input "Select an option" at bounding box center [116, 211] width 11 height 11
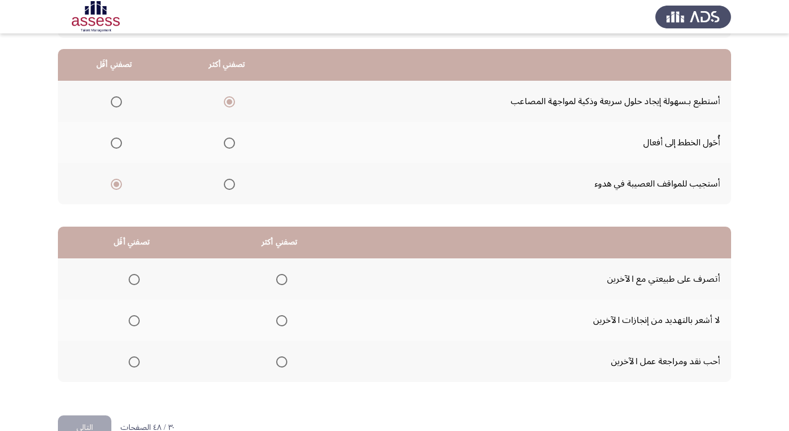
scroll to position [131, 0]
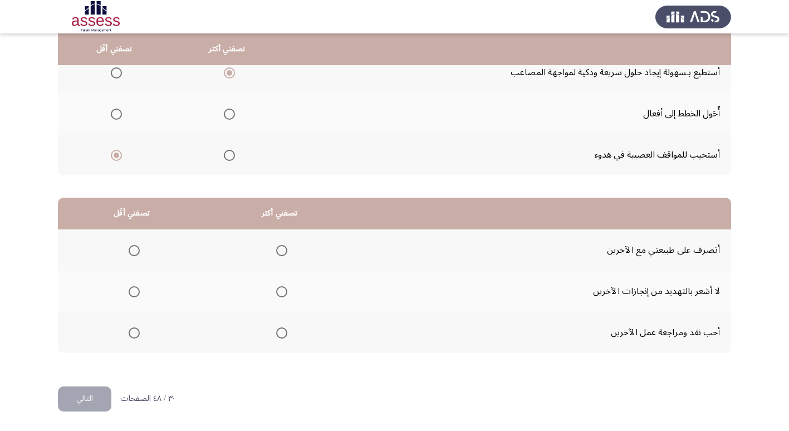
click at [227, 157] on span "Select an option" at bounding box center [229, 155] width 11 height 11
click at [227, 157] on input "Select an option" at bounding box center [229, 155] width 11 height 11
click at [225, 116] on span "Select an option" at bounding box center [229, 114] width 11 height 11
click at [225, 116] on input "Select an option" at bounding box center [229, 114] width 11 height 11
click at [119, 71] on span "Select an option" at bounding box center [116, 72] width 11 height 11
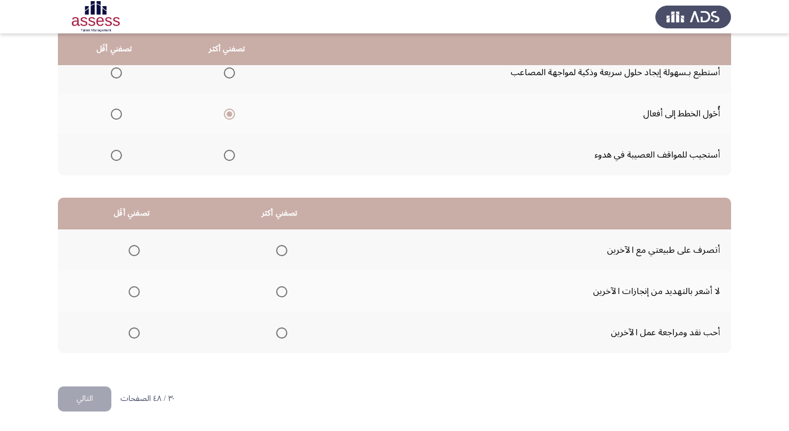
click at [119, 71] on input "Select an option" at bounding box center [116, 72] width 11 height 11
click at [282, 291] on span "Select an option" at bounding box center [281, 291] width 11 height 11
click at [282, 291] on input "Select an option" at bounding box center [281, 291] width 11 height 11
click at [135, 333] on span "Select an option" at bounding box center [134, 333] width 11 height 11
click at [135, 333] on input "Select an option" at bounding box center [134, 333] width 11 height 11
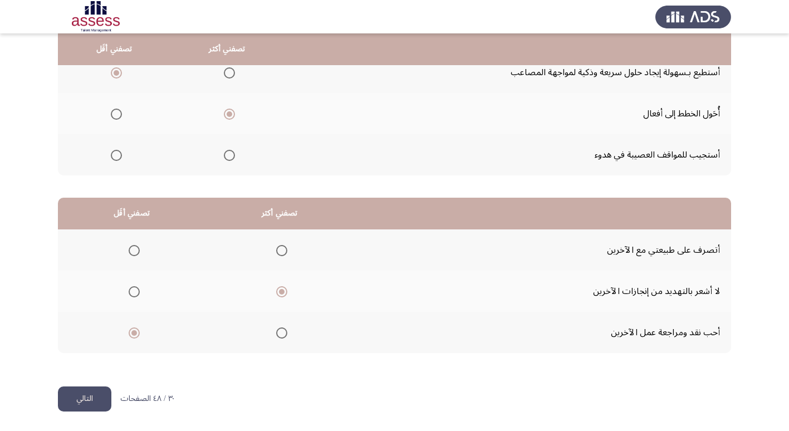
click at [102, 404] on button "التالي" at bounding box center [84, 399] width 53 height 25
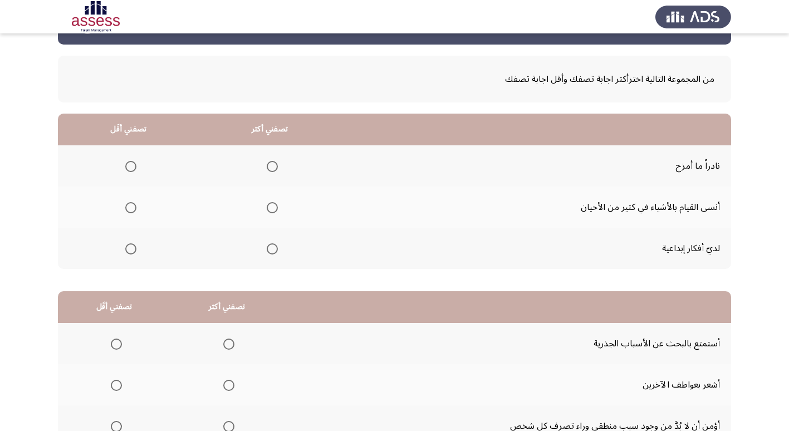
scroll to position [56, 0]
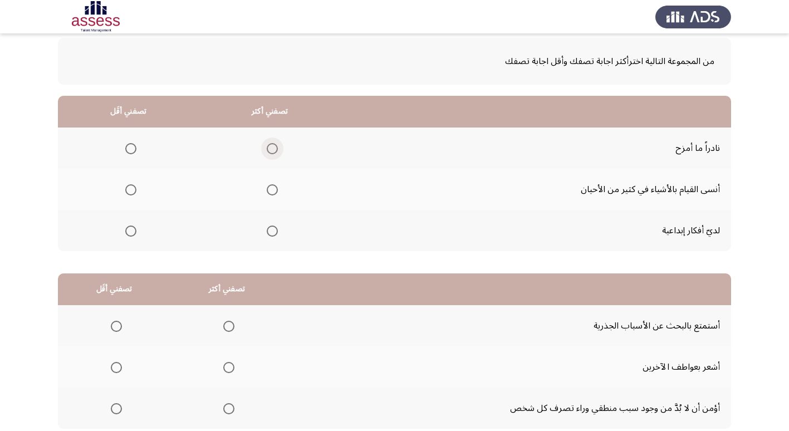
click at [270, 145] on span "Select an option" at bounding box center [272, 148] width 11 height 11
click at [270, 145] on input "Select an option" at bounding box center [272, 148] width 11 height 11
click at [133, 189] on span "Select an option" at bounding box center [130, 189] width 11 height 11
click at [133, 189] on input "Select an option" at bounding box center [130, 189] width 11 height 11
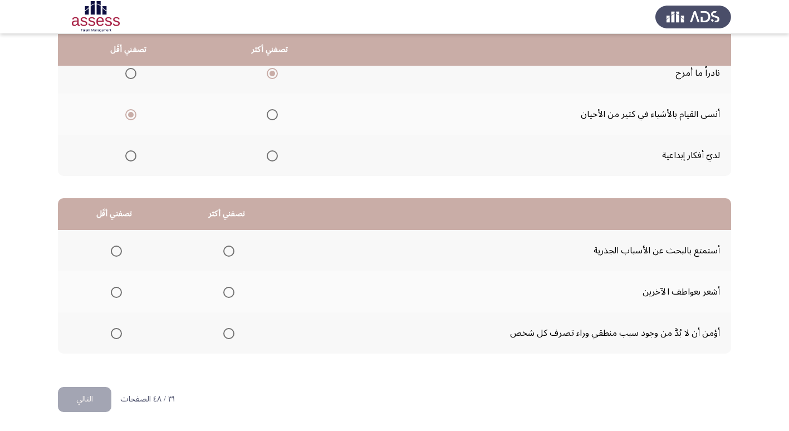
scroll to position [131, 0]
click at [116, 329] on span "Select an option" at bounding box center [116, 333] width 11 height 11
click at [116, 329] on input "Select an option" at bounding box center [116, 333] width 11 height 11
click at [232, 248] on span "Select an option" at bounding box center [228, 250] width 11 height 11
click at [232, 248] on input "Select an option" at bounding box center [228, 250] width 11 height 11
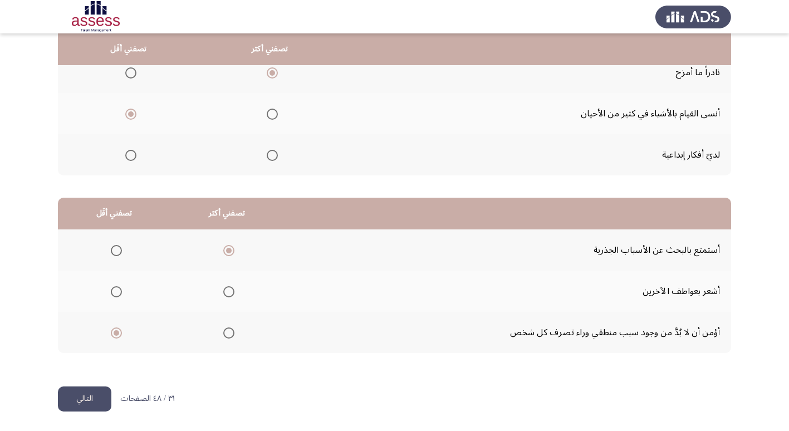
click at [92, 401] on button "التالي" at bounding box center [84, 399] width 53 height 25
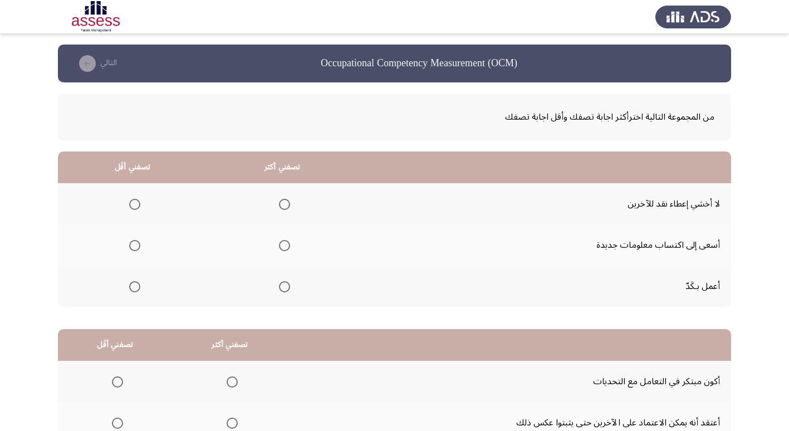
click at [288, 246] on span "Select an option" at bounding box center [284, 245] width 11 height 11
click at [288, 246] on input "Select an option" at bounding box center [284, 245] width 11 height 11
click at [136, 206] on span "Select an option" at bounding box center [134, 204] width 11 height 11
click at [136, 206] on input "Select an option" at bounding box center [134, 204] width 11 height 11
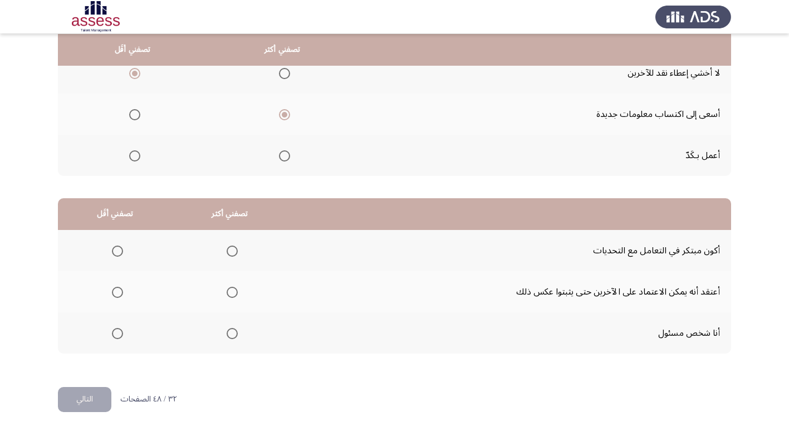
scroll to position [131, 0]
click at [232, 294] on span "Select an option" at bounding box center [232, 291] width 11 height 11
click at [232, 294] on input "Select an option" at bounding box center [232, 291] width 11 height 11
click at [231, 330] on span "Select an option" at bounding box center [232, 333] width 11 height 11
click at [231, 330] on input "Select an option" at bounding box center [232, 333] width 11 height 11
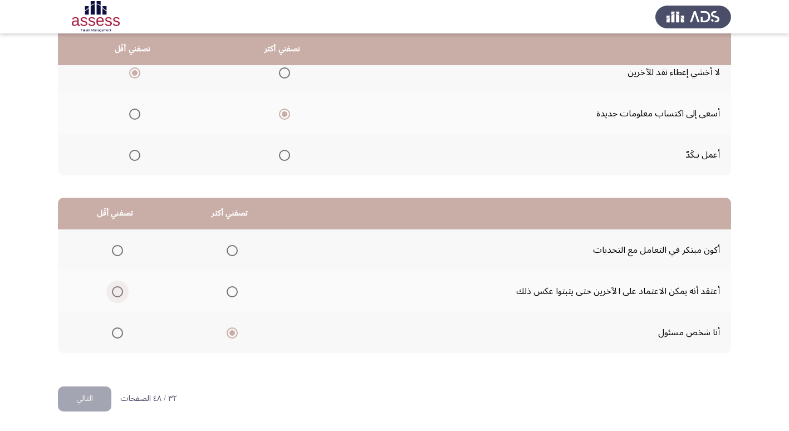
click at [116, 289] on span "Select an option" at bounding box center [117, 291] width 11 height 11
click at [116, 289] on input "Select an option" at bounding box center [117, 291] width 11 height 11
click at [75, 402] on button "التالي" at bounding box center [84, 399] width 53 height 25
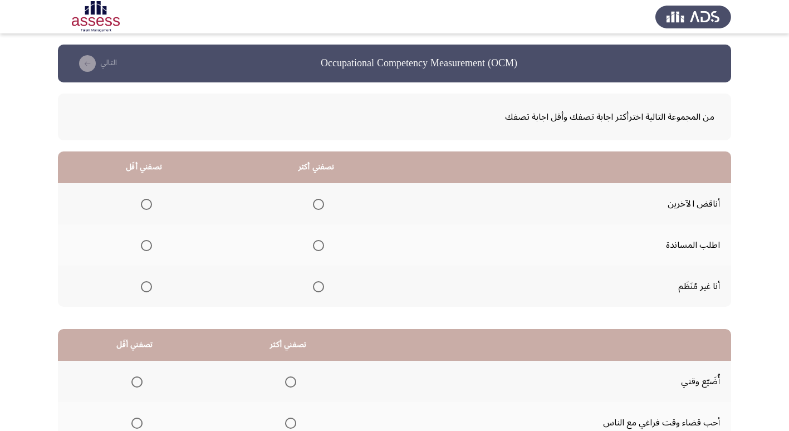
click at [315, 245] on span "Select an option" at bounding box center [318, 245] width 11 height 11
click at [315, 245] on input "Select an option" at bounding box center [318, 245] width 11 height 11
click at [144, 287] on span "Select an option" at bounding box center [146, 286] width 11 height 11
click at [144, 287] on input "Select an option" at bounding box center [146, 286] width 11 height 11
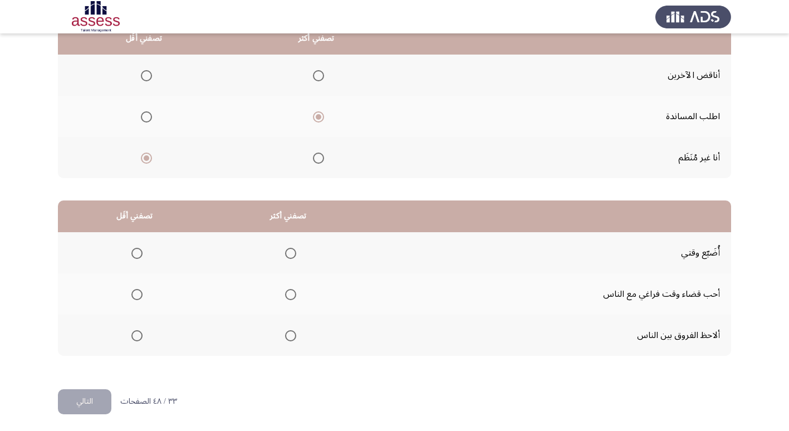
scroll to position [131, 0]
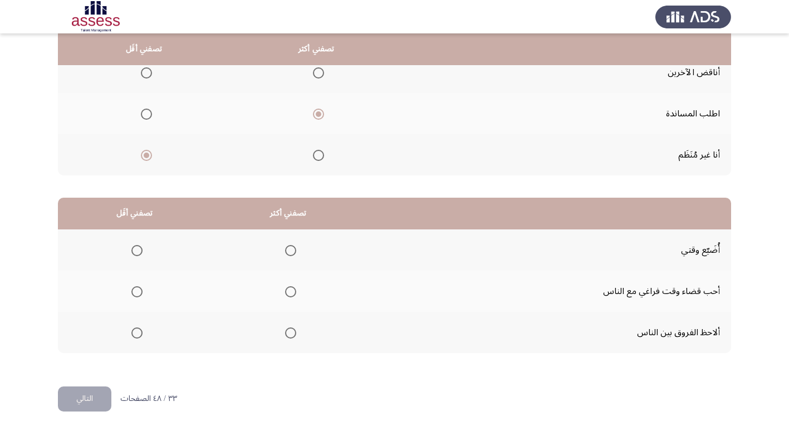
click at [136, 250] on span "Select an option" at bounding box center [136, 250] width 11 height 11
click at [136, 250] on input "Select an option" at bounding box center [136, 250] width 11 height 11
click at [288, 291] on span "Select an option" at bounding box center [290, 291] width 11 height 11
click at [288, 291] on input "Select an option" at bounding box center [290, 291] width 11 height 11
click at [76, 398] on button "التالي" at bounding box center [84, 399] width 53 height 25
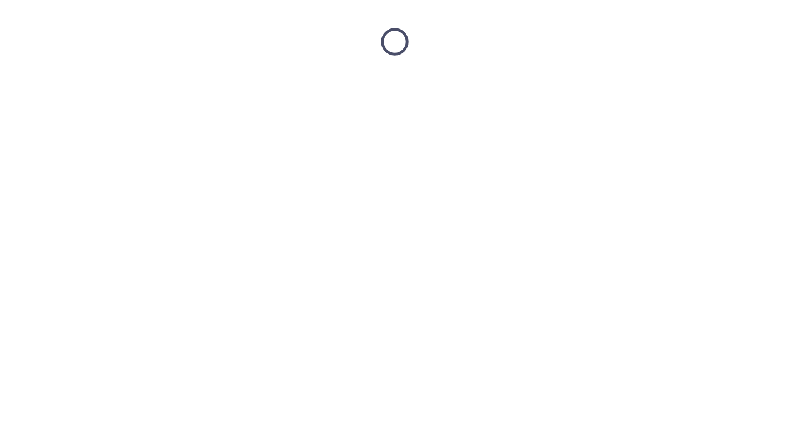
scroll to position [0, 0]
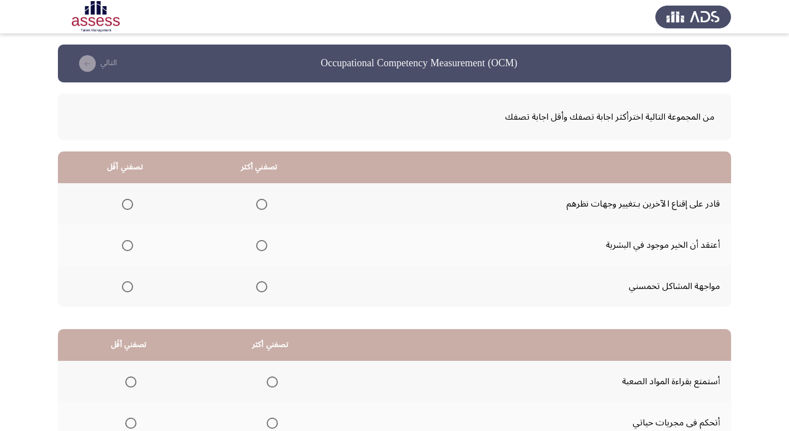
click at [256, 289] on span "Select an option" at bounding box center [261, 286] width 11 height 11
click at [256, 289] on input "Select an option" at bounding box center [261, 286] width 11 height 11
click at [262, 207] on span "Select an option" at bounding box center [261, 204] width 11 height 11
click at [262, 207] on input "Select an option" at bounding box center [261, 204] width 11 height 11
click at [126, 246] on span "Select an option" at bounding box center [127, 245] width 11 height 11
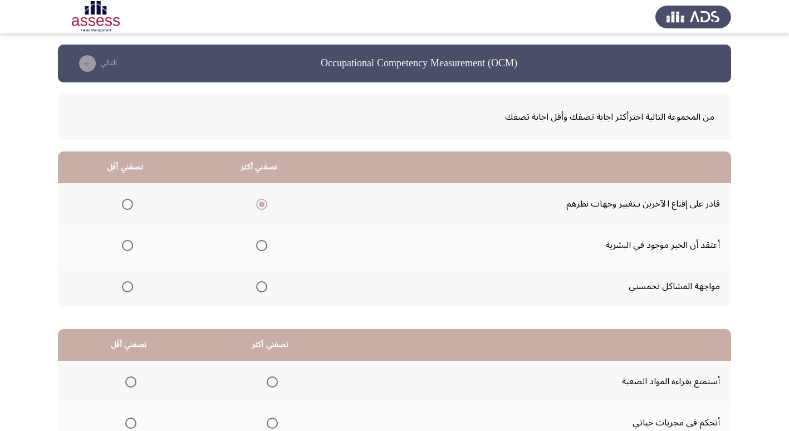
click at [126, 246] on input "Select an option" at bounding box center [127, 245] width 11 height 11
click at [128, 289] on span "Select an option" at bounding box center [127, 286] width 11 height 11
click at [128, 289] on input "Select an option" at bounding box center [127, 286] width 11 height 11
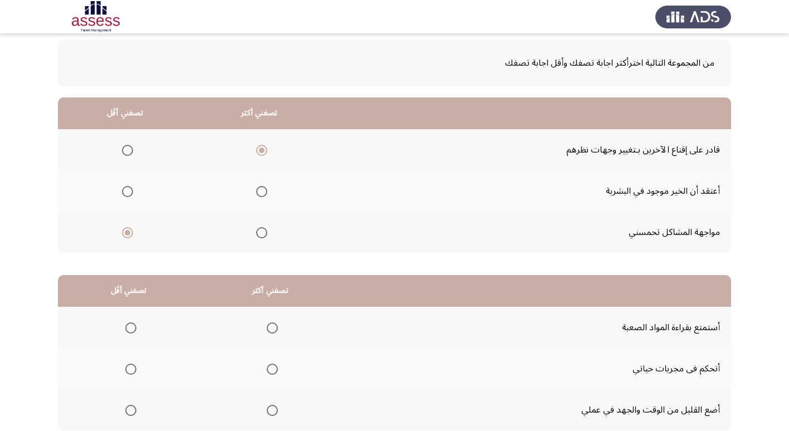
scroll to position [131, 0]
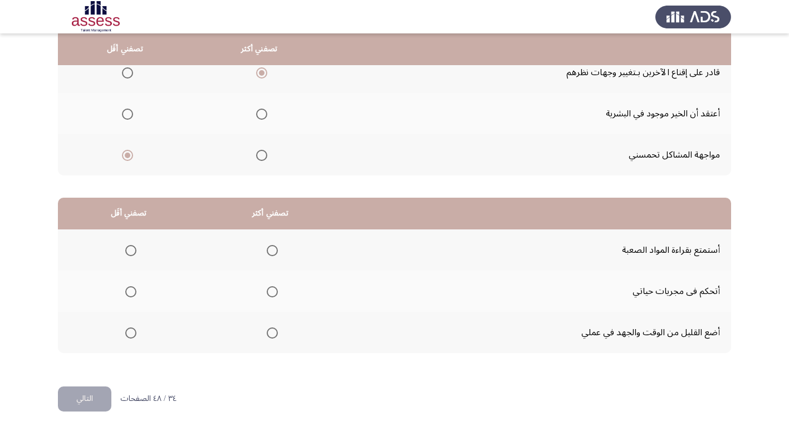
click at [125, 333] on span "Select an option" at bounding box center [130, 333] width 11 height 11
click at [125, 333] on input "Select an option" at bounding box center [130, 333] width 11 height 11
click at [276, 251] on span "Select an option" at bounding box center [272, 250] width 11 height 11
click at [276, 251] on input "Select an option" at bounding box center [272, 250] width 11 height 11
click at [97, 393] on button "التالي" at bounding box center [84, 399] width 53 height 25
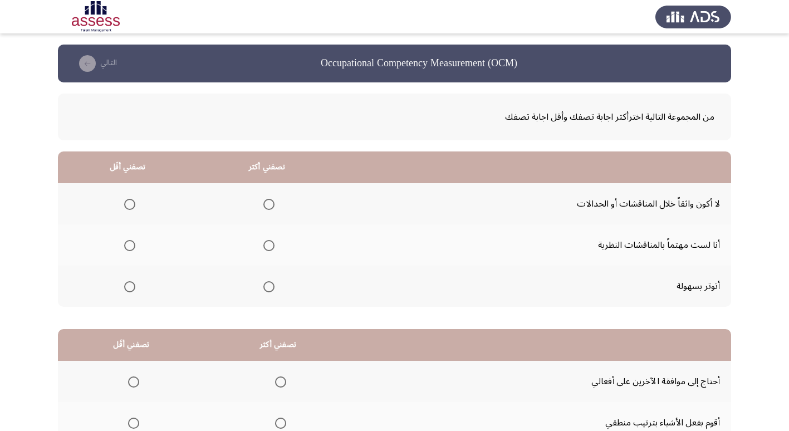
scroll to position [56, 0]
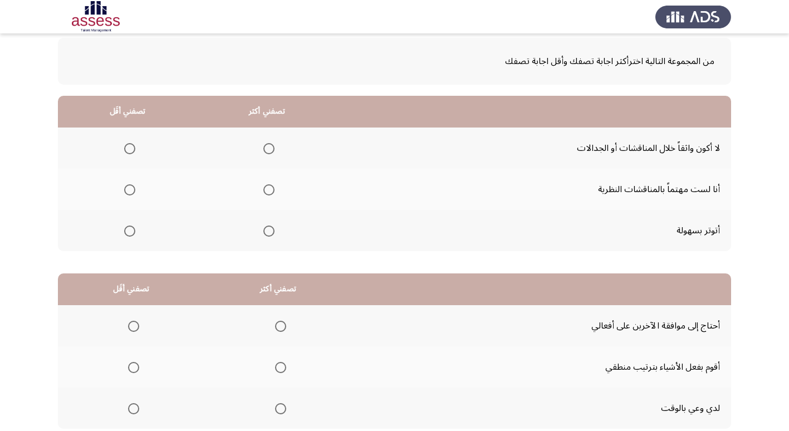
click at [265, 230] on span "Select an option" at bounding box center [269, 231] width 11 height 11
click at [265, 230] on input "Select an option" at bounding box center [269, 231] width 11 height 11
click at [264, 148] on span "Select an option" at bounding box center [269, 148] width 11 height 11
click at [264, 148] on input "Select an option" at bounding box center [269, 148] width 11 height 11
click at [130, 231] on span "Select an option" at bounding box center [129, 231] width 11 height 11
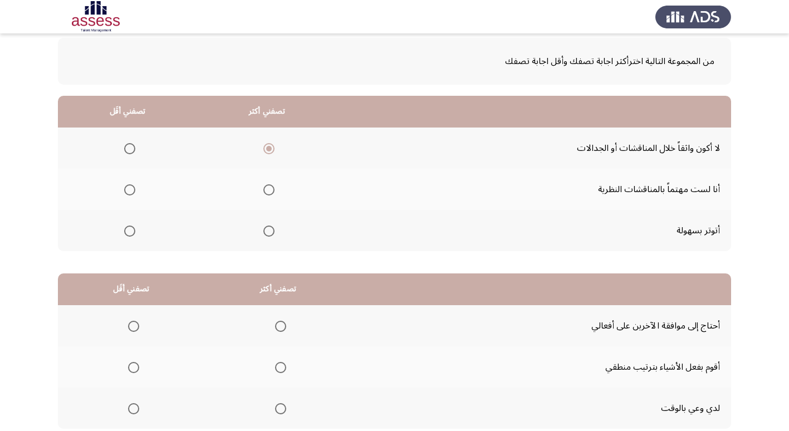
click at [130, 231] on input "Select an option" at bounding box center [129, 231] width 11 height 11
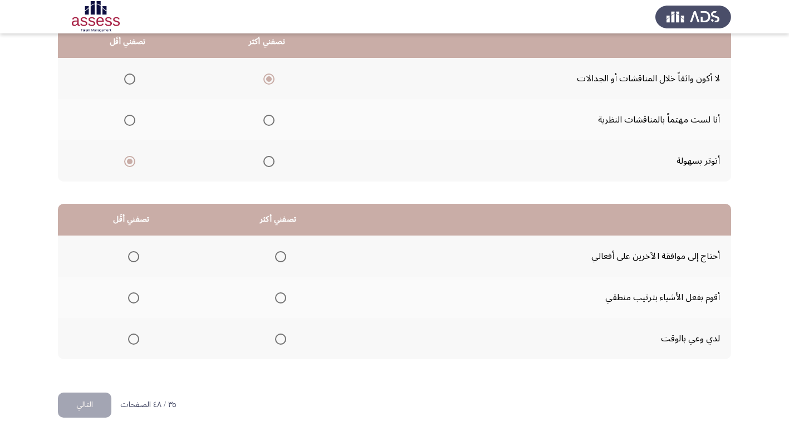
scroll to position [131, 0]
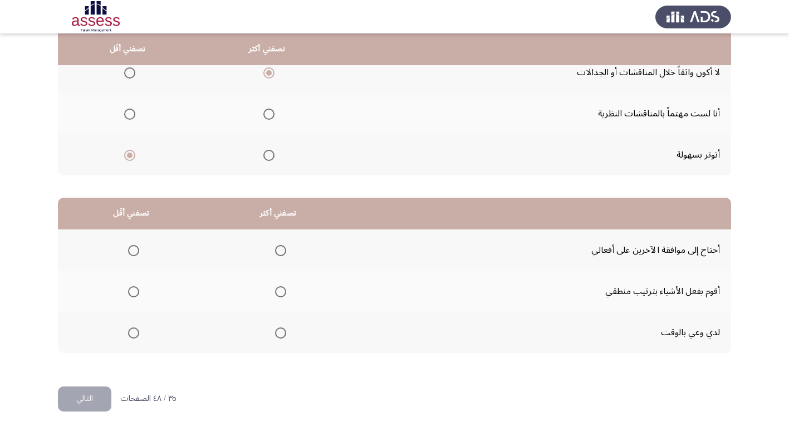
click at [275, 291] on span "Select an option" at bounding box center [280, 291] width 11 height 11
click at [275, 291] on input "Select an option" at bounding box center [280, 291] width 11 height 11
click at [281, 330] on span "Select an option" at bounding box center [280, 333] width 11 height 11
click at [281, 330] on input "Select an option" at bounding box center [280, 333] width 11 height 11
click at [134, 252] on span "Select an option" at bounding box center [133, 250] width 11 height 11
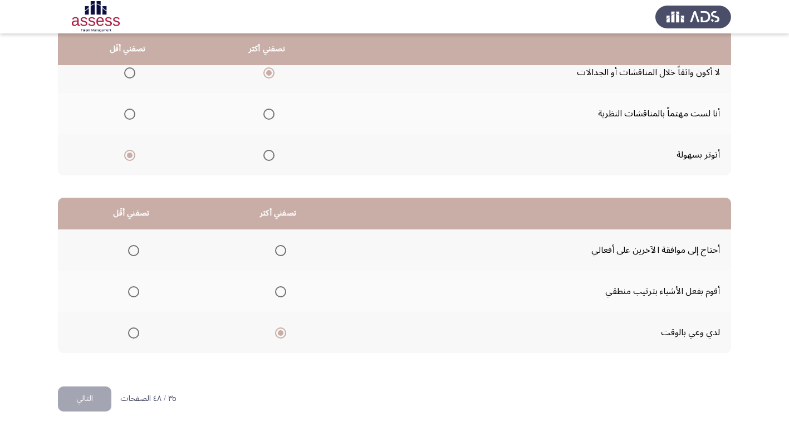
click at [134, 252] on input "Select an option" at bounding box center [133, 250] width 11 height 11
click at [82, 397] on button "التالي" at bounding box center [84, 399] width 53 height 25
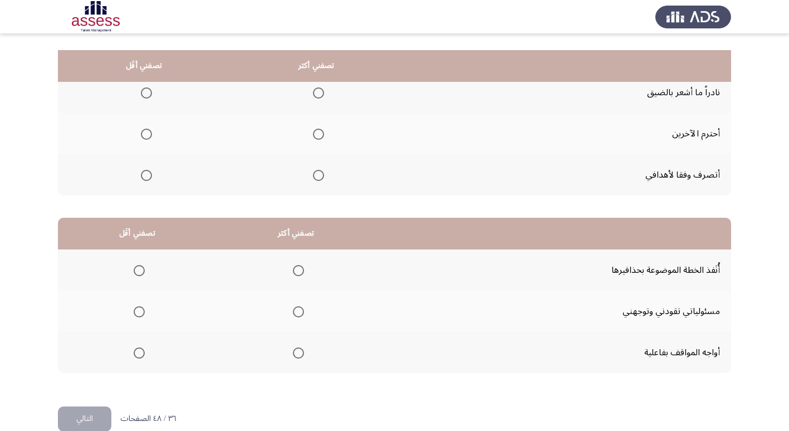
scroll to position [76, 0]
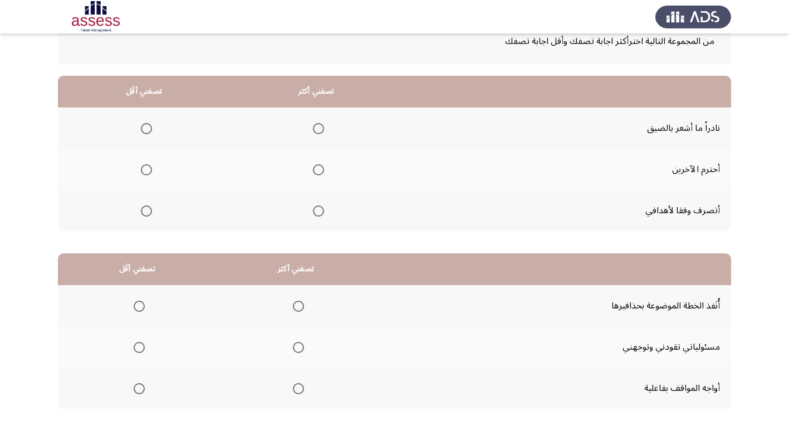
click at [142, 126] on span "Select an option" at bounding box center [146, 128] width 11 height 11
click at [142, 126] on input "Select an option" at bounding box center [146, 128] width 11 height 11
click at [313, 172] on span "Select an option" at bounding box center [318, 169] width 11 height 11
click at [313, 172] on input "Select an option" at bounding box center [318, 169] width 11 height 11
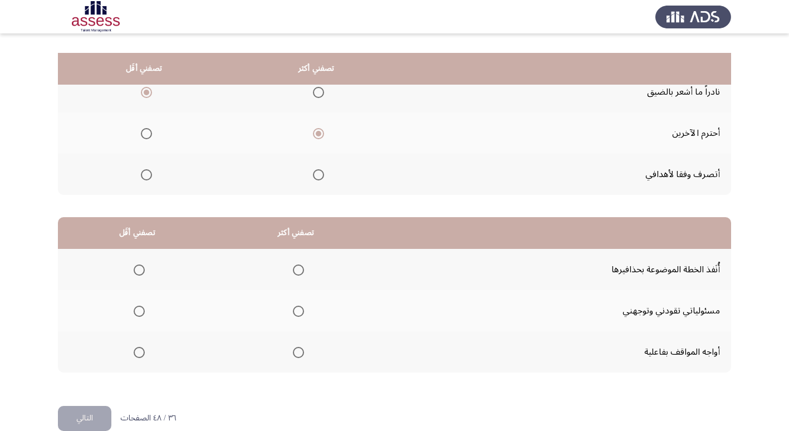
scroll to position [131, 0]
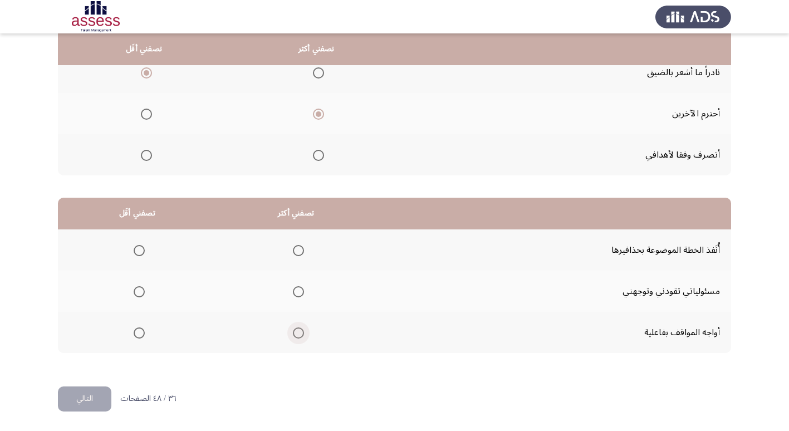
click at [293, 331] on span "Select an option" at bounding box center [298, 333] width 11 height 11
click at [293, 331] on input "Select an option" at bounding box center [298, 333] width 11 height 11
click at [138, 249] on span "Select an option" at bounding box center [139, 250] width 11 height 11
click at [138, 249] on input "Select an option" at bounding box center [139, 250] width 11 height 11
click at [102, 389] on button "التالي" at bounding box center [84, 399] width 53 height 25
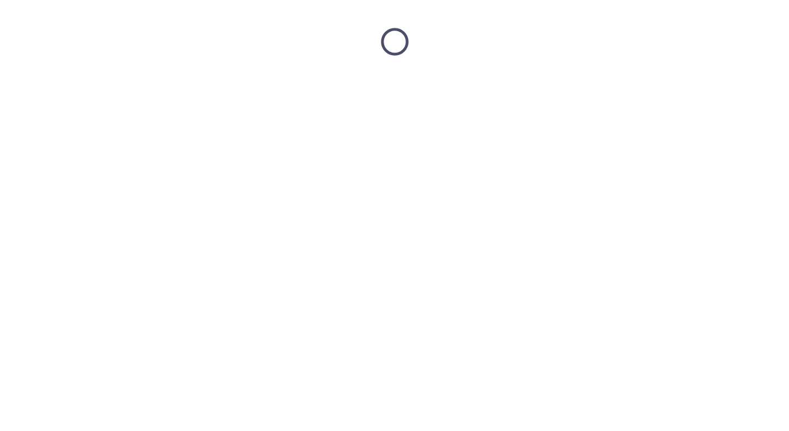
scroll to position [0, 0]
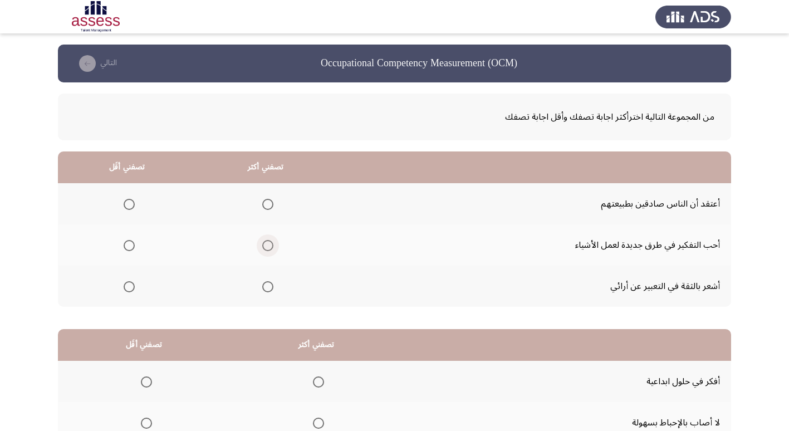
click at [268, 247] on span "Select an option" at bounding box center [267, 245] width 11 height 11
click at [268, 247] on input "Select an option" at bounding box center [267, 245] width 11 height 11
click at [264, 289] on span "Select an option" at bounding box center [267, 286] width 11 height 11
click at [264, 289] on input "Select an option" at bounding box center [267, 286] width 11 height 11
click at [125, 201] on span "Select an option" at bounding box center [129, 204] width 11 height 11
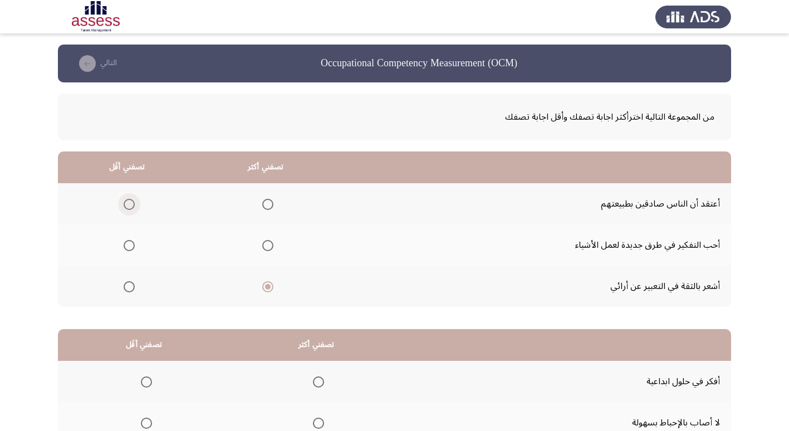
click at [125, 201] on input "Select an option" at bounding box center [129, 204] width 11 height 11
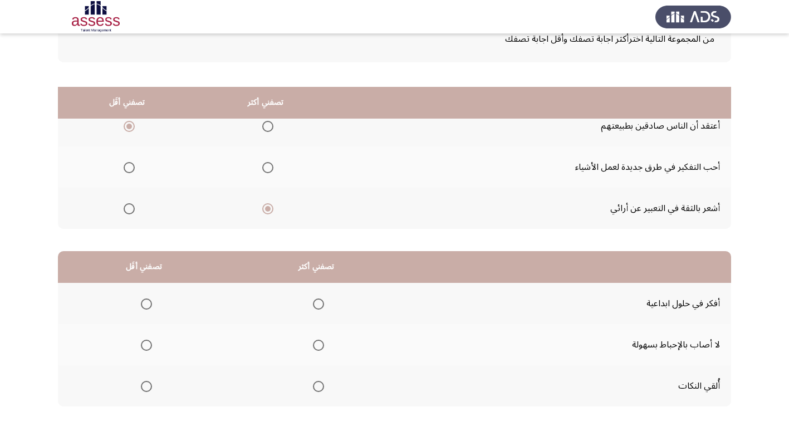
scroll to position [131, 0]
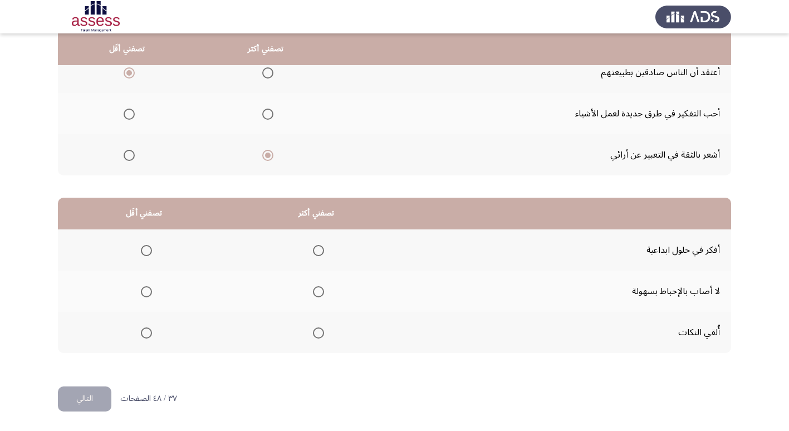
click at [318, 250] on span "Select an option" at bounding box center [318, 250] width 11 height 11
click at [318, 250] on input "Select an option" at bounding box center [318, 250] width 11 height 11
click at [144, 333] on span "Select an option" at bounding box center [146, 333] width 11 height 11
click at [144, 333] on input "Select an option" at bounding box center [146, 333] width 11 height 11
click at [92, 392] on button "التالي" at bounding box center [84, 399] width 53 height 25
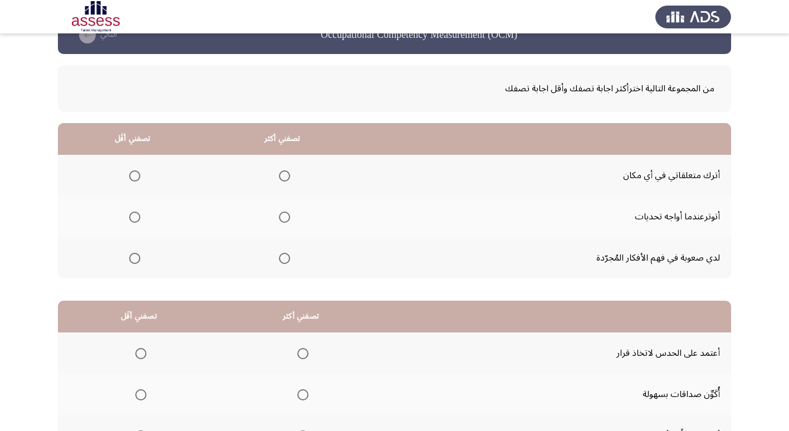
scroll to position [56, 0]
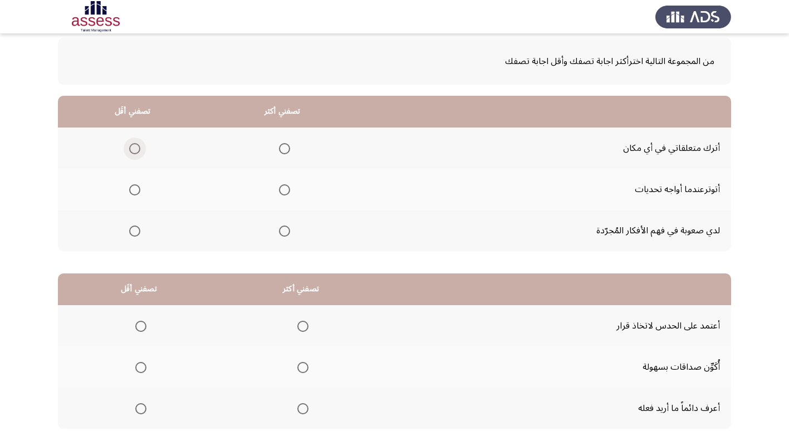
click at [133, 148] on span "Select an option" at bounding box center [134, 148] width 11 height 11
click at [133, 148] on input "Select an option" at bounding box center [134, 148] width 11 height 11
click at [283, 233] on span "Select an option" at bounding box center [284, 231] width 11 height 11
click at [283, 233] on input "Select an option" at bounding box center [284, 231] width 11 height 11
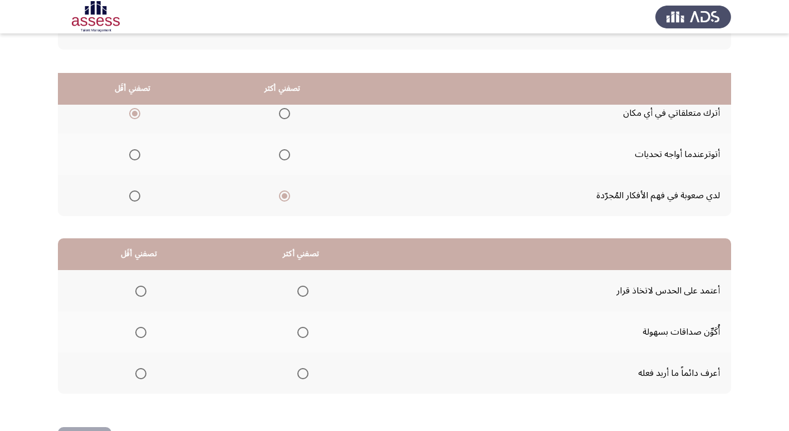
scroll to position [131, 0]
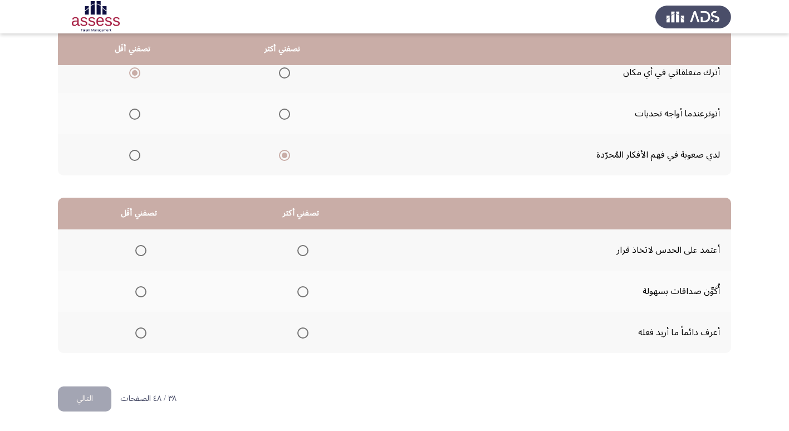
click at [301, 329] on span "Select an option" at bounding box center [302, 333] width 11 height 11
click at [301, 329] on input "Select an option" at bounding box center [302, 333] width 11 height 11
click at [145, 251] on span "Select an option" at bounding box center [140, 250] width 11 height 11
click at [145, 251] on input "Select an option" at bounding box center [140, 250] width 11 height 11
click at [97, 395] on button "التالي" at bounding box center [84, 399] width 53 height 25
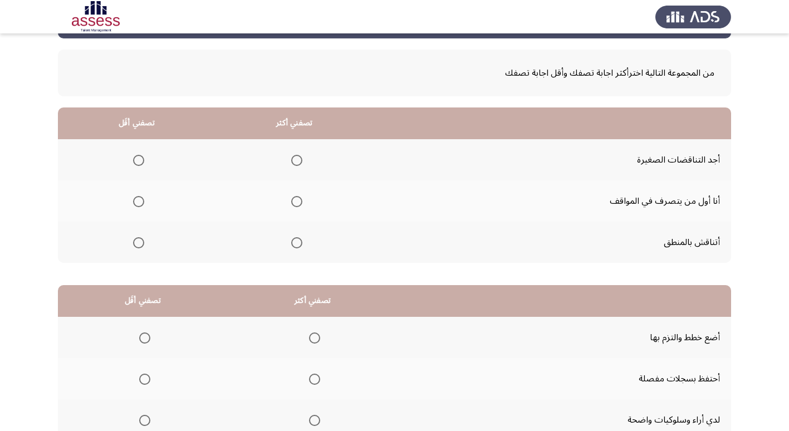
scroll to position [111, 0]
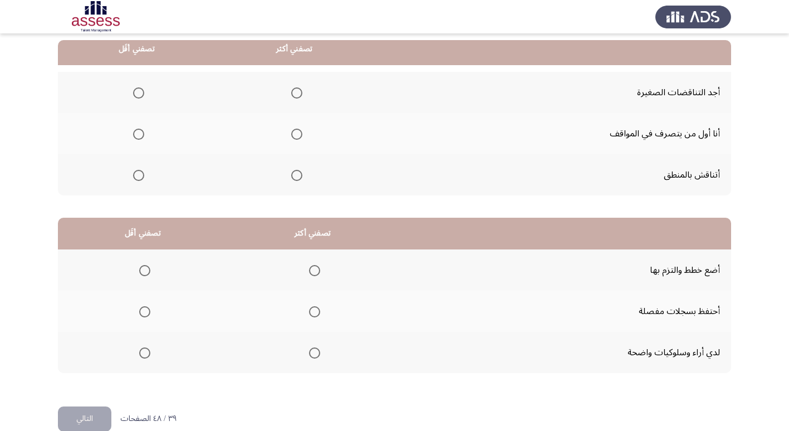
click at [297, 132] on span "Select an option" at bounding box center [296, 134] width 11 height 11
click at [297, 132] on input "Select an option" at bounding box center [296, 134] width 11 height 11
click at [137, 92] on span "Select an option" at bounding box center [138, 92] width 11 height 11
click at [137, 92] on input "Select an option" at bounding box center [138, 92] width 11 height 11
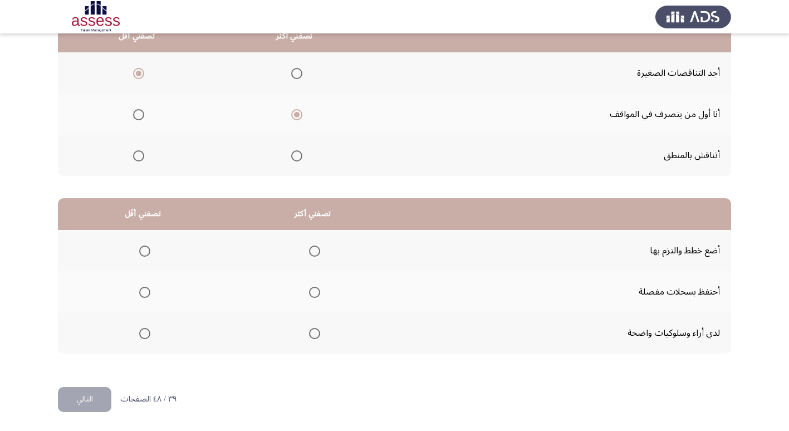
scroll to position [131, 0]
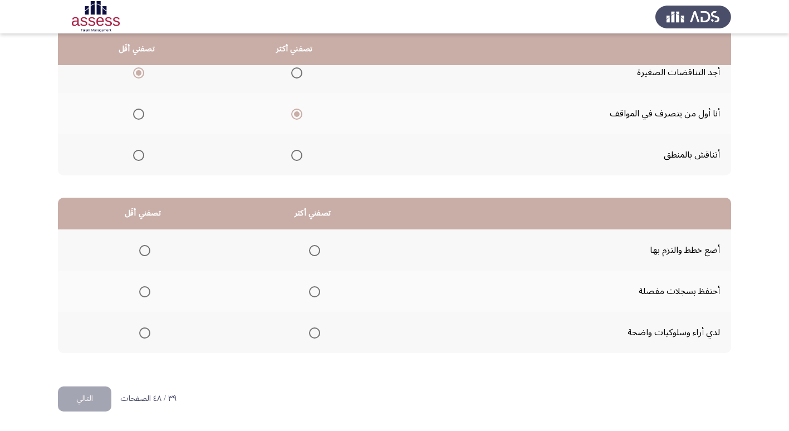
click at [143, 290] on span "Select an option" at bounding box center [144, 291] width 11 height 11
click at [143, 290] on input "Select an option" at bounding box center [144, 291] width 11 height 11
click at [313, 250] on span "Select an option" at bounding box center [314, 250] width 11 height 11
click at [313, 250] on input "Select an option" at bounding box center [314, 250] width 11 height 11
click at [102, 397] on button "التالي" at bounding box center [84, 399] width 53 height 25
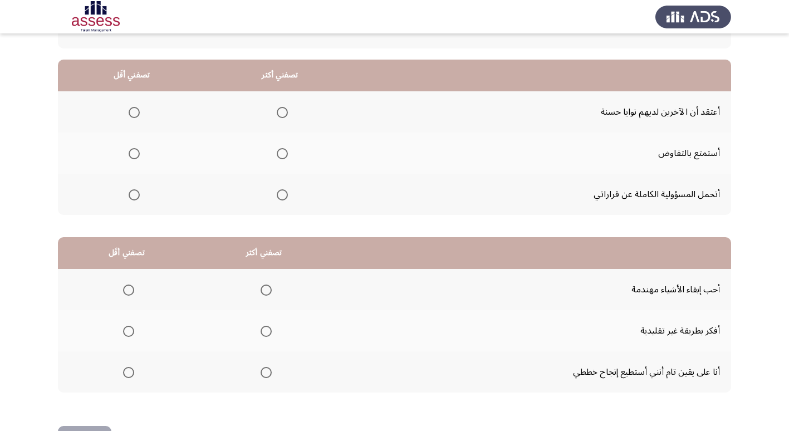
scroll to position [111, 0]
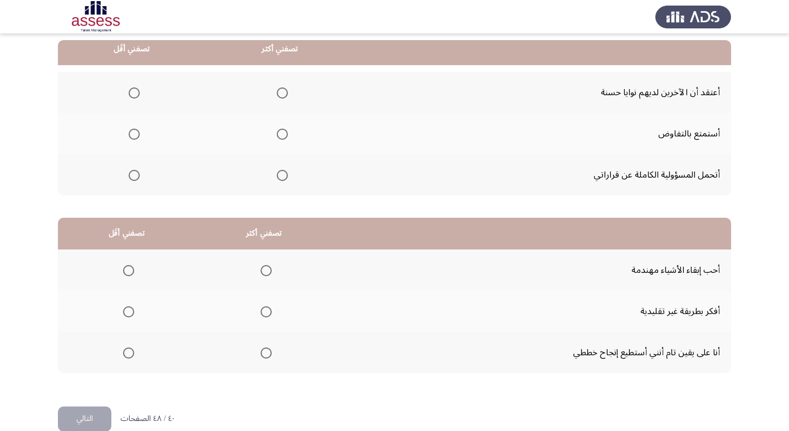
click at [281, 138] on span "Select an option" at bounding box center [282, 134] width 11 height 11
click at [281, 138] on input "Select an option" at bounding box center [282, 134] width 11 height 11
click at [277, 176] on span "Select an option" at bounding box center [282, 175] width 11 height 11
click at [277, 176] on input "Select an option" at bounding box center [282, 175] width 11 height 11
click at [133, 92] on span "Select an option" at bounding box center [134, 92] width 11 height 11
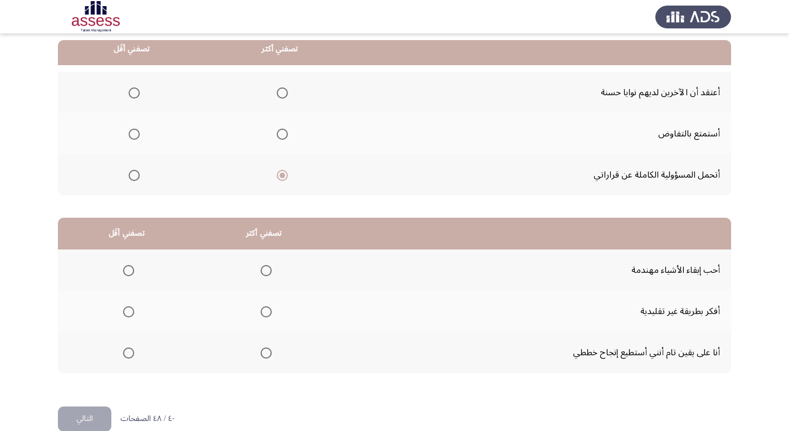
click at [133, 92] on input "Select an option" at bounding box center [134, 92] width 11 height 11
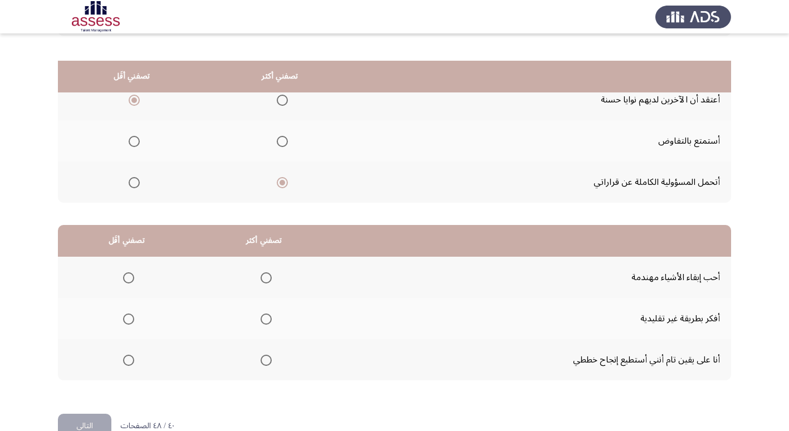
scroll to position [131, 0]
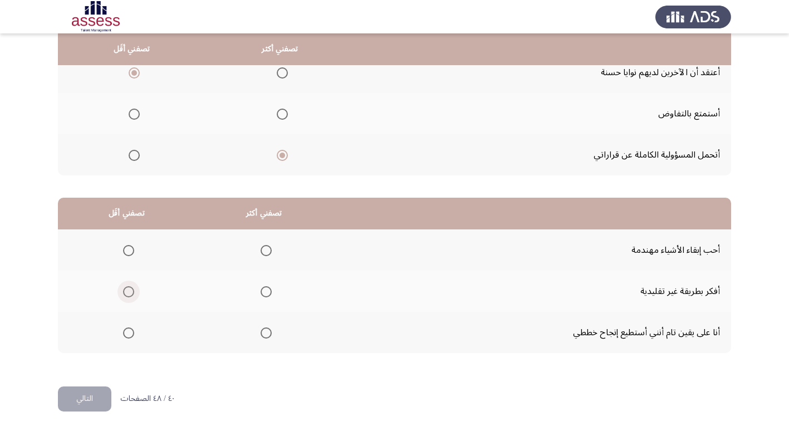
click at [123, 287] on span "Select an option" at bounding box center [128, 291] width 11 height 11
click at [123, 287] on input "Select an option" at bounding box center [128, 291] width 11 height 11
click at [266, 251] on span "Select an option" at bounding box center [266, 250] width 11 height 11
click at [266, 251] on input "Select an option" at bounding box center [266, 250] width 11 height 11
click at [74, 392] on button "التالي" at bounding box center [84, 399] width 53 height 25
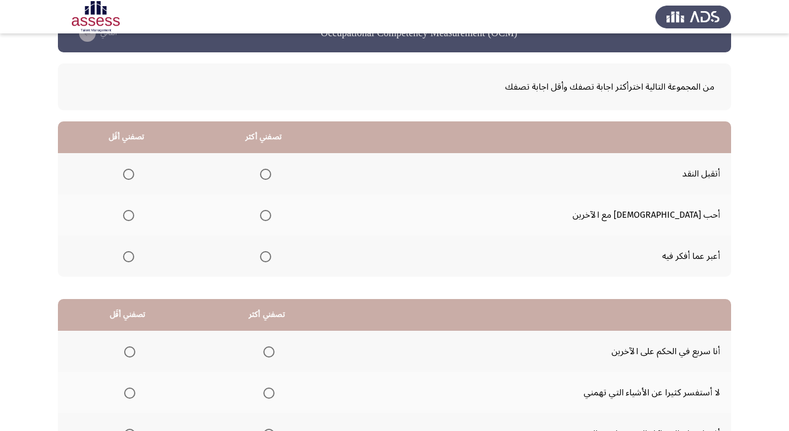
scroll to position [56, 0]
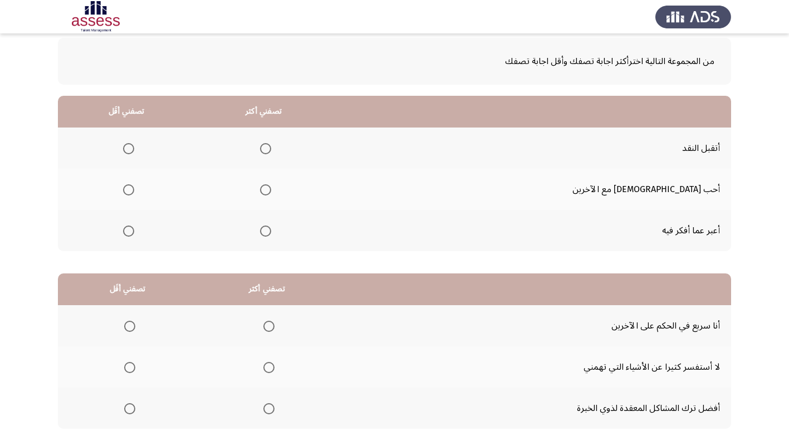
click at [271, 145] on span "Select an option" at bounding box center [265, 148] width 11 height 11
click at [271, 145] on input "Select an option" at bounding box center [265, 148] width 11 height 11
click at [134, 232] on span "Select an option" at bounding box center [128, 231] width 11 height 11
click at [134, 232] on input "Select an option" at bounding box center [128, 231] width 11 height 11
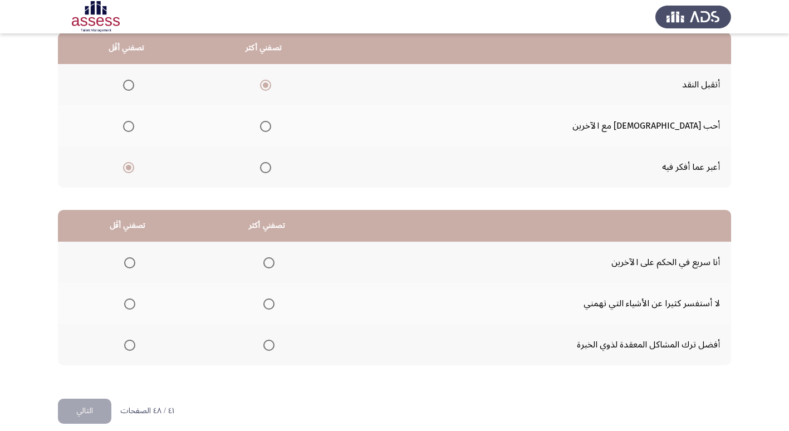
scroll to position [131, 0]
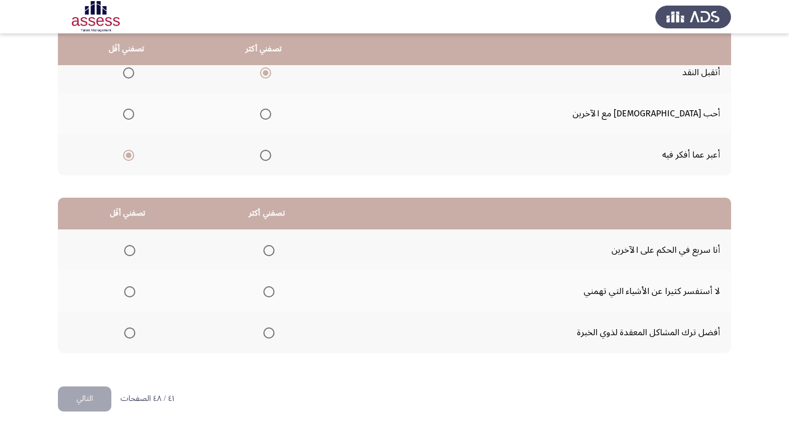
click at [269, 329] on span "Select an option" at bounding box center [269, 333] width 11 height 11
click at [269, 329] on input "Select an option" at bounding box center [269, 333] width 11 height 11
click at [129, 247] on span "Select an option" at bounding box center [129, 250] width 11 height 11
click at [129, 247] on input "Select an option" at bounding box center [129, 250] width 11 height 11
click at [89, 403] on button "التالي" at bounding box center [84, 399] width 53 height 25
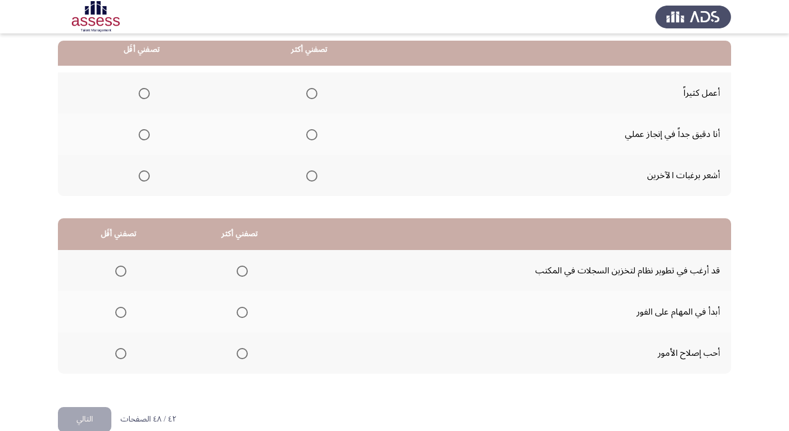
scroll to position [111, 0]
click at [310, 133] on span "Select an option" at bounding box center [311, 134] width 11 height 11
click at [310, 133] on input "Select an option" at bounding box center [311, 134] width 11 height 11
click at [142, 174] on span "Select an option" at bounding box center [144, 175] width 11 height 11
click at [142, 174] on input "Select an option" at bounding box center [144, 175] width 11 height 11
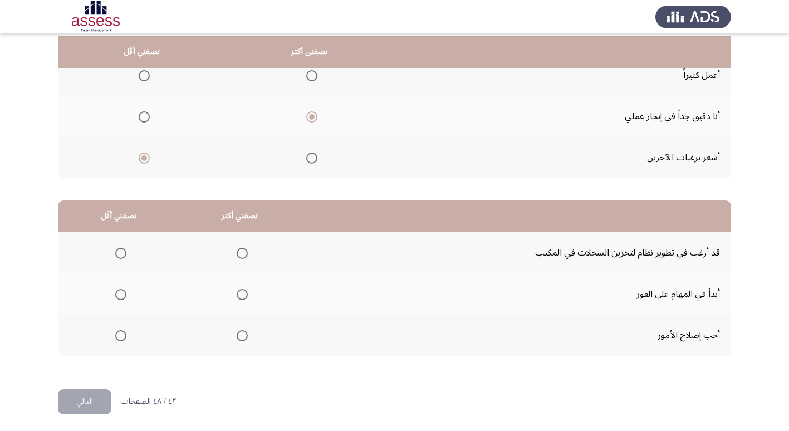
scroll to position [131, 0]
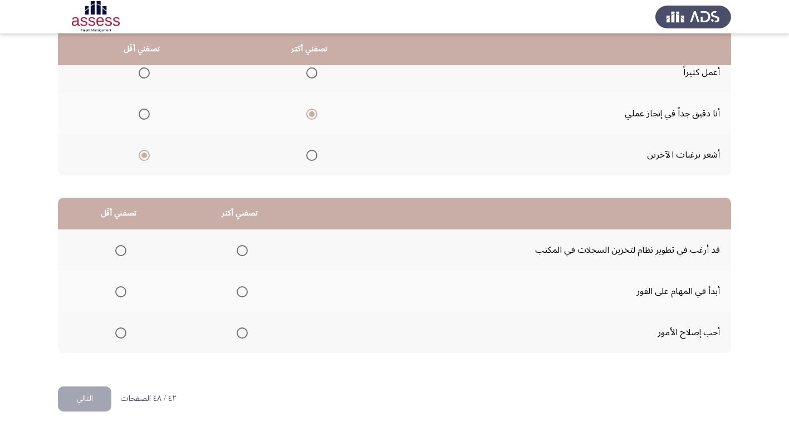
click at [242, 333] on span "Select an option" at bounding box center [242, 333] width 0 height 0
click at [240, 333] on input "Select an option" at bounding box center [242, 333] width 11 height 11
click at [115, 250] on span "Select an option" at bounding box center [120, 250] width 11 height 11
click at [115, 250] on input "Select an option" at bounding box center [120, 250] width 11 height 11
click at [92, 393] on button "التالي" at bounding box center [84, 399] width 53 height 25
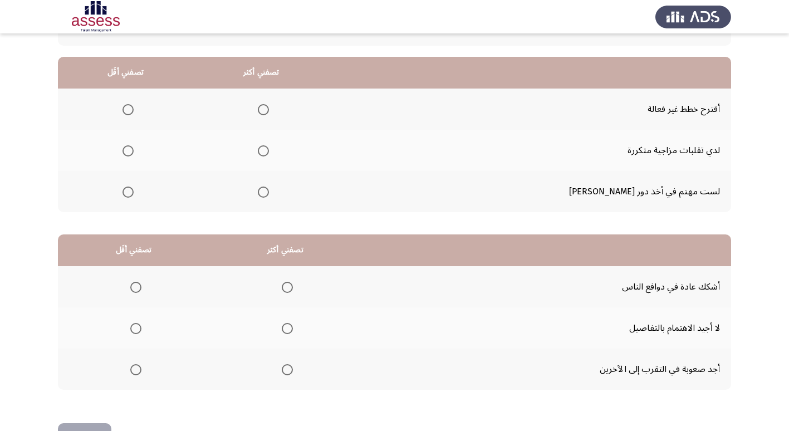
scroll to position [76, 0]
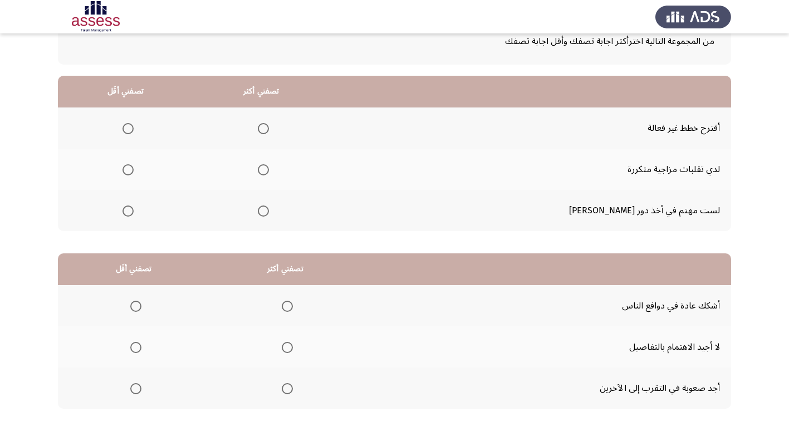
click at [269, 211] on span "Select an option" at bounding box center [263, 211] width 11 height 11
click at [269, 211] on input "Select an option" at bounding box center [263, 211] width 11 height 11
click at [134, 128] on span "Select an option" at bounding box center [128, 128] width 11 height 11
click at [134, 128] on input "Select an option" at bounding box center [128, 128] width 11 height 11
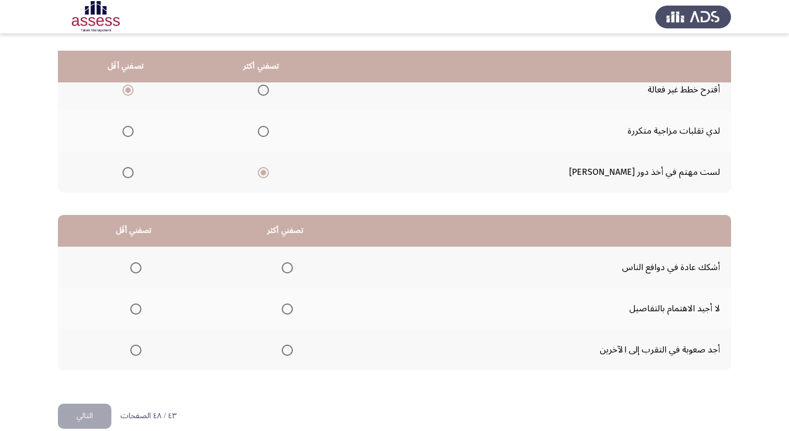
scroll to position [131, 0]
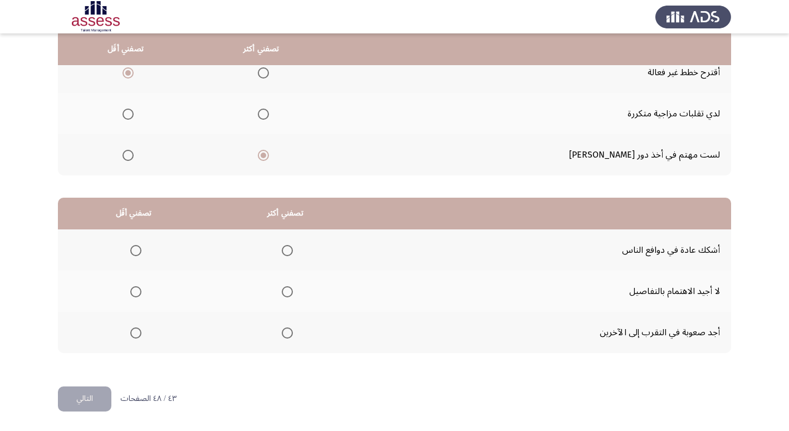
click at [284, 331] on span "Select an option" at bounding box center [287, 333] width 11 height 11
click at [284, 331] on input "Select an option" at bounding box center [287, 333] width 11 height 11
click at [134, 291] on span "Select an option" at bounding box center [135, 291] width 11 height 11
click at [134, 291] on input "Select an option" at bounding box center [135, 291] width 11 height 11
click at [84, 395] on button "التالي" at bounding box center [84, 399] width 53 height 25
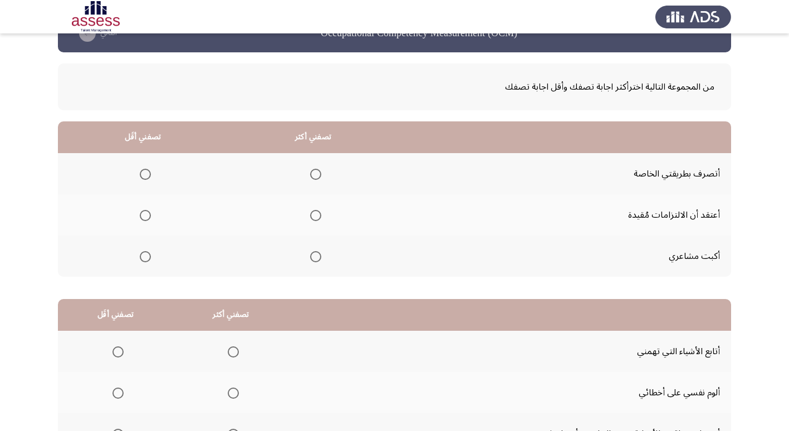
scroll to position [56, 0]
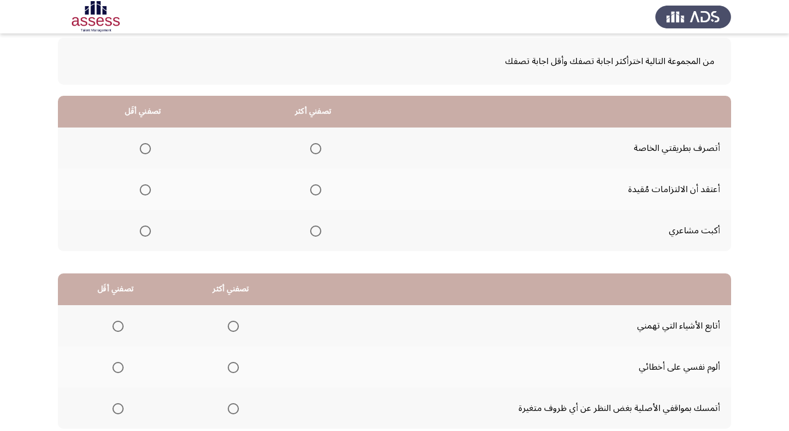
click at [318, 186] on span "Select an option" at bounding box center [315, 189] width 11 height 11
click at [318, 186] on input "Select an option" at bounding box center [315, 189] width 11 height 11
click at [138, 233] on label "Select an option" at bounding box center [143, 231] width 16 height 11
click at [140, 233] on input "Select an option" at bounding box center [145, 231] width 11 height 11
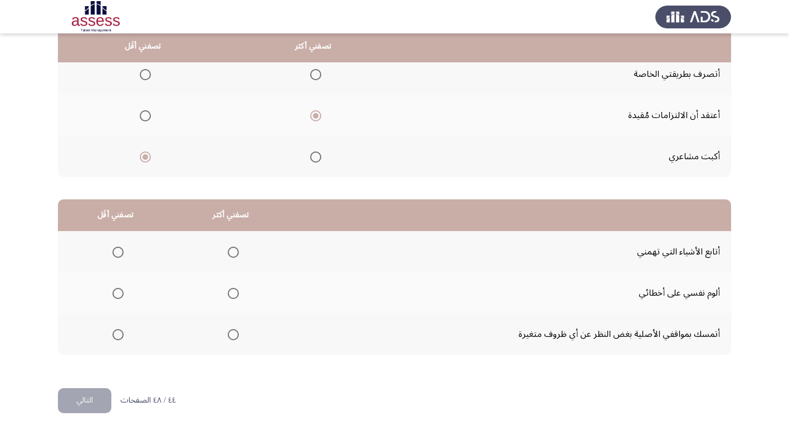
scroll to position [131, 0]
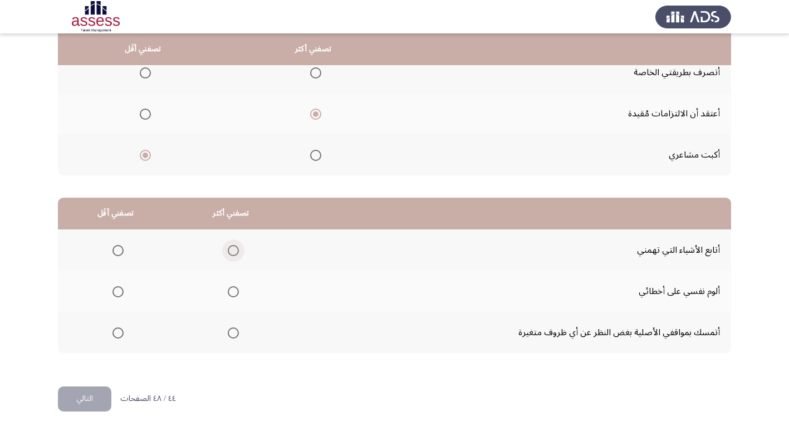
click at [232, 248] on span "Select an option" at bounding box center [233, 250] width 11 height 11
click at [232, 248] on input "Select an option" at bounding box center [233, 250] width 11 height 11
click at [116, 288] on span "Select an option" at bounding box center [118, 291] width 11 height 11
click at [116, 288] on input "Select an option" at bounding box center [118, 291] width 11 height 11
click at [71, 407] on button "التالي" at bounding box center [84, 399] width 53 height 25
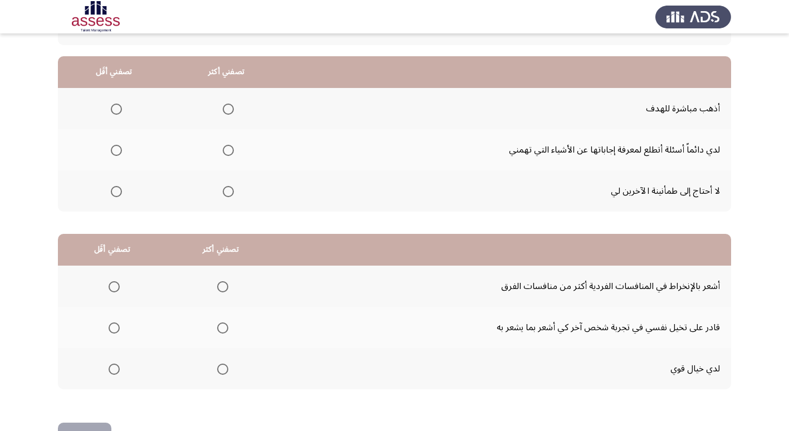
scroll to position [76, 0]
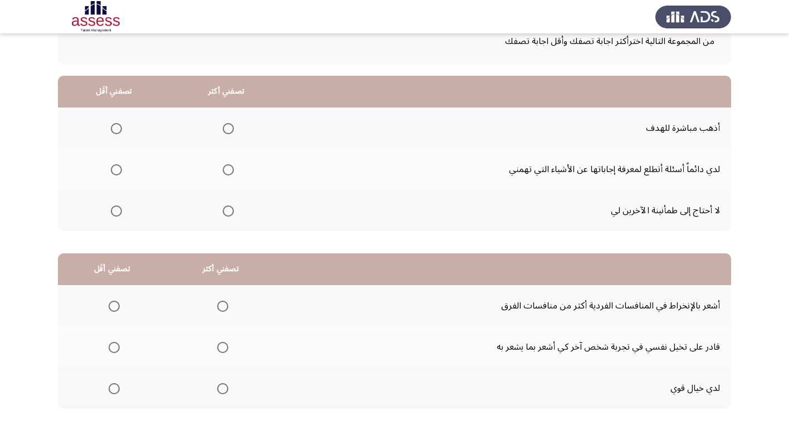
click at [225, 131] on span "Select an option" at bounding box center [228, 128] width 11 height 11
click at [225, 131] on input "Select an option" at bounding box center [228, 128] width 11 height 11
click at [114, 173] on span "Select an option" at bounding box center [116, 169] width 11 height 11
click at [114, 173] on input "Select an option" at bounding box center [116, 169] width 11 height 11
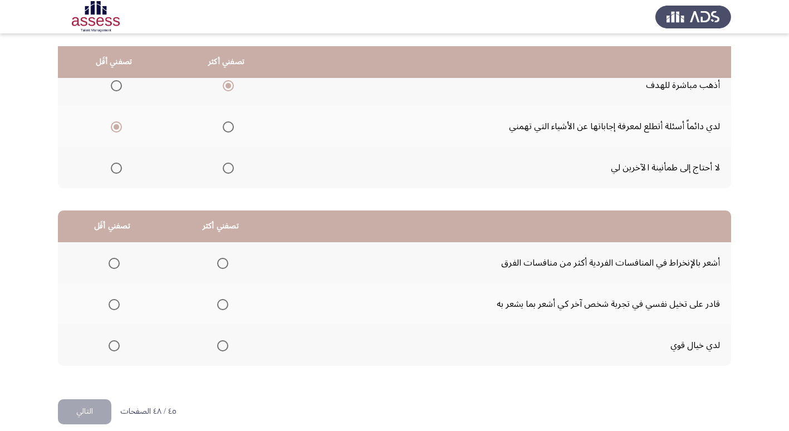
scroll to position [131, 0]
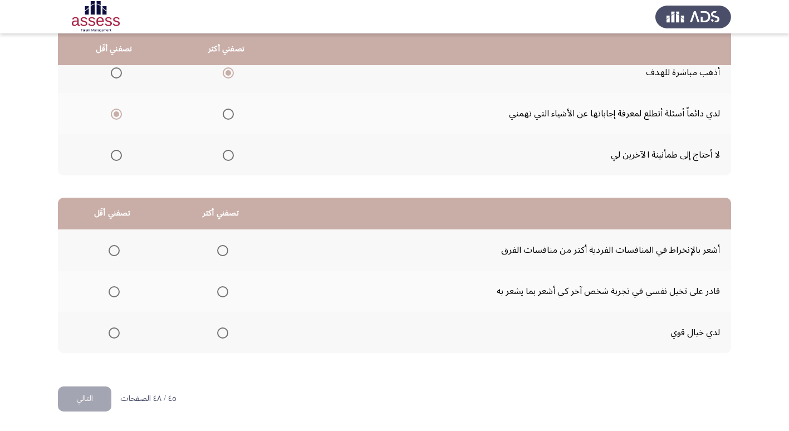
click at [113, 331] on span "Select an option" at bounding box center [114, 333] width 11 height 11
click at [113, 331] on input "Select an option" at bounding box center [114, 333] width 11 height 11
click at [221, 289] on span "Select an option" at bounding box center [222, 291] width 11 height 11
click at [221, 289] on input "Select an option" at bounding box center [222, 291] width 11 height 11
click at [74, 401] on button "التالي" at bounding box center [84, 399] width 53 height 25
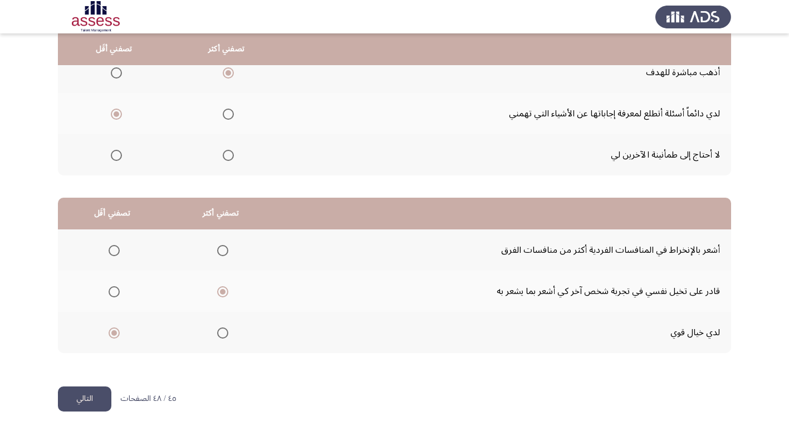
scroll to position [0, 0]
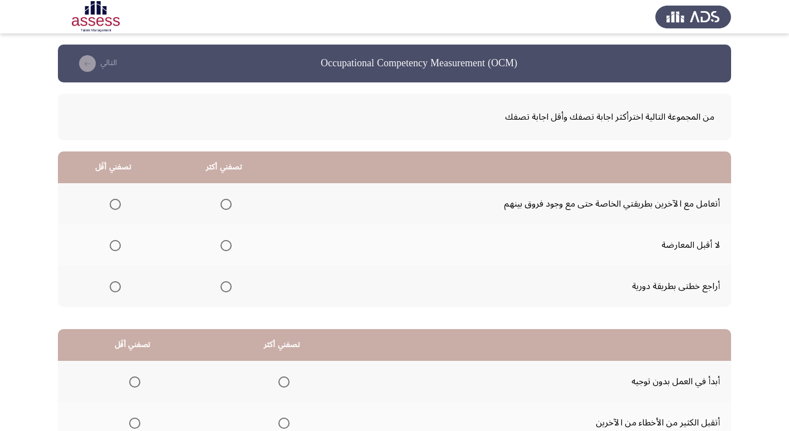
click at [116, 246] on span "Select an option" at bounding box center [115, 245] width 11 height 11
click at [116, 246] on input "Select an option" at bounding box center [115, 245] width 11 height 11
click at [226, 286] on span "Select an option" at bounding box center [226, 286] width 11 height 11
click at [226, 286] on input "Select an option" at bounding box center [226, 286] width 11 height 11
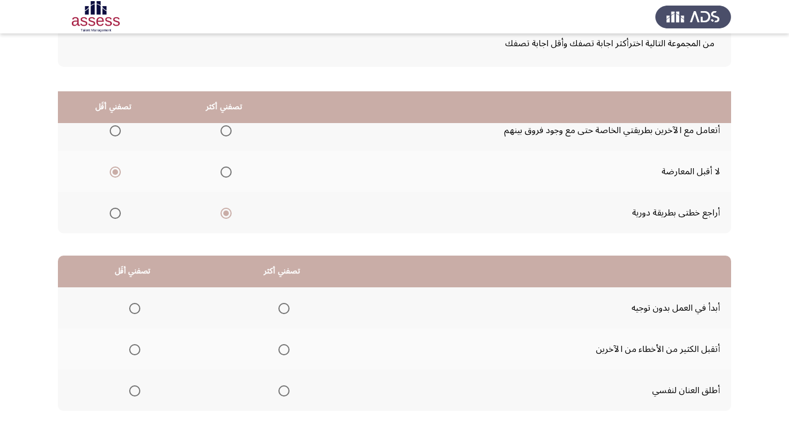
scroll to position [131, 0]
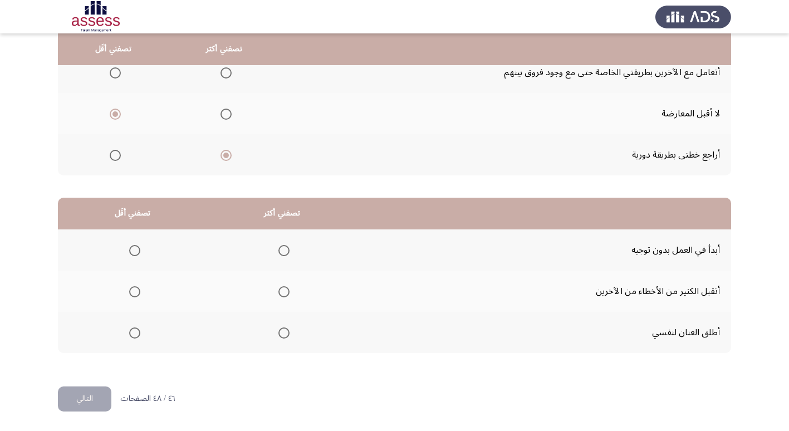
click at [284, 246] on span "Select an option" at bounding box center [284, 250] width 11 height 11
click at [284, 246] on input "Select an option" at bounding box center [284, 250] width 11 height 11
click at [135, 291] on span "Select an option" at bounding box center [134, 291] width 11 height 11
click at [135, 291] on input "Select an option" at bounding box center [134, 291] width 11 height 11
click at [91, 406] on button "التالي" at bounding box center [84, 399] width 53 height 25
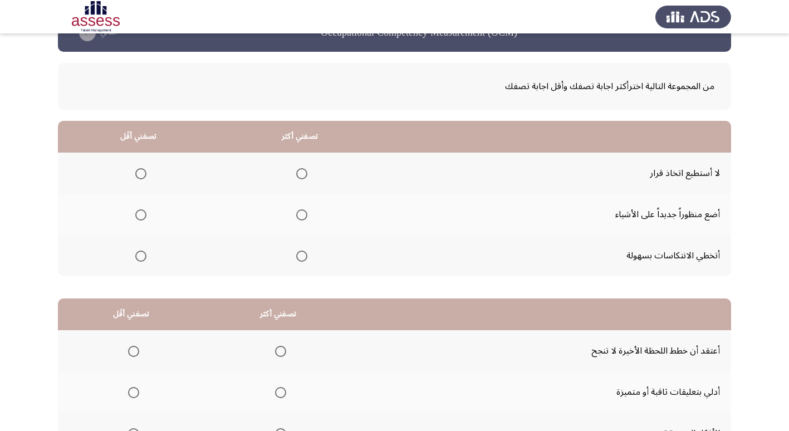
scroll to position [56, 0]
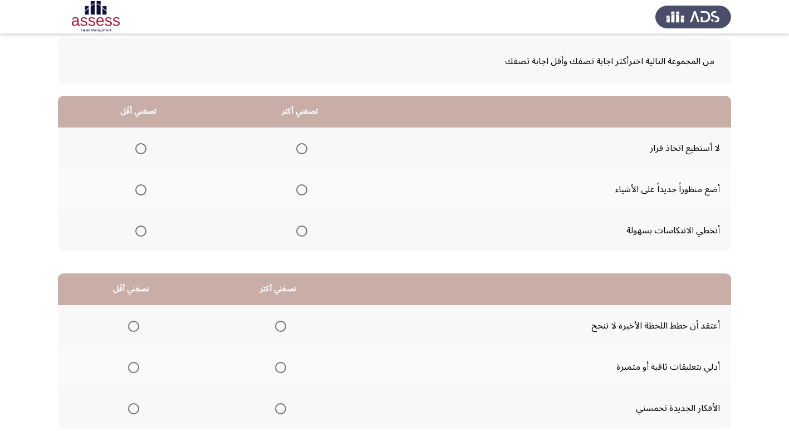
click at [303, 187] on span "Select an option" at bounding box center [301, 189] width 11 height 11
click at [303, 187] on input "Select an option" at bounding box center [301, 189] width 11 height 11
click at [134, 146] on label "Select an option" at bounding box center [139, 148] width 16 height 11
click at [135, 146] on input "Select an option" at bounding box center [140, 148] width 11 height 11
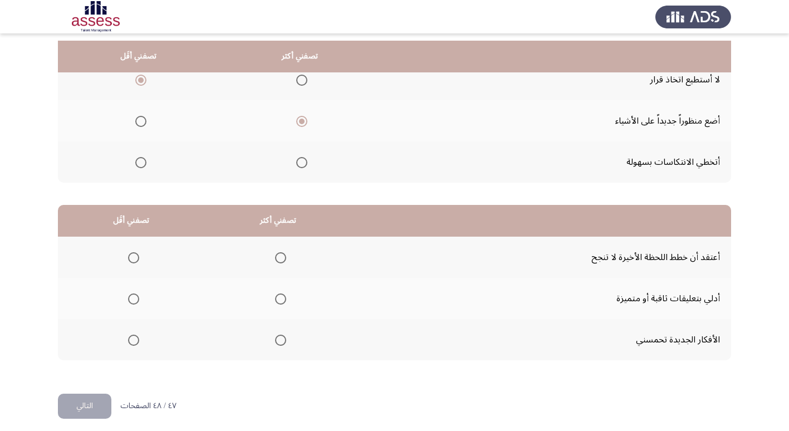
scroll to position [131, 0]
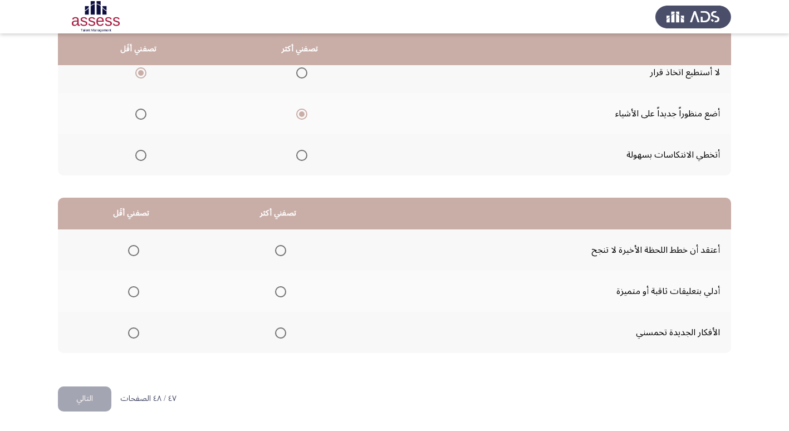
click at [275, 334] on span "Select an option" at bounding box center [280, 333] width 11 height 11
click at [275, 334] on input "Select an option" at bounding box center [280, 333] width 11 height 11
click at [134, 249] on span "Select an option" at bounding box center [133, 250] width 11 height 11
click at [134, 249] on input "Select an option" at bounding box center [133, 250] width 11 height 11
click at [79, 402] on button "التالي" at bounding box center [84, 399] width 53 height 25
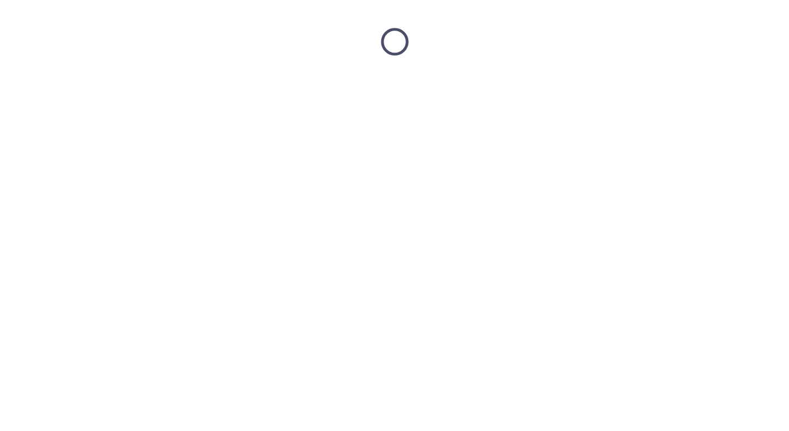
scroll to position [0, 0]
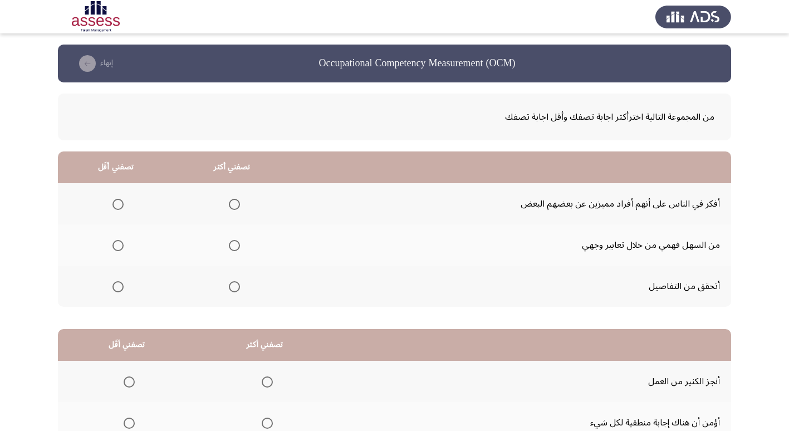
click at [233, 199] on span "Select an option" at bounding box center [234, 204] width 11 height 11
click at [233, 199] on input "Select an option" at bounding box center [234, 204] width 11 height 11
click at [113, 241] on label "Select an option" at bounding box center [116, 245] width 16 height 11
click at [113, 241] on input "Select an option" at bounding box center [118, 245] width 11 height 11
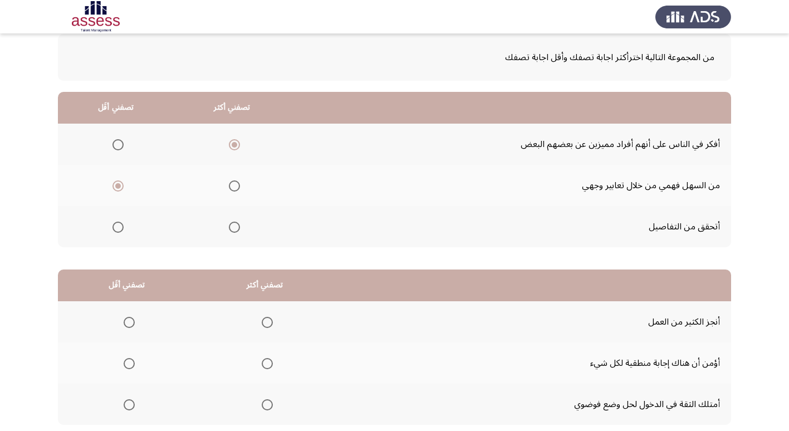
scroll to position [131, 0]
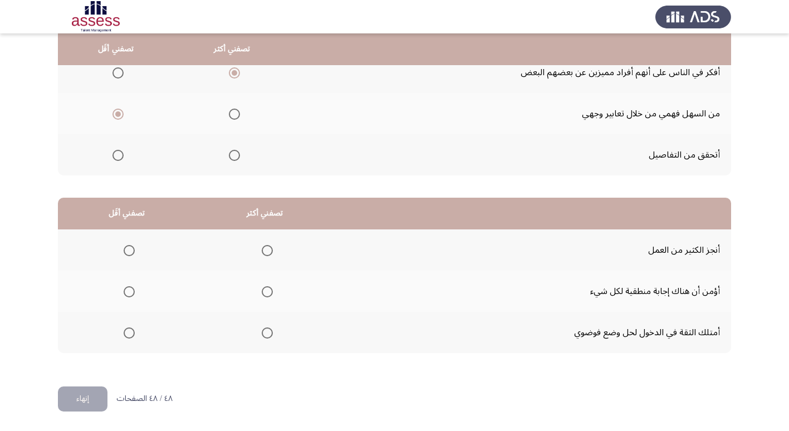
click at [131, 290] on span "Select an option" at bounding box center [129, 291] width 11 height 11
click at [131, 290] on input "Select an option" at bounding box center [129, 291] width 11 height 11
click at [267, 332] on span "Select an option" at bounding box center [267, 333] width 11 height 11
click at [267, 332] on input "Select an option" at bounding box center [267, 333] width 11 height 11
click at [73, 393] on button "إنهاء" at bounding box center [83, 399] width 50 height 25
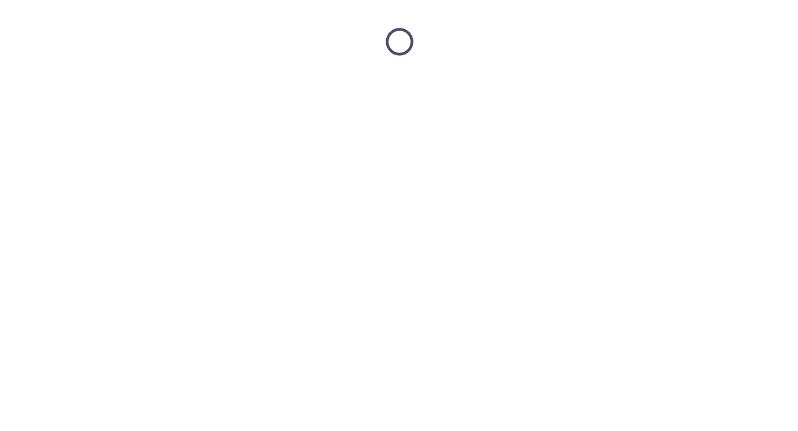
scroll to position [0, 0]
